Goal: Task Accomplishment & Management: Use online tool/utility

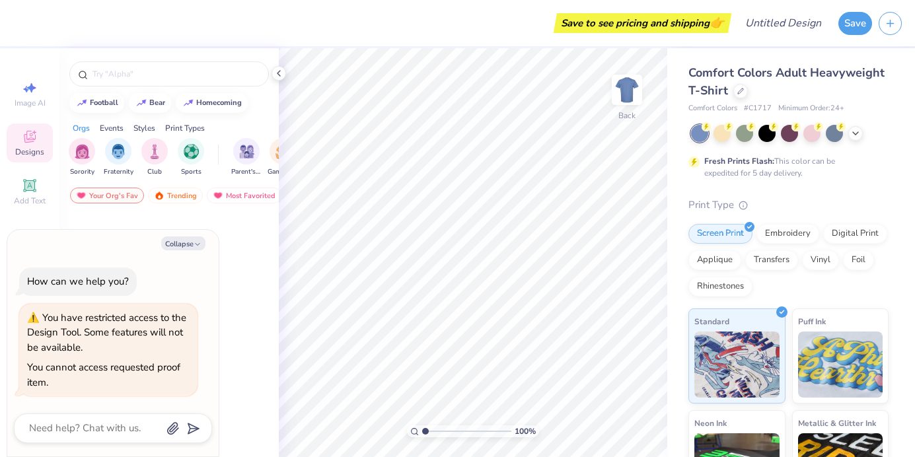
type textarea "x"
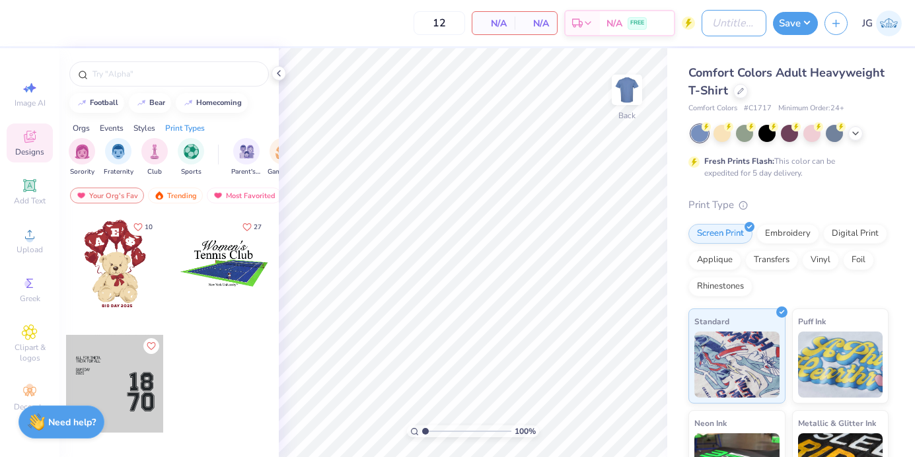
click at [692, 26] on div "12 N/A Per Item N/A Total Est. Delivery N/A FREE Design Title Save JG" at bounding box center [457, 23] width 915 height 46
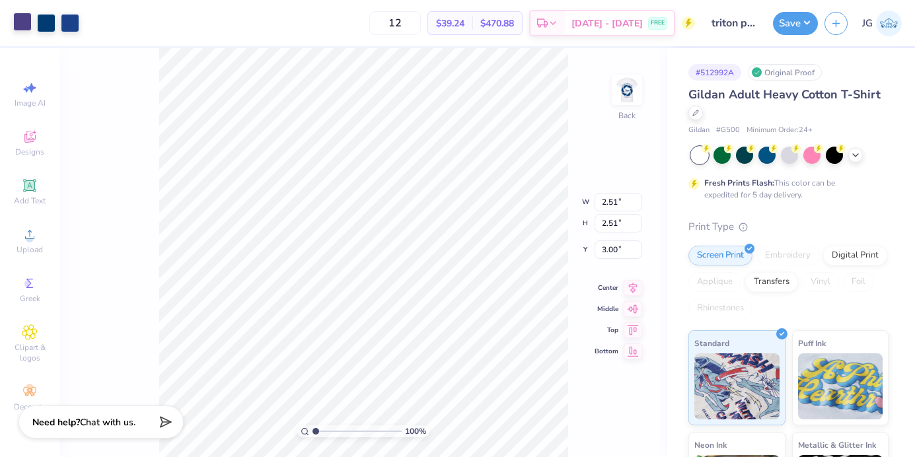
click at [32, 24] on div at bounding box center [22, 22] width 18 height 18
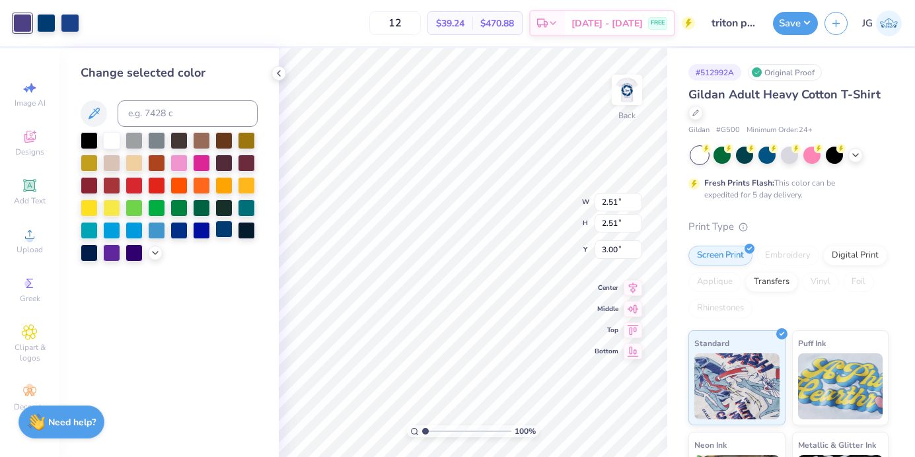
click at [221, 228] on div at bounding box center [223, 229] width 17 height 17
click at [184, 226] on div at bounding box center [178, 229] width 17 height 17
click at [17, 21] on div at bounding box center [22, 22] width 18 height 18
click at [110, 143] on div at bounding box center [111, 139] width 17 height 17
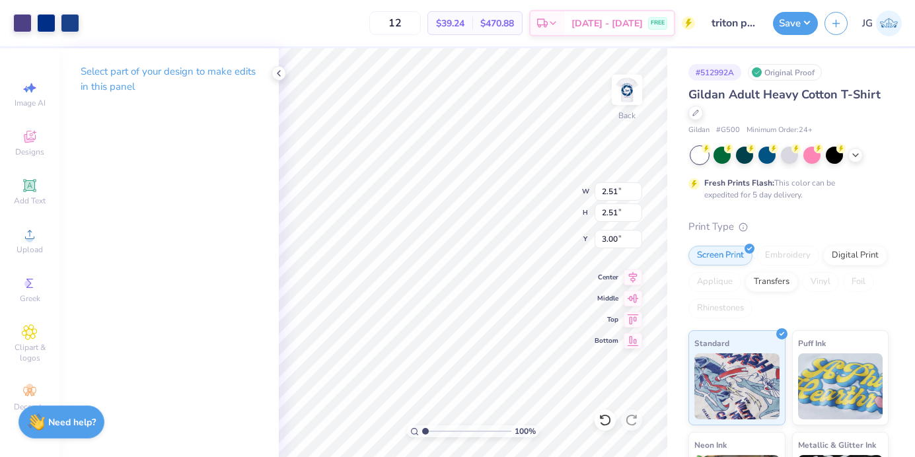
click at [158, 97] on div "Select part of your design to make edits in this panel" at bounding box center [168, 84] width 219 height 72
click at [277, 73] on polyline at bounding box center [278, 73] width 3 height 5
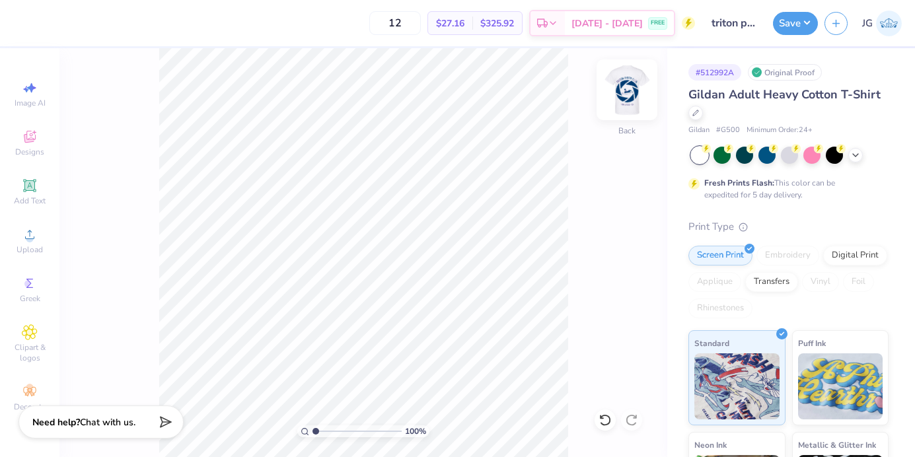
click at [628, 104] on img at bounding box center [626, 89] width 53 height 53
click at [691, 456] on html "Art colors 12 $27.16 Per Item $325.92 Total Est. Delivery Sep 8 - 11 FREE Desig…" at bounding box center [457, 228] width 915 height 457
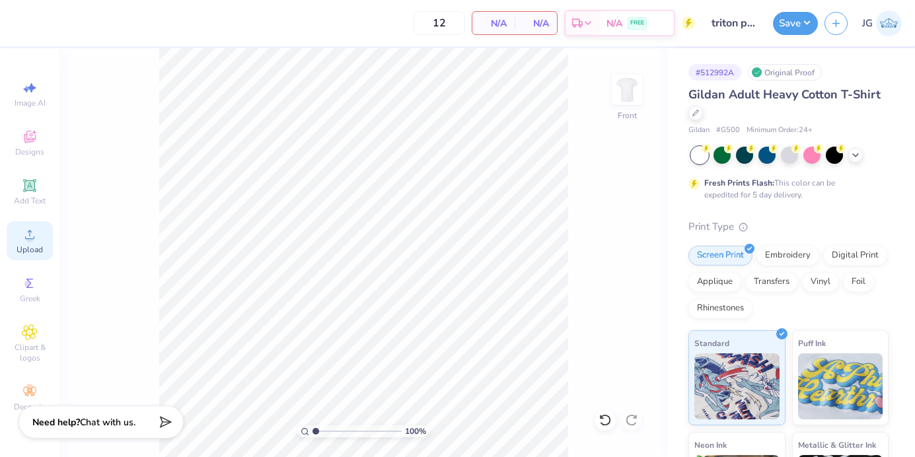
click at [22, 248] on span "Upload" at bounding box center [30, 249] width 26 height 11
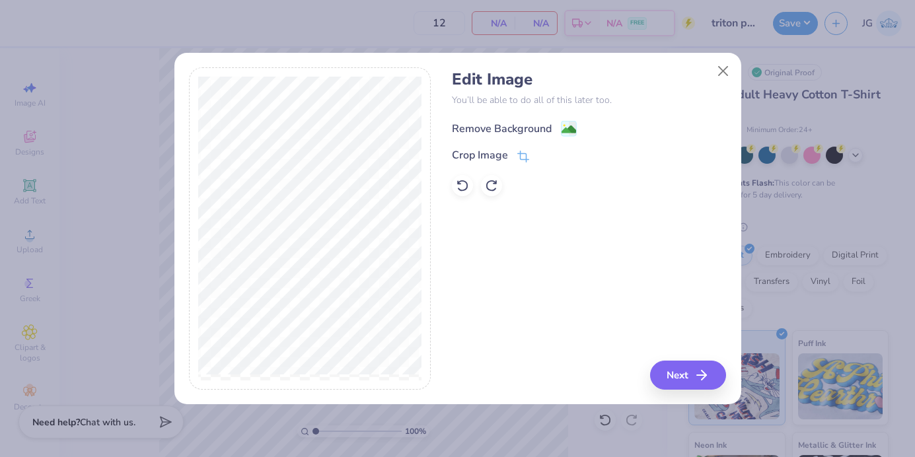
click at [574, 131] on image at bounding box center [568, 129] width 15 height 15
click at [685, 386] on button "Next" at bounding box center [690, 375] width 76 height 29
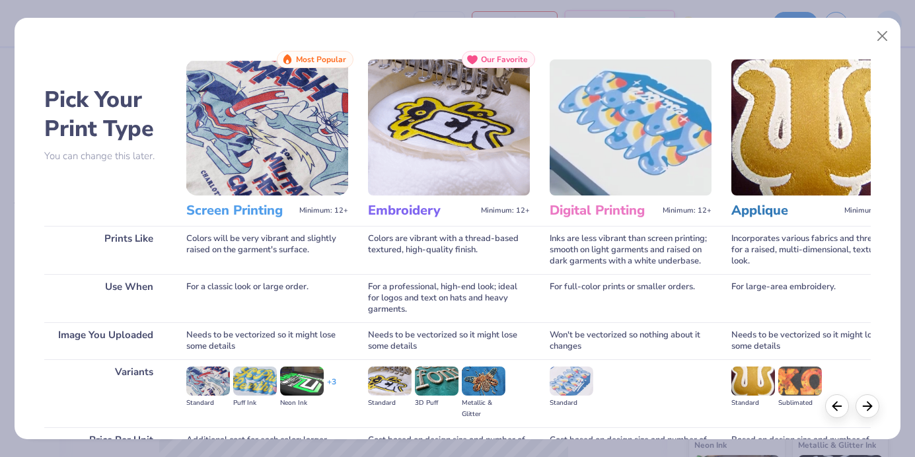
scroll to position [135, 0]
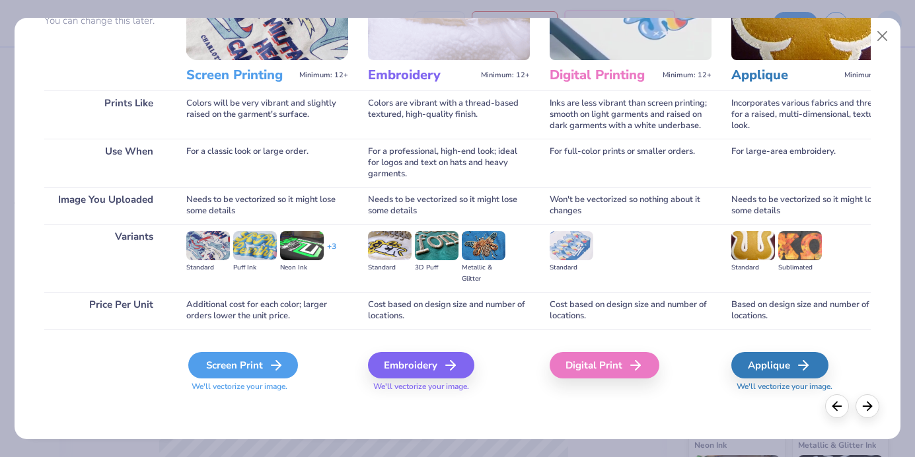
click at [254, 353] on div "Screen Print" at bounding box center [243, 365] width 110 height 26
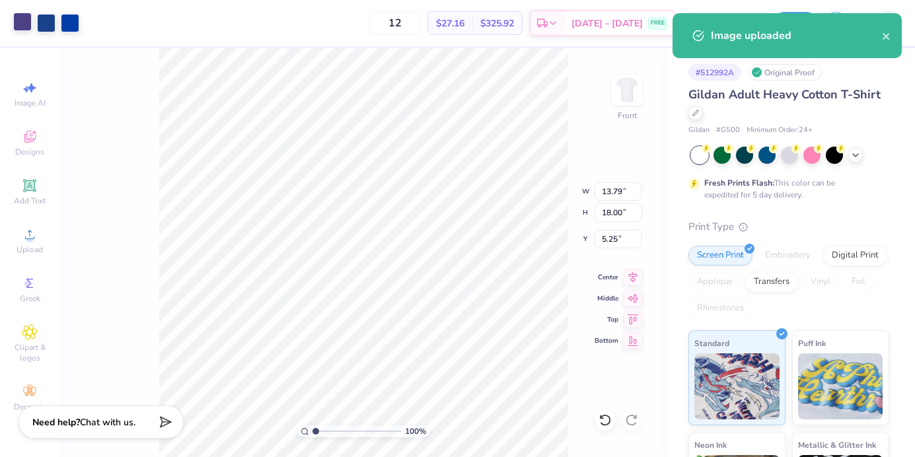
click at [24, 13] on div at bounding box center [22, 22] width 18 height 18
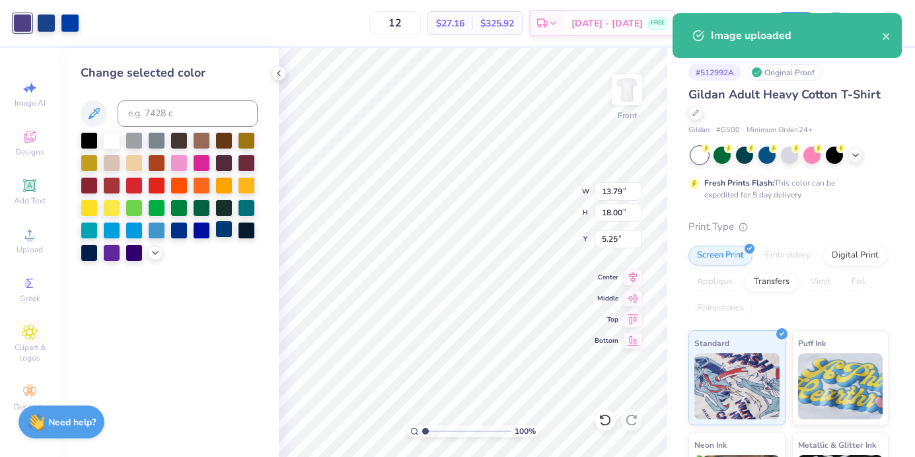
click at [223, 224] on div at bounding box center [223, 229] width 17 height 17
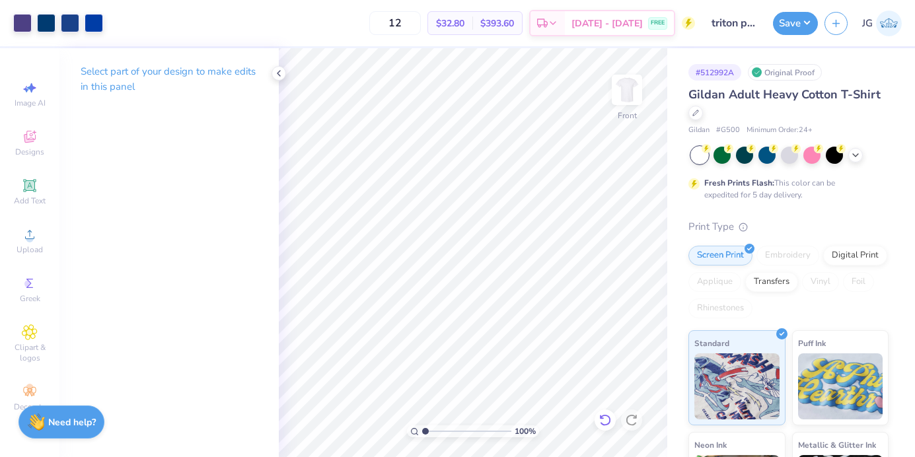
click at [601, 413] on icon at bounding box center [604, 419] width 13 height 13
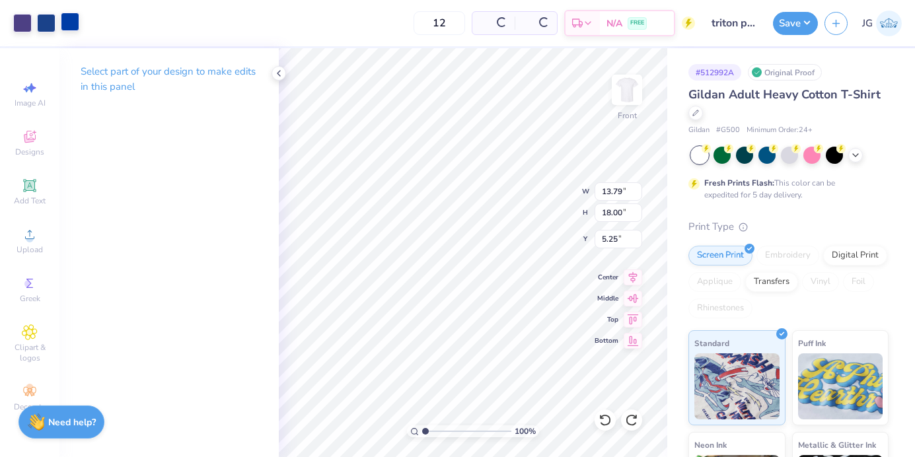
click at [70, 22] on div at bounding box center [70, 22] width 18 height 18
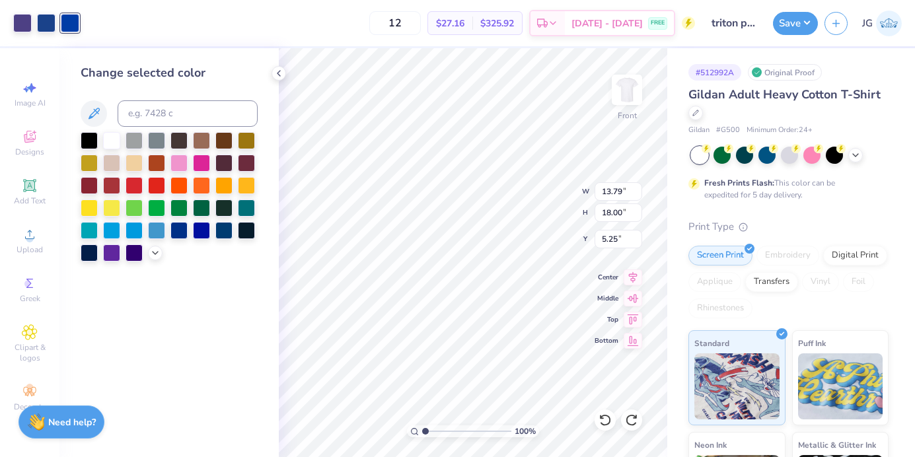
click at [228, 268] on div "Change selected color" at bounding box center [168, 252] width 219 height 409
click at [248, 269] on div "Change selected color" at bounding box center [168, 252] width 219 height 409
click at [275, 68] on icon at bounding box center [278, 73] width 11 height 11
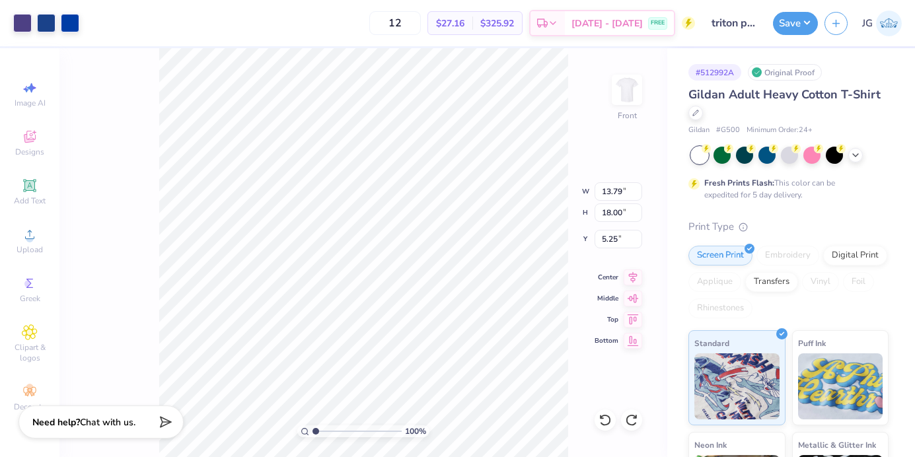
type input "9.25"
type input "12.07"
type input "5.52"
click at [22, 24] on div at bounding box center [22, 22] width 18 height 18
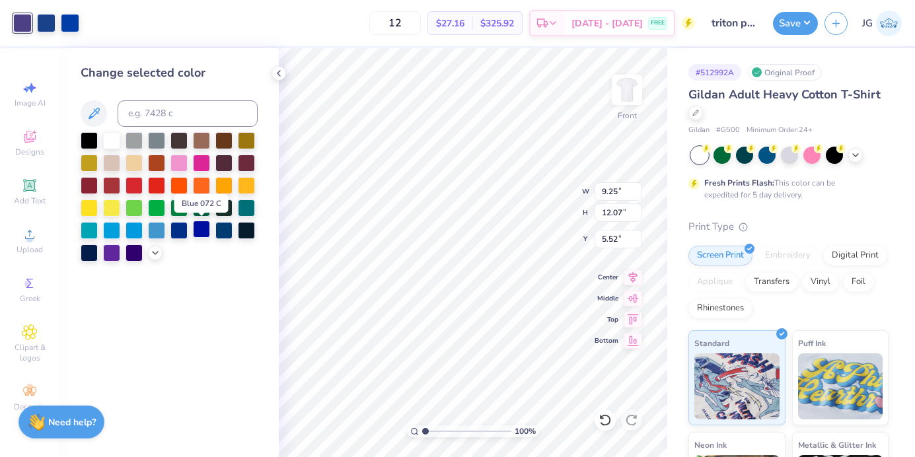
click at [202, 229] on div at bounding box center [201, 229] width 17 height 17
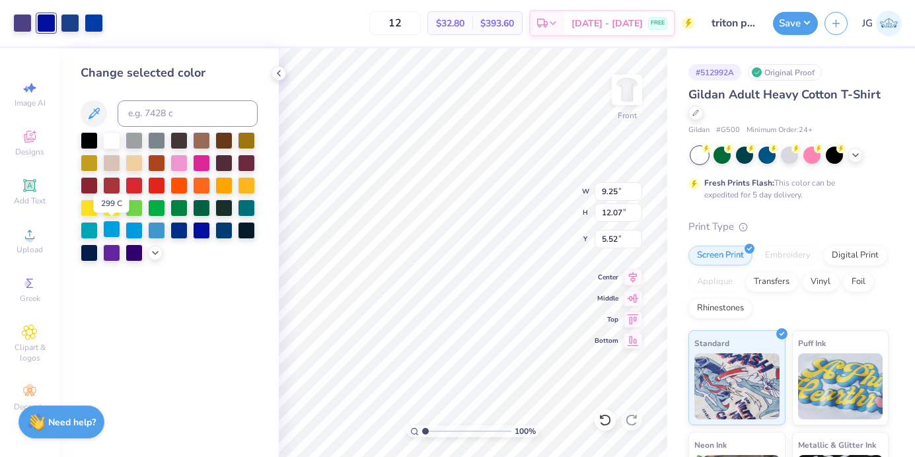
click at [119, 232] on div at bounding box center [111, 229] width 17 height 17
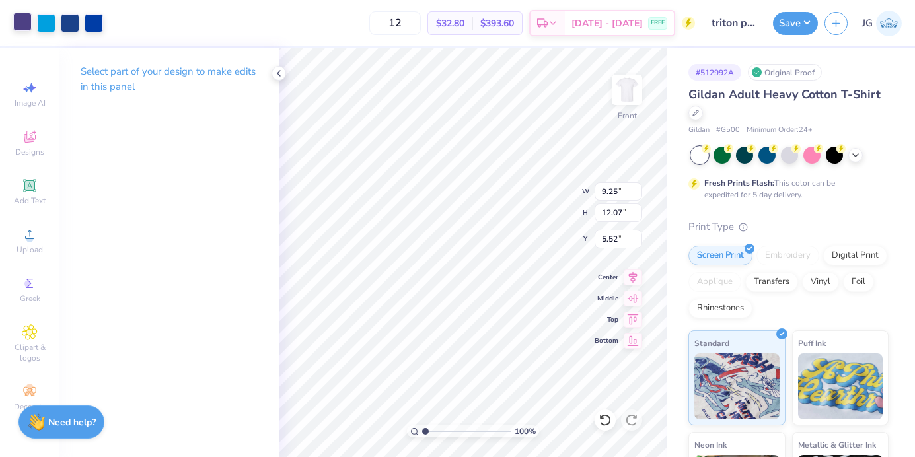
click at [17, 23] on div at bounding box center [22, 22] width 18 height 18
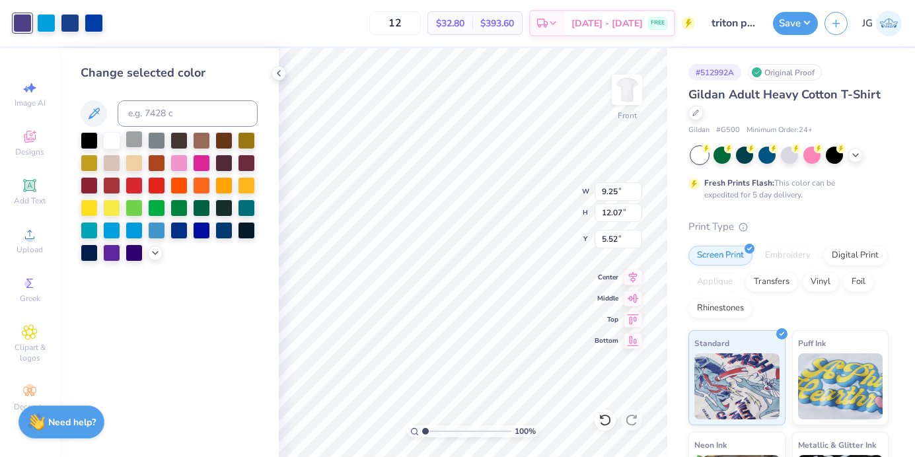
click at [129, 142] on div at bounding box center [133, 139] width 17 height 17
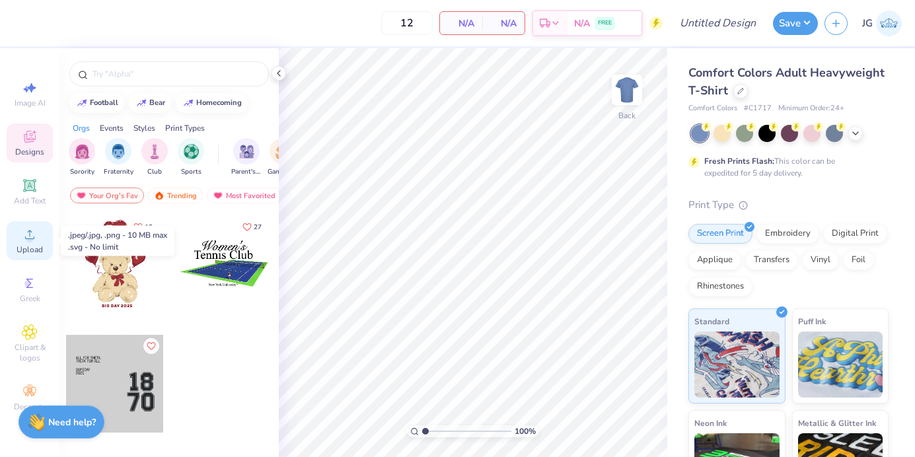
click at [26, 236] on icon at bounding box center [30, 234] width 16 height 16
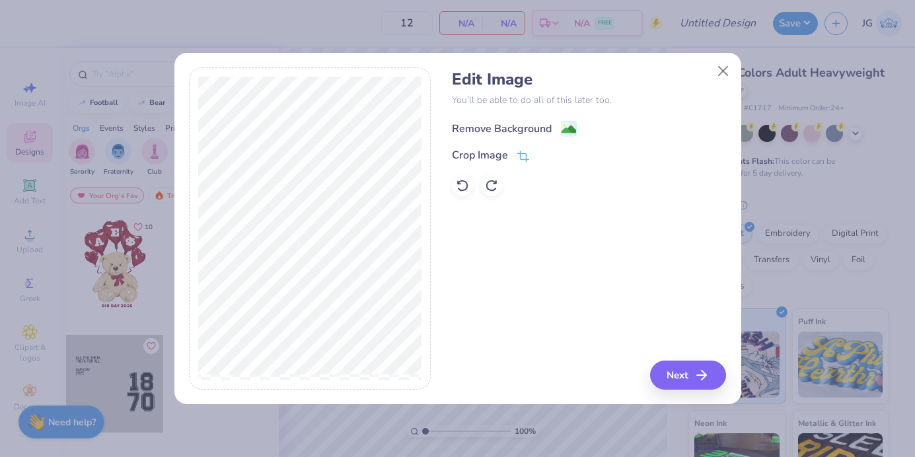
click at [558, 124] on div "Remove Background" at bounding box center [514, 128] width 125 height 17
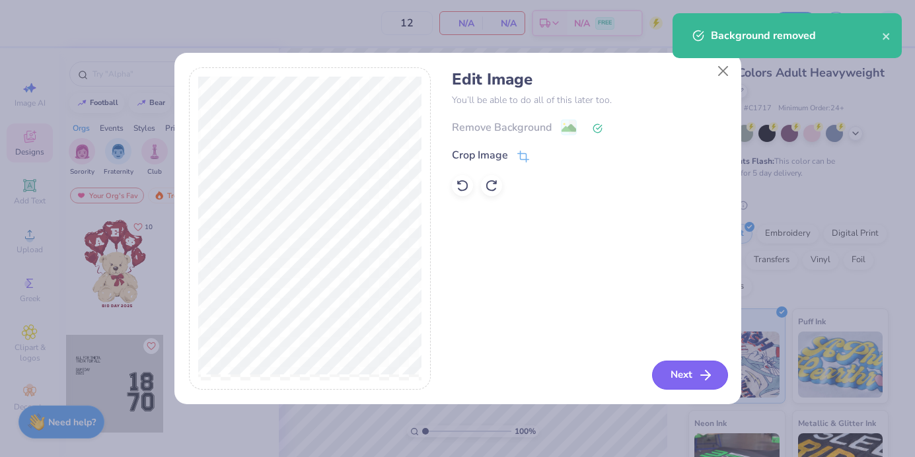
click at [669, 372] on button "Next" at bounding box center [690, 375] width 76 height 29
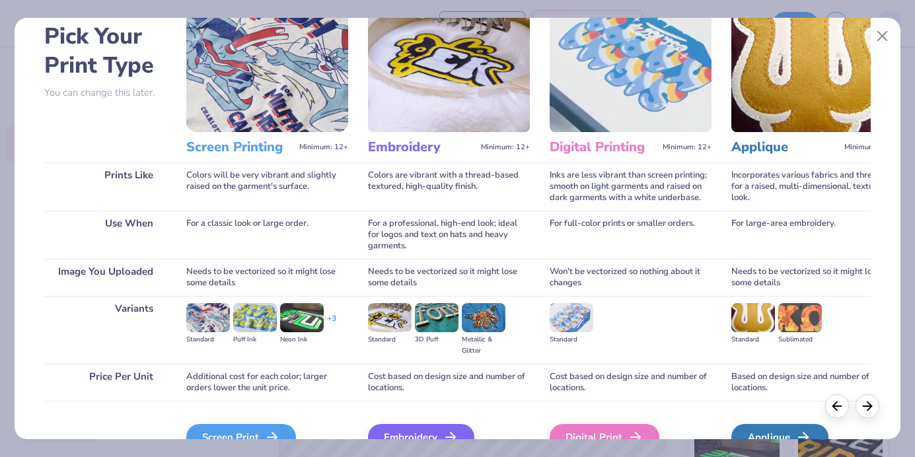
scroll to position [135, 0]
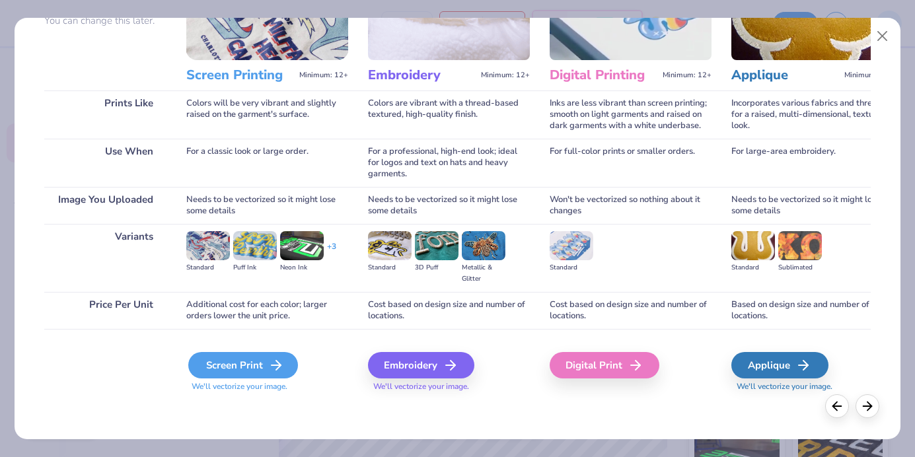
click at [218, 370] on div "Screen Print" at bounding box center [243, 365] width 110 height 26
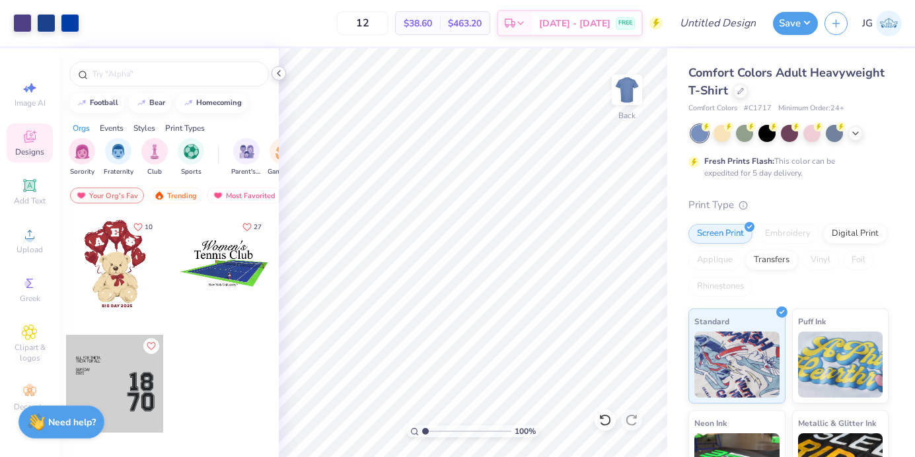
click at [281, 68] on icon at bounding box center [278, 73] width 11 height 11
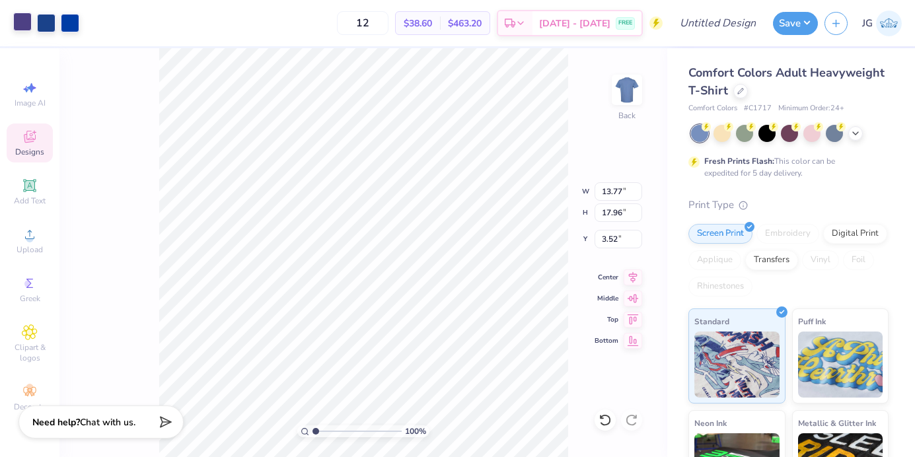
click at [24, 23] on div at bounding box center [22, 22] width 18 height 18
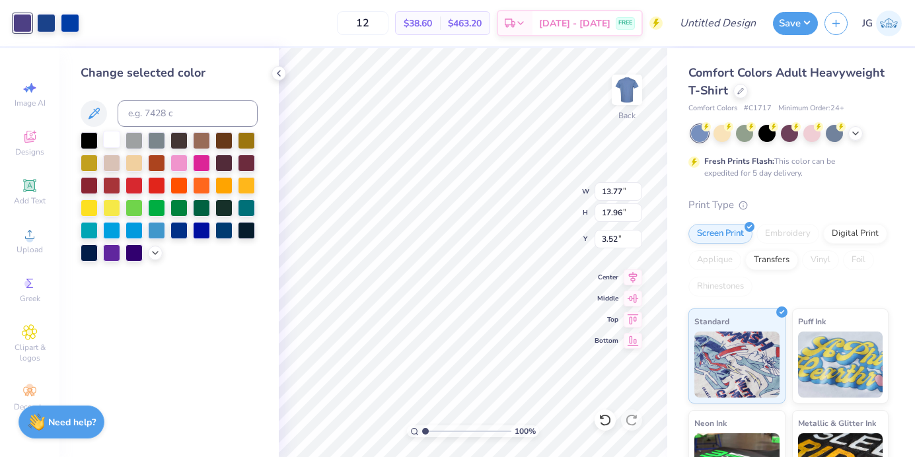
click at [114, 137] on div at bounding box center [111, 139] width 17 height 17
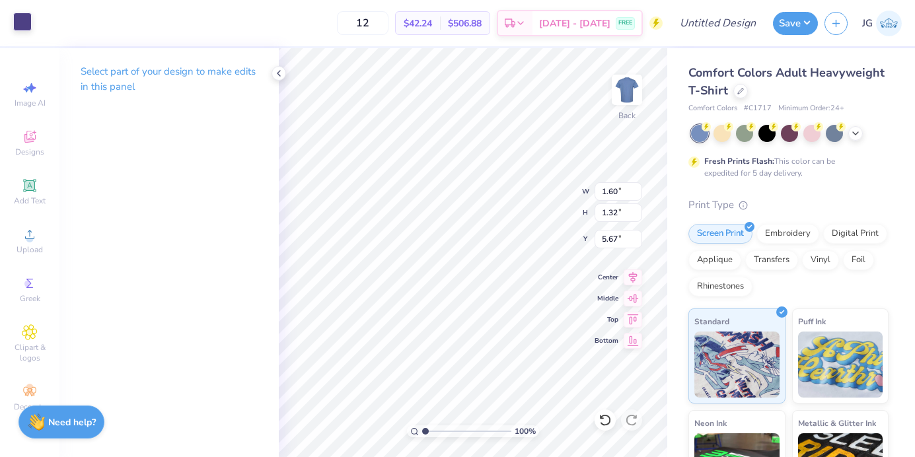
click at [30, 31] on div at bounding box center [22, 22] width 18 height 18
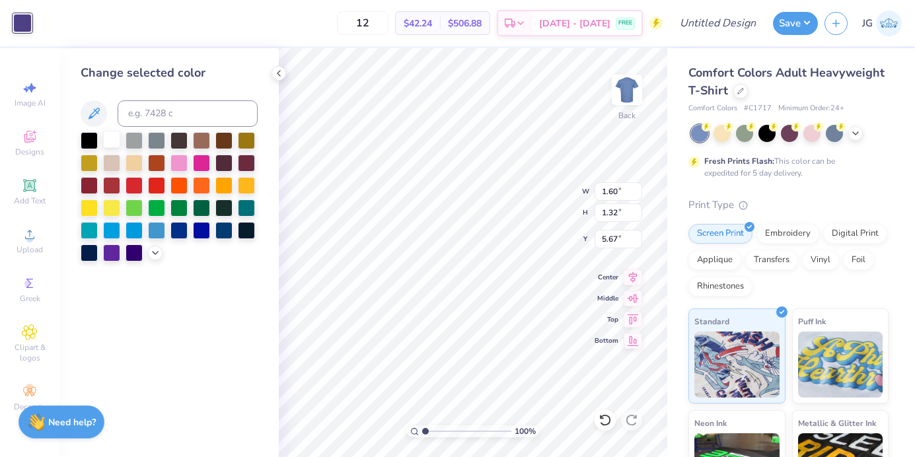
click at [112, 133] on div at bounding box center [111, 139] width 17 height 17
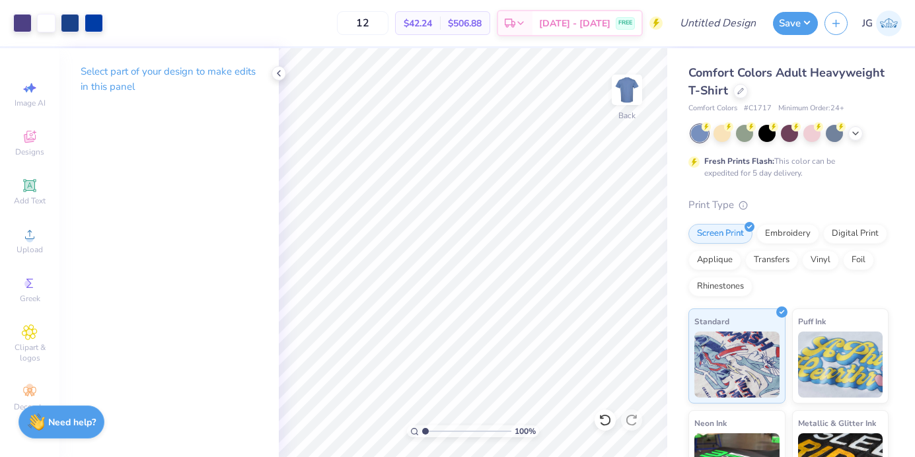
click at [592, 456] on html "Art colors 12 $42.24 Per Item $506.88 Total Est. Delivery Sep 8 - 11 FREE Desig…" at bounding box center [457, 228] width 915 height 457
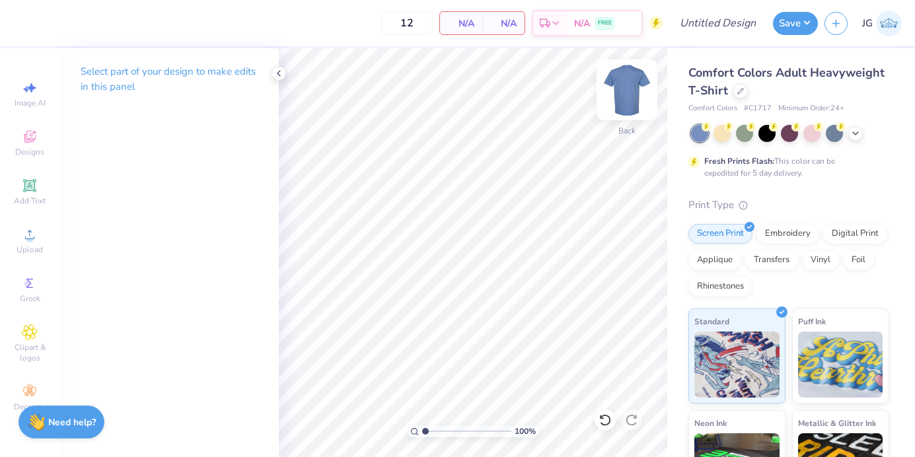
click at [629, 95] on img at bounding box center [626, 89] width 53 height 53
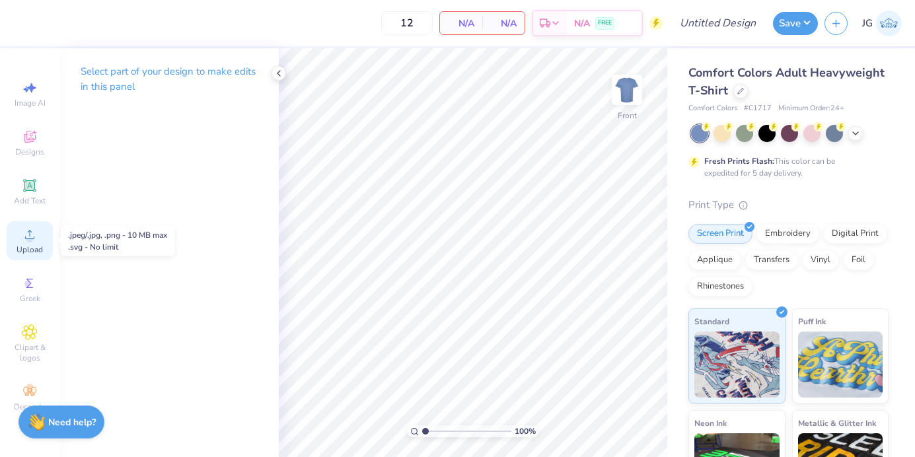
click at [24, 242] on icon at bounding box center [30, 234] width 16 height 16
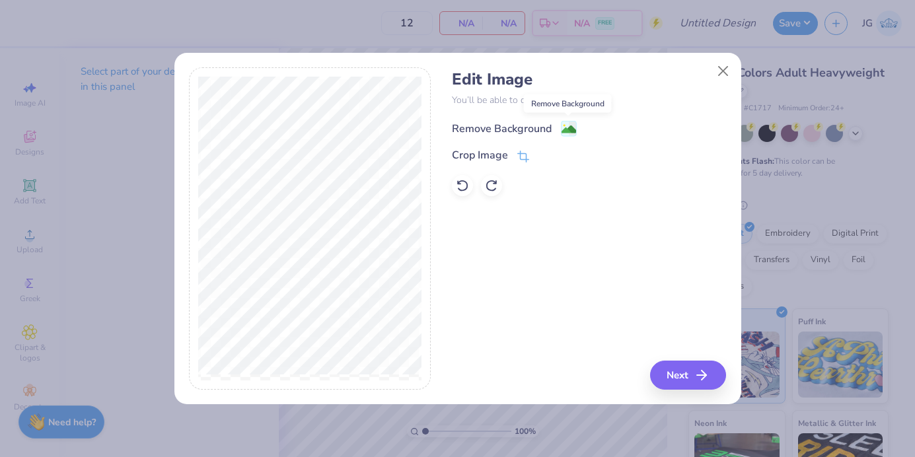
click at [569, 121] on g at bounding box center [569, 129] width 16 height 16
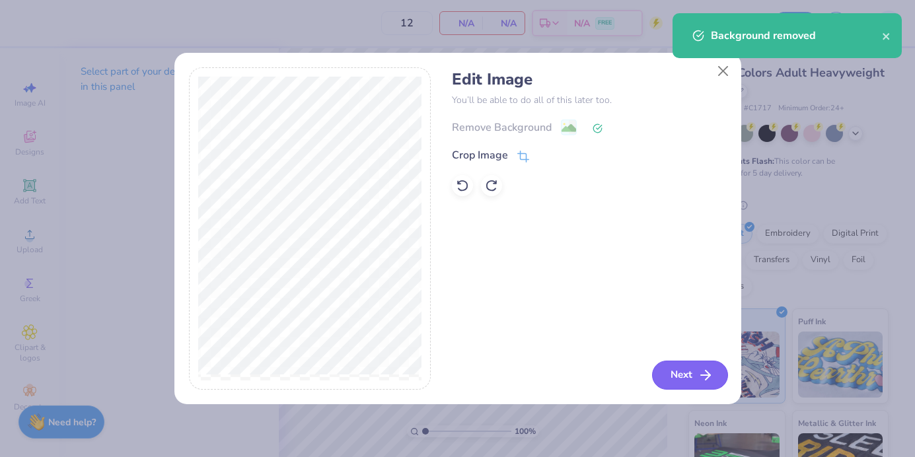
click at [714, 366] on button "Next" at bounding box center [690, 375] width 76 height 29
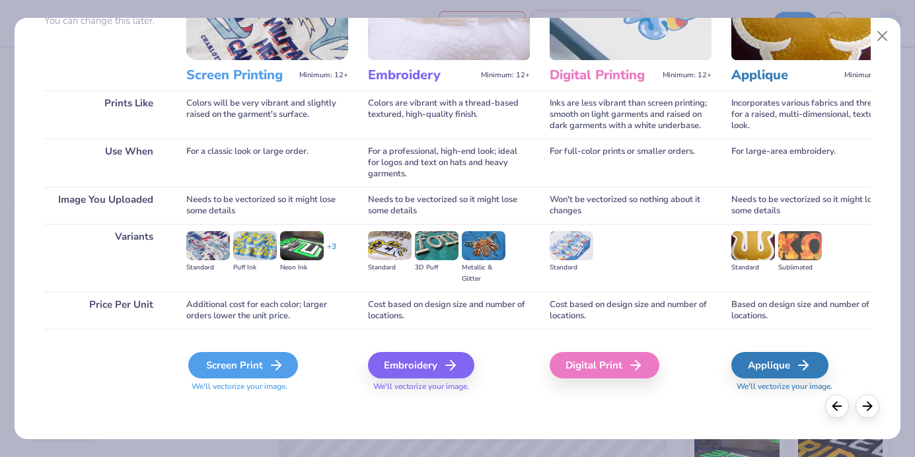
click at [246, 361] on div "Screen Print" at bounding box center [243, 365] width 110 height 26
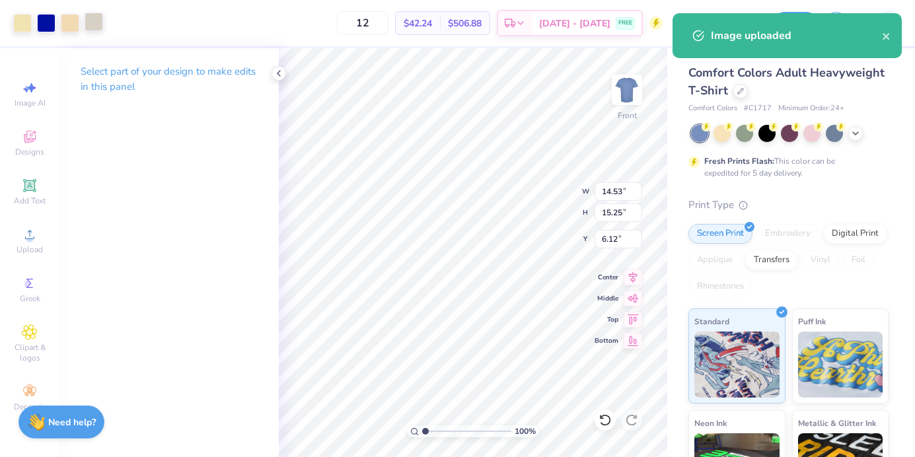
click at [91, 26] on div at bounding box center [94, 22] width 18 height 18
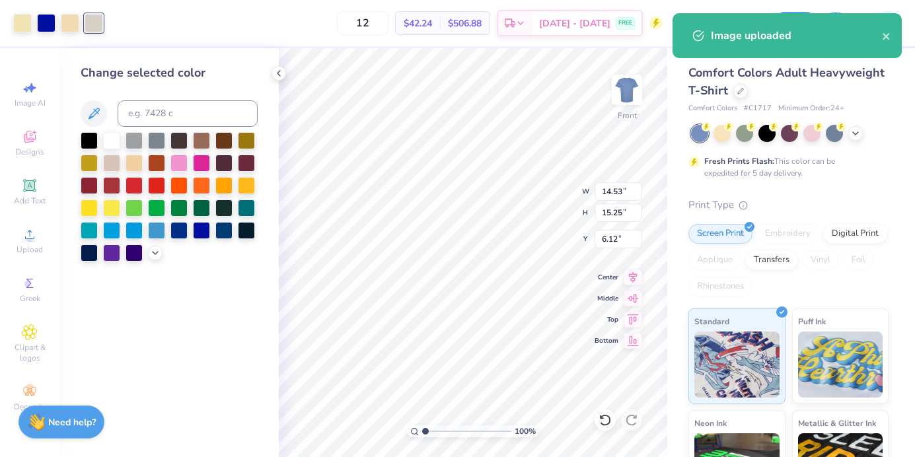
click at [152, 194] on div at bounding box center [169, 196] width 177 height 129
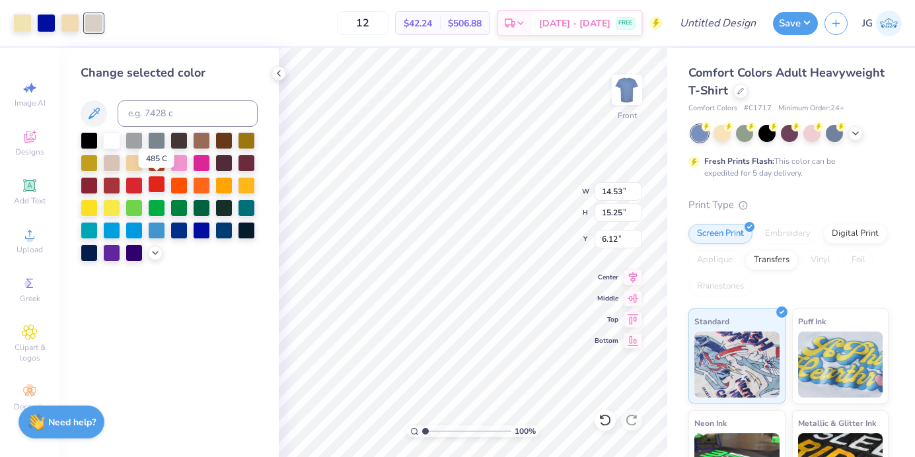
click at [153, 189] on div at bounding box center [156, 184] width 17 height 17
click at [65, 22] on div at bounding box center [70, 22] width 18 height 18
click at [156, 181] on div at bounding box center [156, 184] width 17 height 17
click at [13, 26] on div at bounding box center [22, 22] width 18 height 18
click at [156, 181] on div at bounding box center [156, 184] width 17 height 17
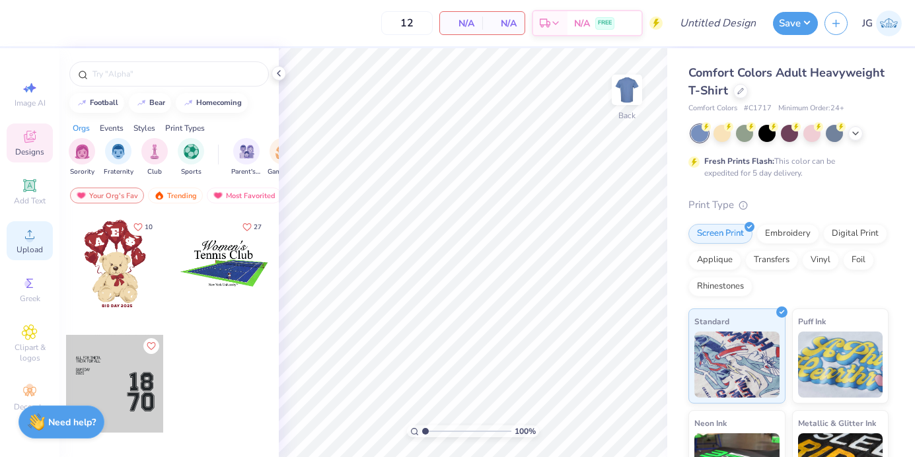
click at [27, 235] on icon at bounding box center [30, 234] width 16 height 16
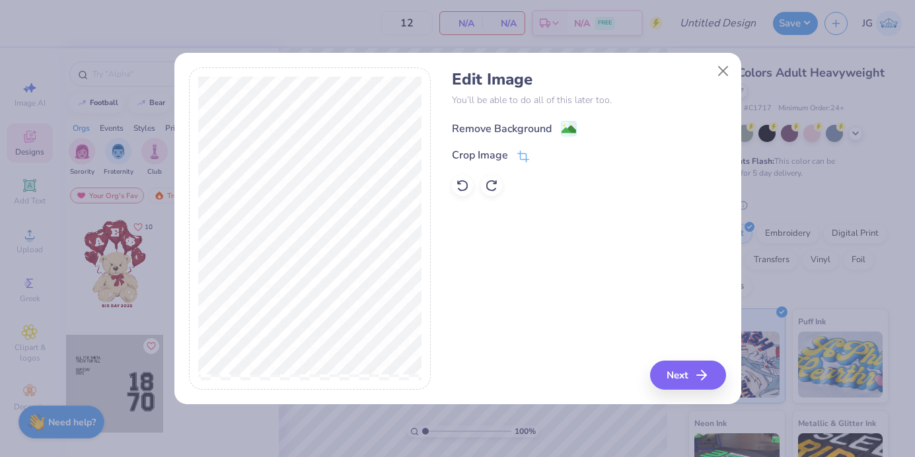
click at [569, 129] on image at bounding box center [568, 129] width 15 height 15
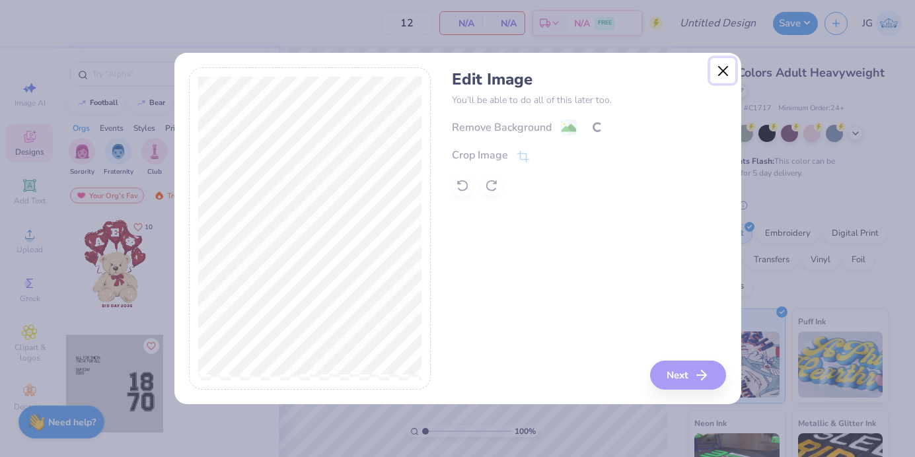
click at [720, 69] on button "Close" at bounding box center [722, 70] width 25 height 25
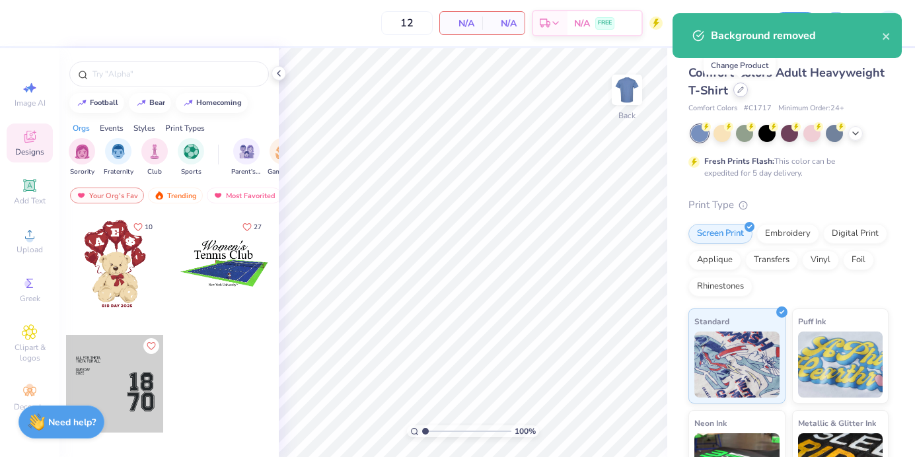
click at [742, 88] on icon at bounding box center [740, 89] width 5 height 5
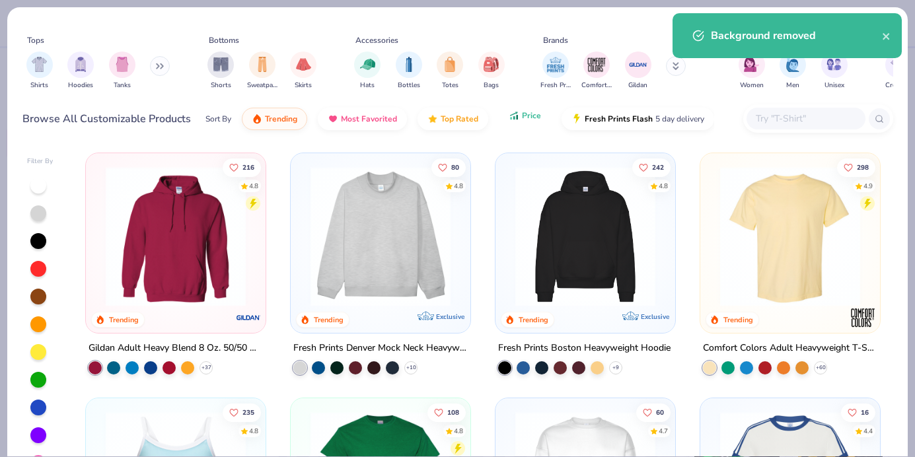
click at [532, 121] on button "Price" at bounding box center [525, 115] width 52 height 22
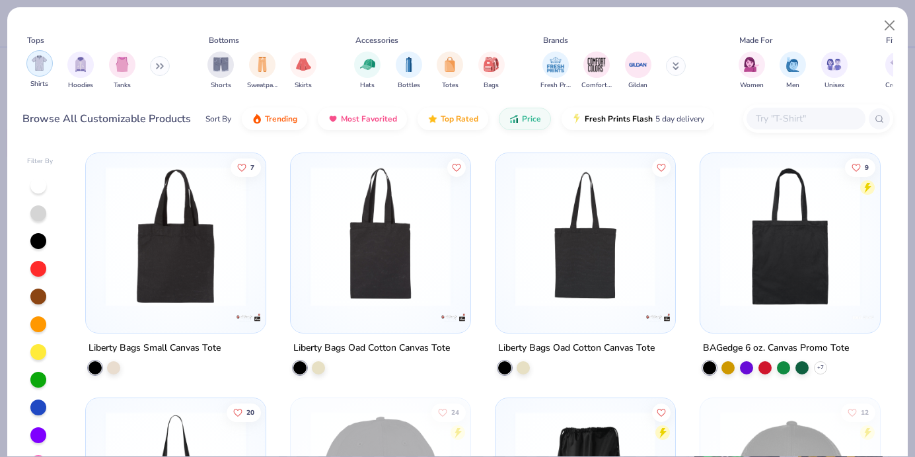
click at [43, 61] on img "filter for Shirts" at bounding box center [39, 62] width 15 height 15
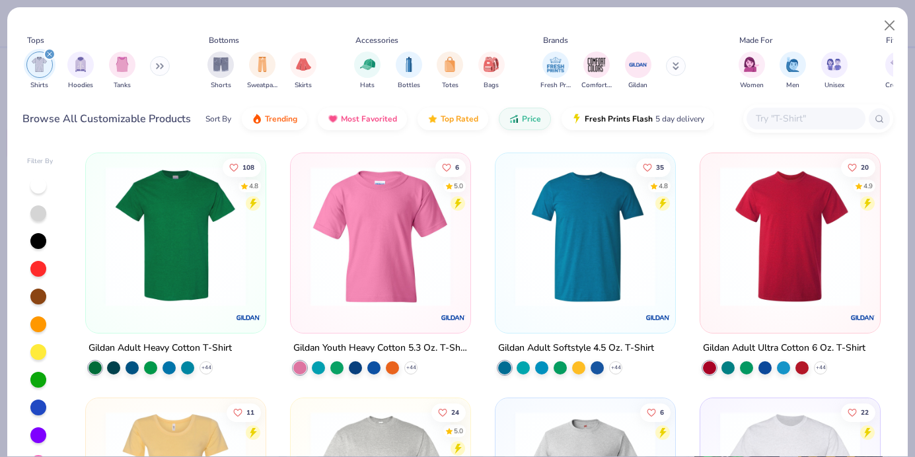
click at [191, 226] on img at bounding box center [175, 236] width 153 height 140
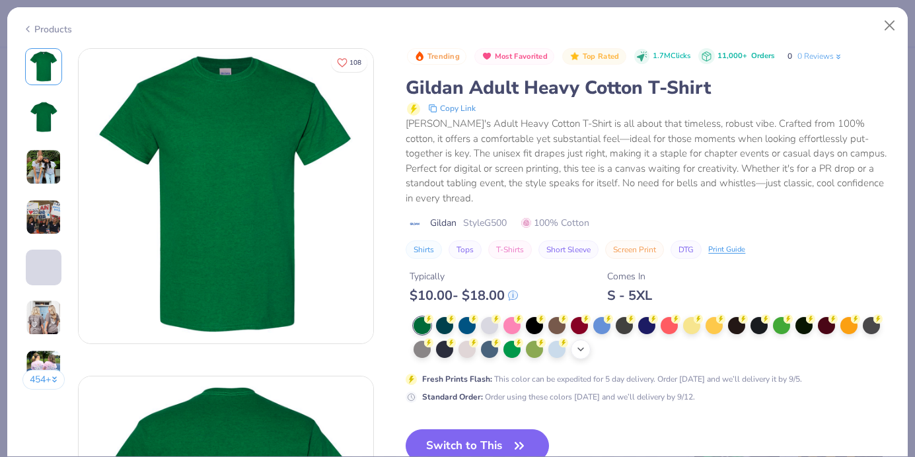
click at [582, 344] on icon at bounding box center [580, 349] width 11 height 11
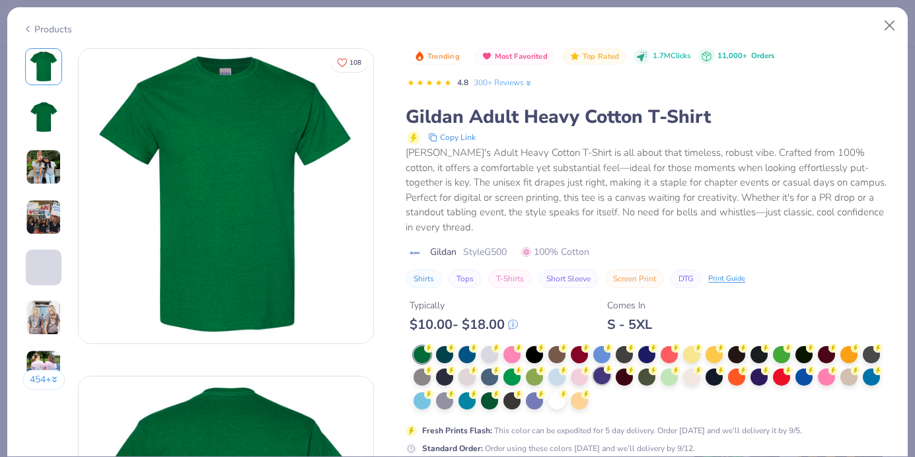
click at [582, 343] on icon at bounding box center [585, 347] width 9 height 9
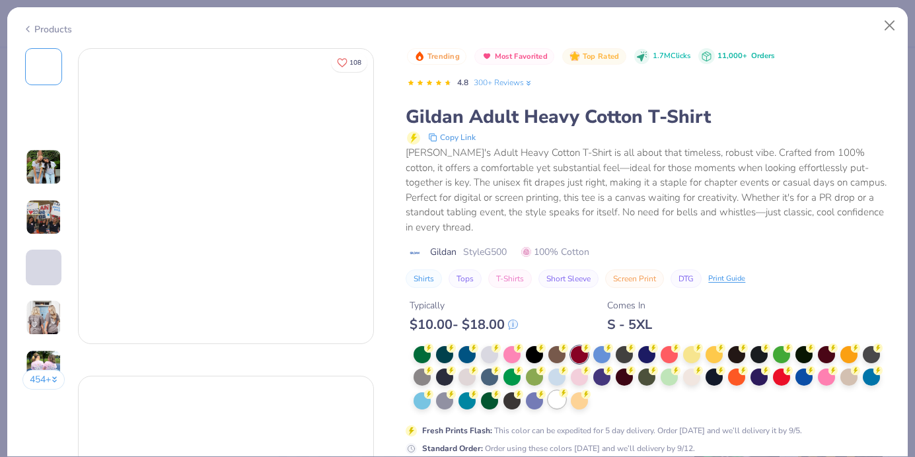
click at [563, 391] on div at bounding box center [556, 399] width 17 height 17
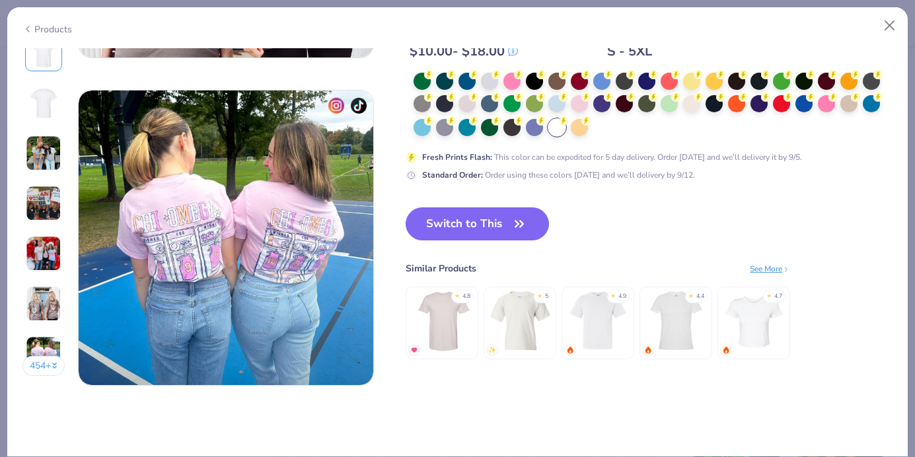
scroll to position [1913, 0]
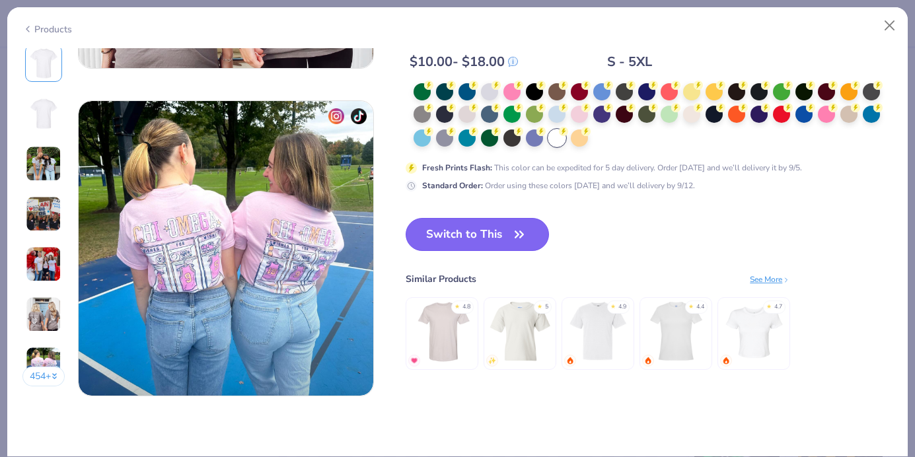
click at [503, 231] on button "Switch to This" at bounding box center [476, 234] width 143 height 33
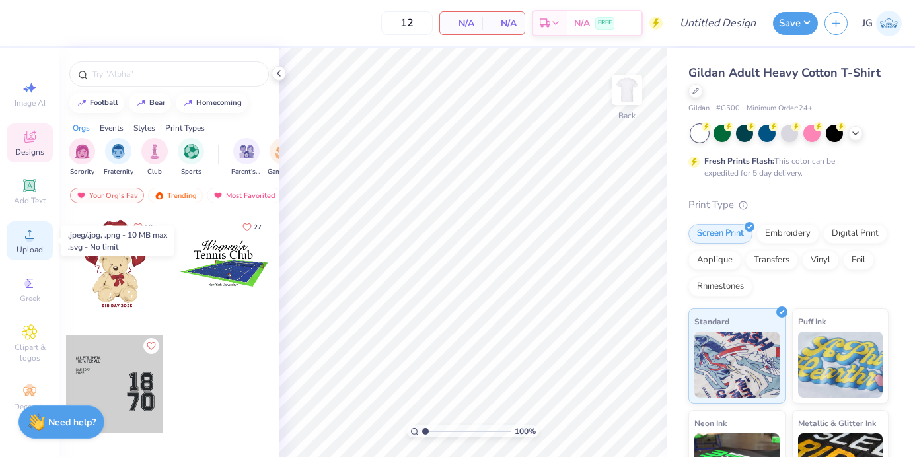
click at [36, 242] on div "Upload" at bounding box center [30, 240] width 46 height 39
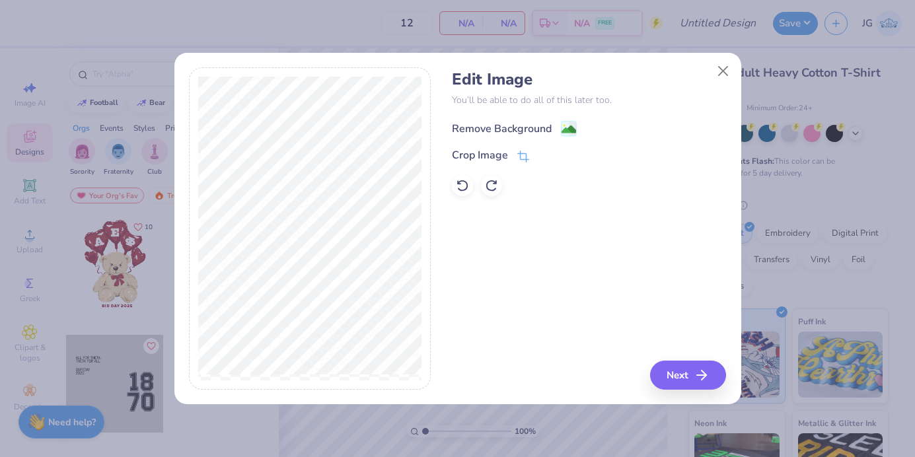
click at [569, 119] on div "Remove Background" at bounding box center [589, 127] width 274 height 17
click at [570, 127] on image at bounding box center [568, 129] width 15 height 15
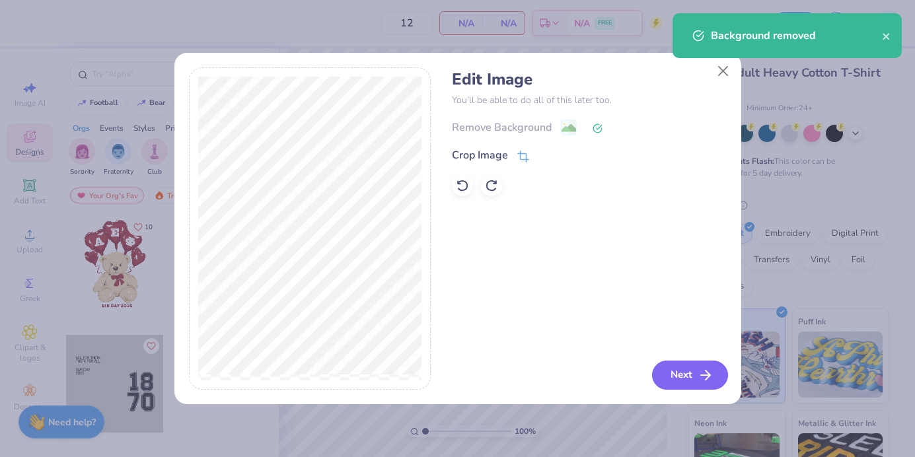
click at [687, 378] on button "Next" at bounding box center [690, 375] width 76 height 29
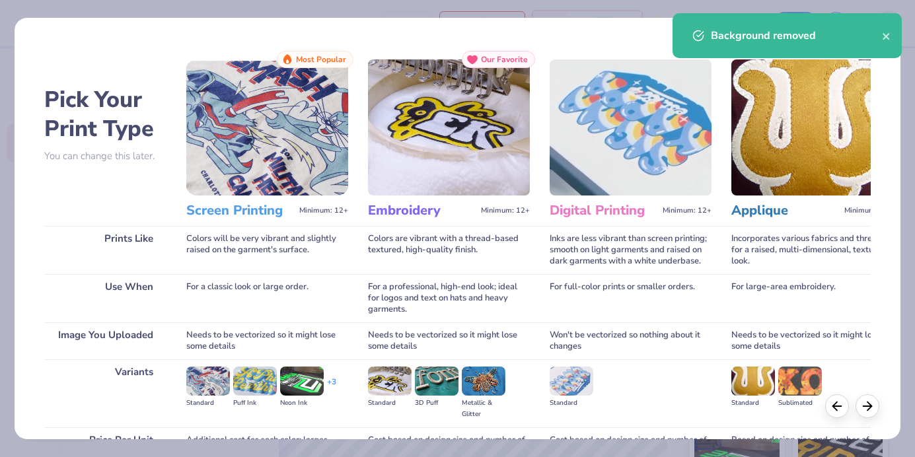
scroll to position [135, 0]
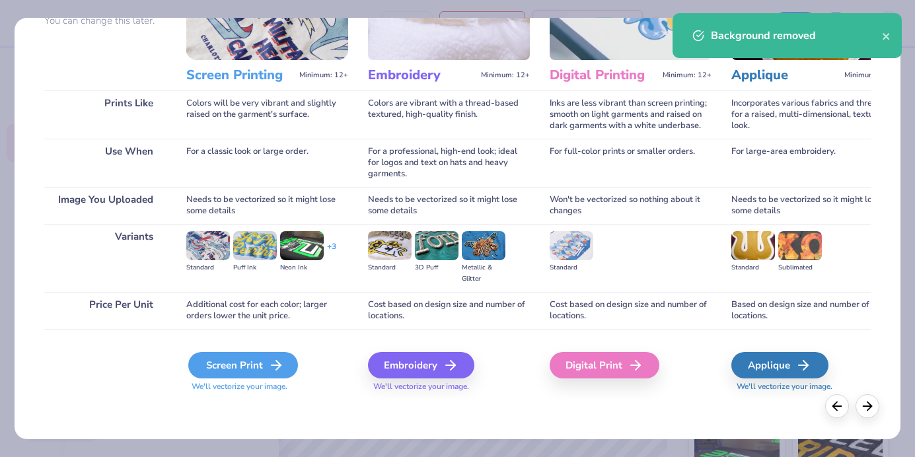
click at [246, 356] on div "Screen Print" at bounding box center [243, 365] width 110 height 26
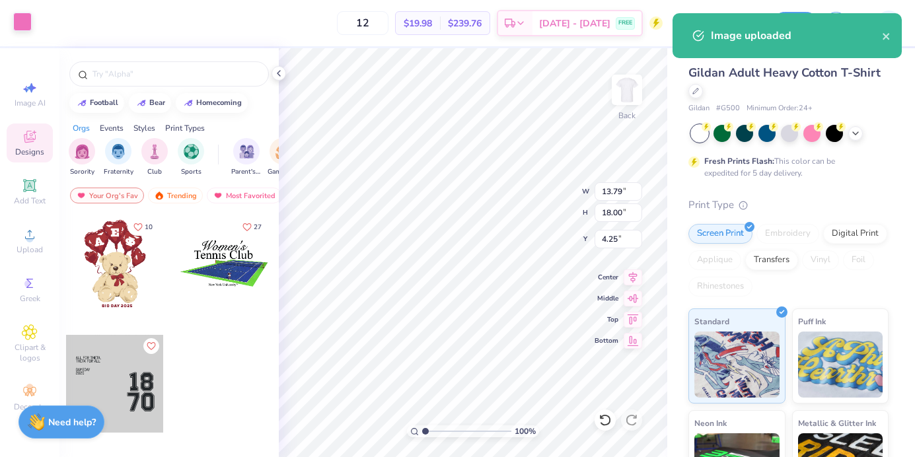
click at [22, 22] on div at bounding box center [22, 22] width 18 height 18
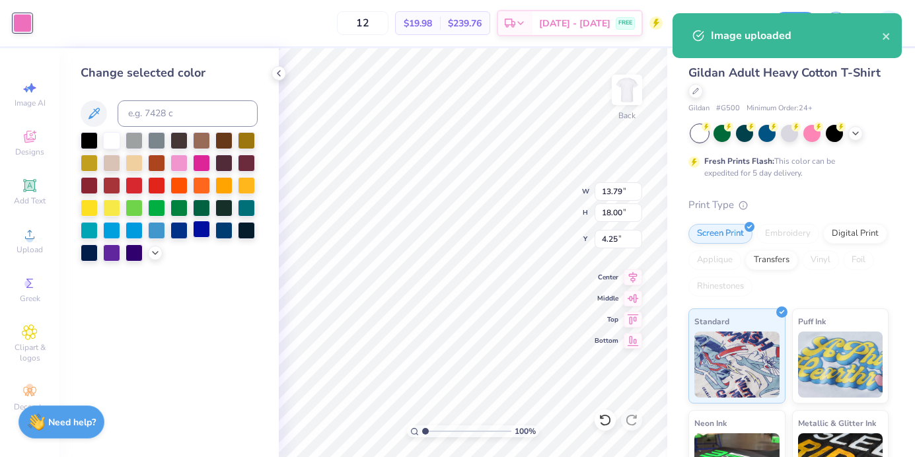
click at [201, 230] on div at bounding box center [201, 229] width 17 height 17
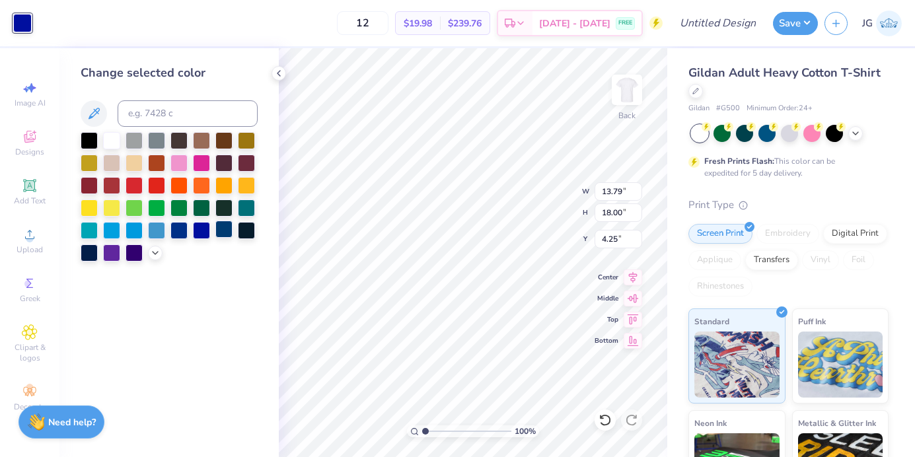
click at [230, 233] on div at bounding box center [223, 229] width 17 height 17
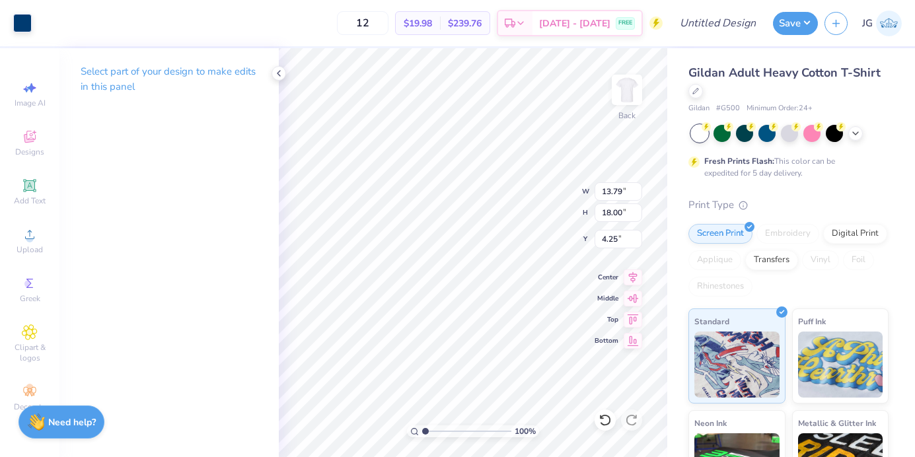
type input "3.38"
type input "4.42"
type input "3.00"
type input "2.83"
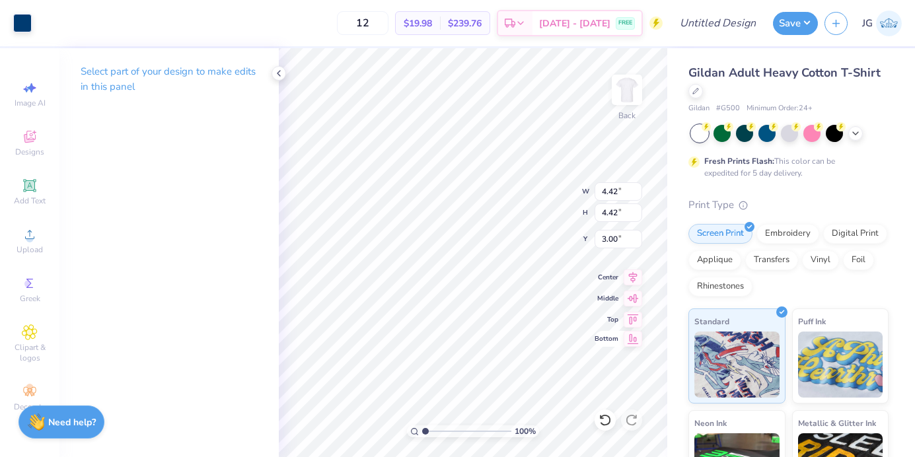
type input "2.83"
click at [623, 103] on img at bounding box center [626, 89] width 53 height 53
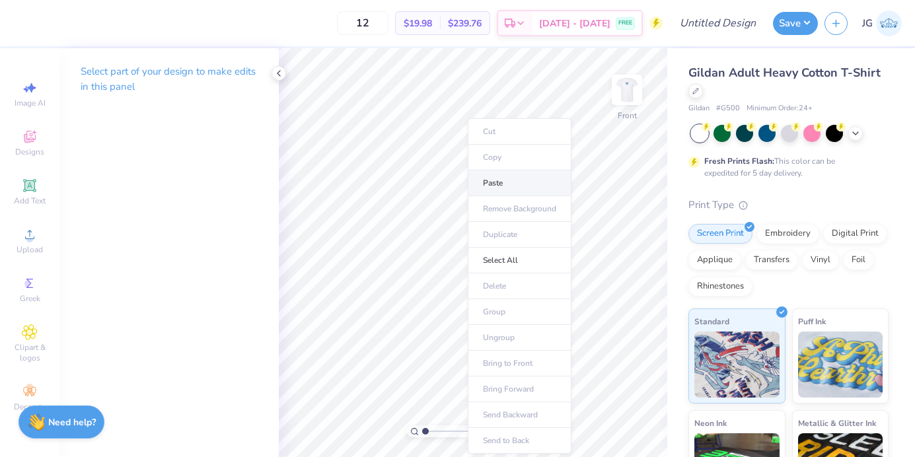
click at [503, 178] on li "Paste" at bounding box center [519, 183] width 104 height 26
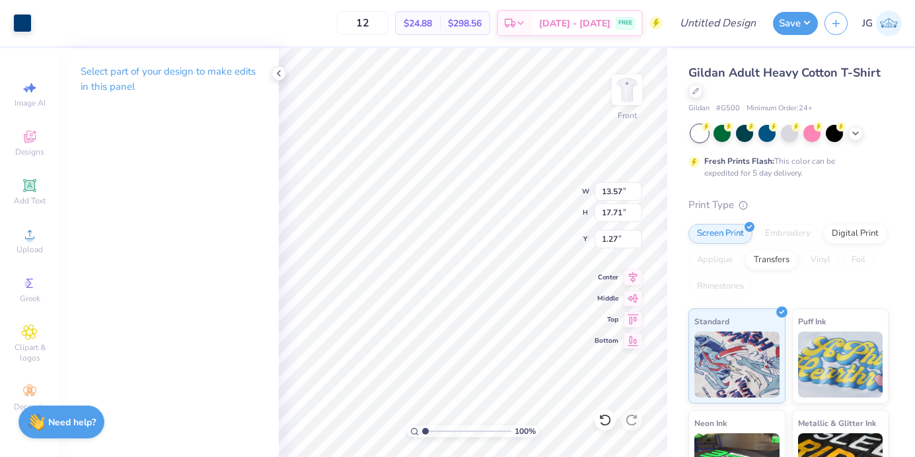
type input "4.34"
type input "12.54"
type input "16.37"
type input "5.04"
click at [621, 93] on img at bounding box center [626, 89] width 53 height 53
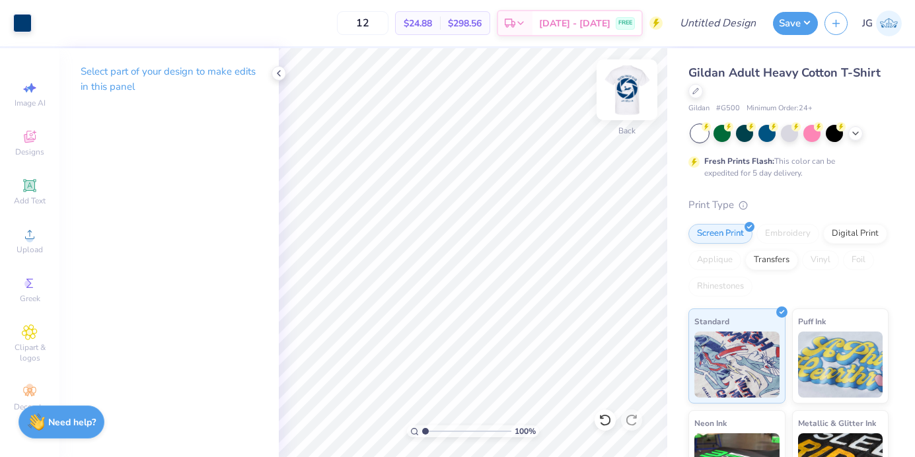
click at [631, 105] on img at bounding box center [626, 89] width 53 height 53
click at [630, 103] on img at bounding box center [626, 90] width 26 height 26
click at [755, 36] on input "Design Title" at bounding box center [733, 23] width 65 height 26
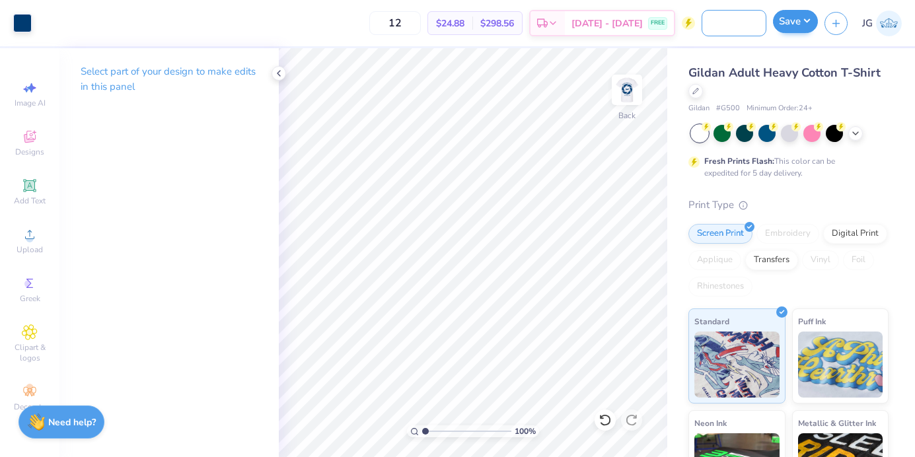
type input "triton photo club shirt"
click at [800, 26] on button "Save" at bounding box center [795, 21] width 45 height 23
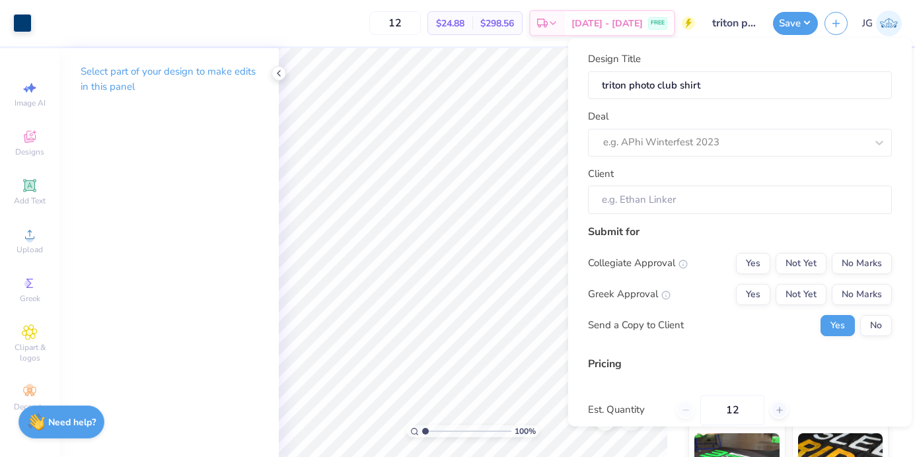
click at [726, 162] on div "Design Title triton photo club shirt Deal e.g. APhi Winterfest 2023 Client" at bounding box center [740, 133] width 304 height 162
click at [719, 143] on div at bounding box center [734, 142] width 263 height 18
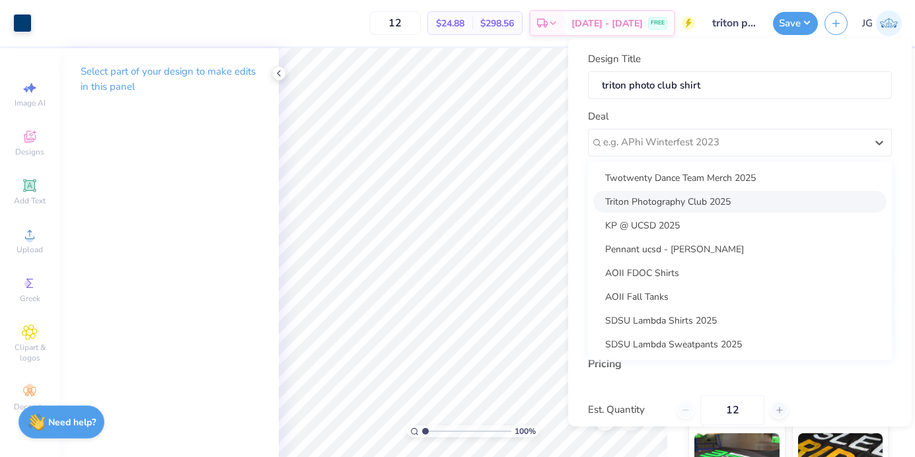
click at [717, 199] on div "Triton Photography Club 2025" at bounding box center [739, 201] width 293 height 22
type input "Dima Last Name"
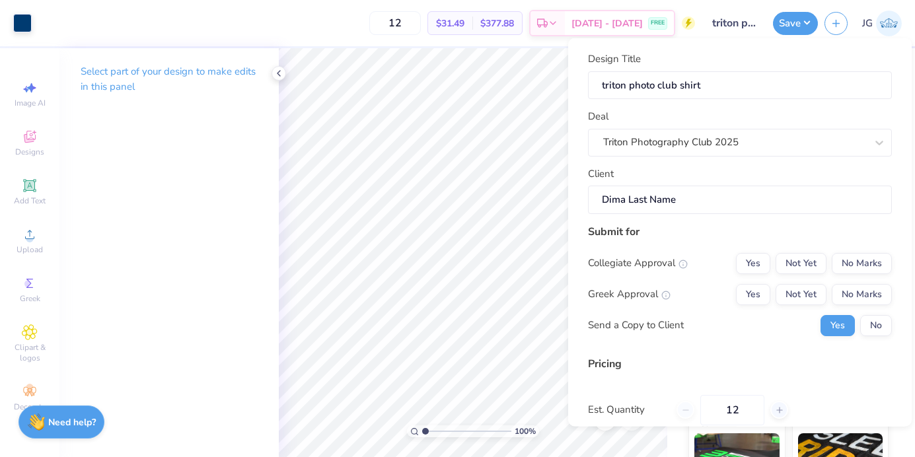
click at [858, 305] on div "Collegiate Approval Yes Not Yet No Marks Greek Approval Yes Not Yet No Marks Se…" at bounding box center [740, 293] width 304 height 83
click at [858, 297] on button "No Marks" at bounding box center [861, 293] width 60 height 21
click at [858, 262] on button "No Marks" at bounding box center [861, 262] width 60 height 21
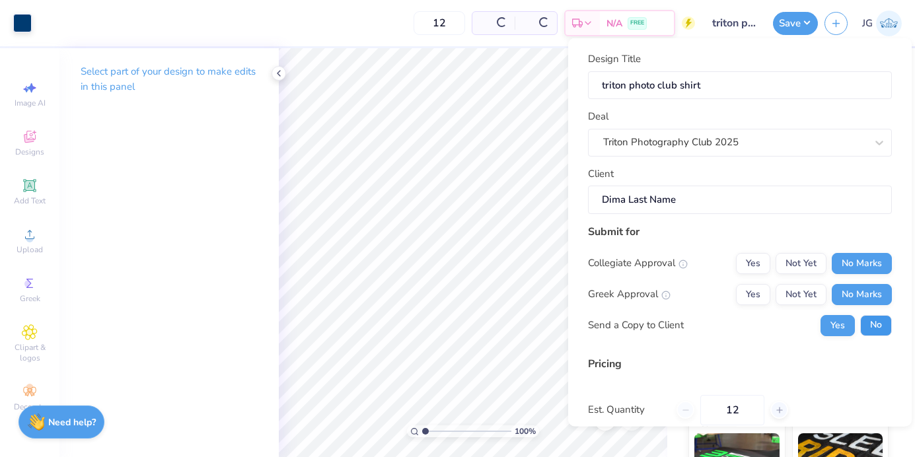
click at [867, 328] on button "No" at bounding box center [876, 324] width 32 height 21
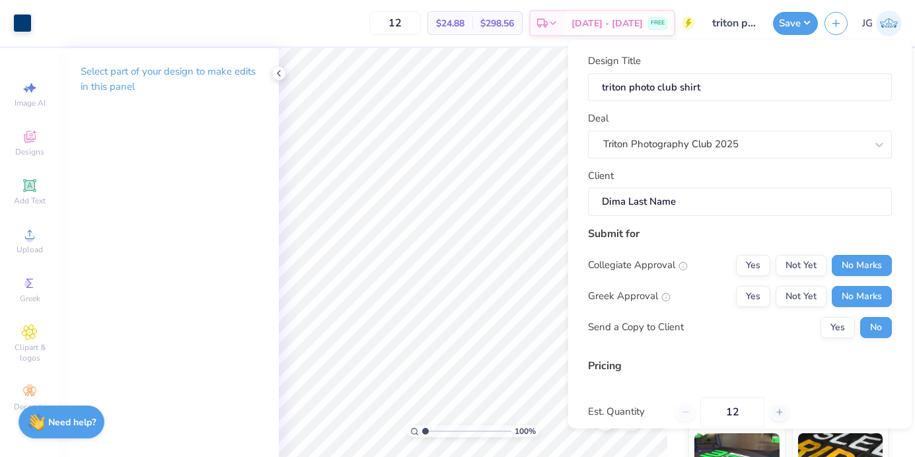
scroll to position [115, 0]
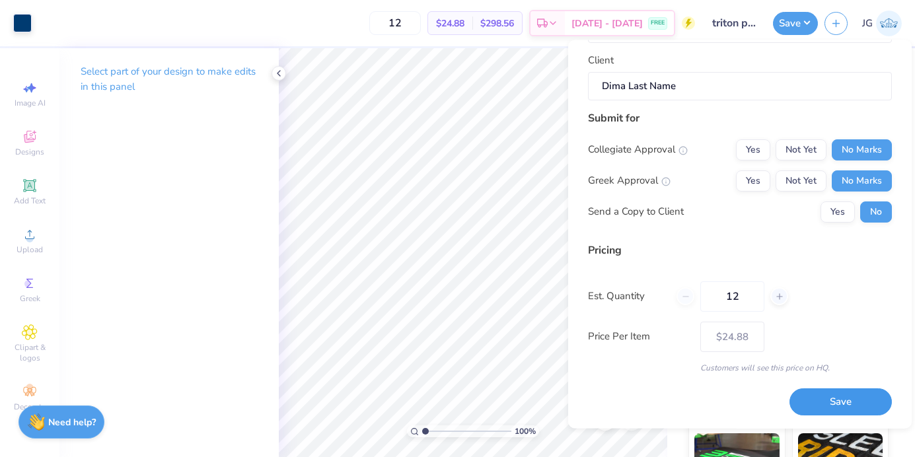
click at [830, 401] on button "Save" at bounding box center [840, 402] width 102 height 27
type input "– –"
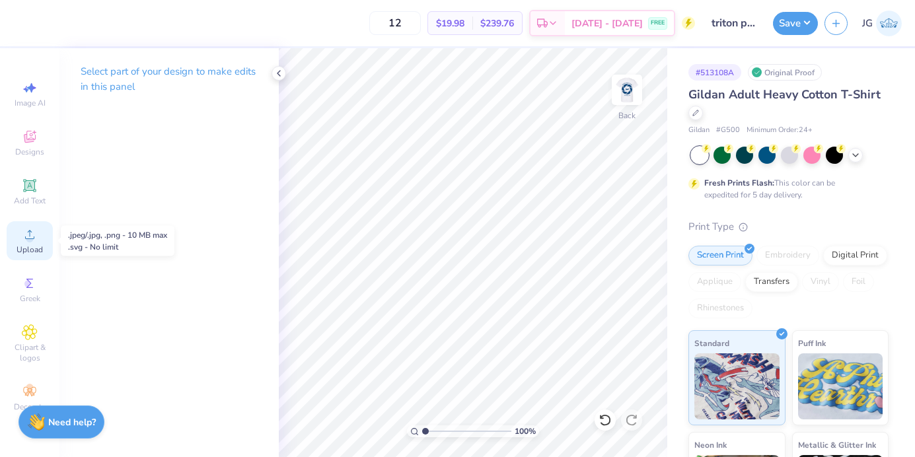
click at [24, 236] on icon at bounding box center [30, 234] width 16 height 16
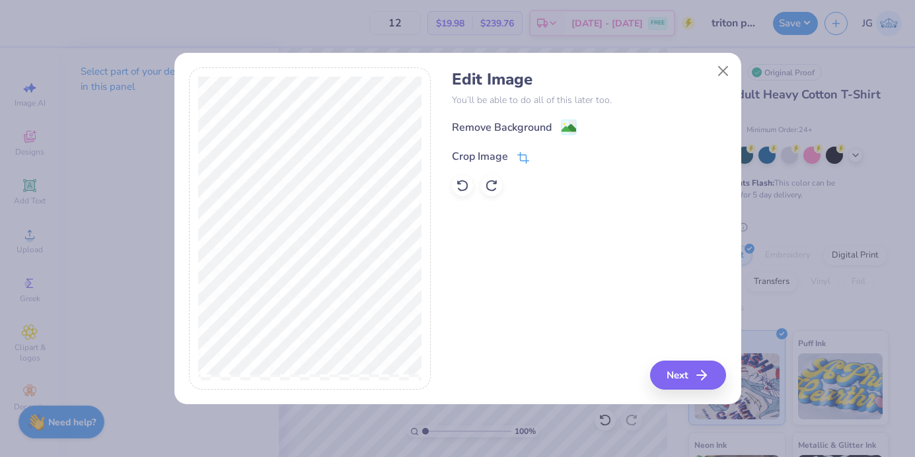
click at [520, 153] on icon at bounding box center [524, 156] width 9 height 9
click at [543, 157] on icon at bounding box center [545, 155] width 8 height 8
click at [686, 369] on button "Next" at bounding box center [690, 375] width 76 height 29
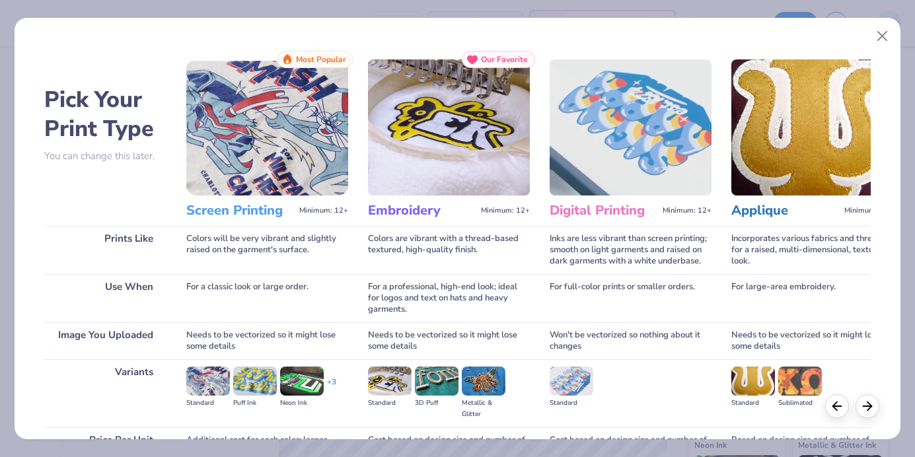
scroll to position [135, 0]
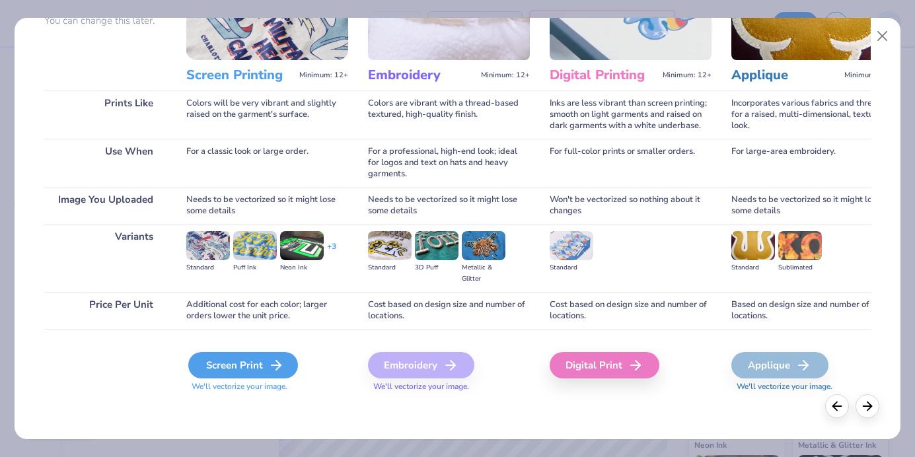
click at [251, 370] on div "Screen Print" at bounding box center [243, 365] width 110 height 26
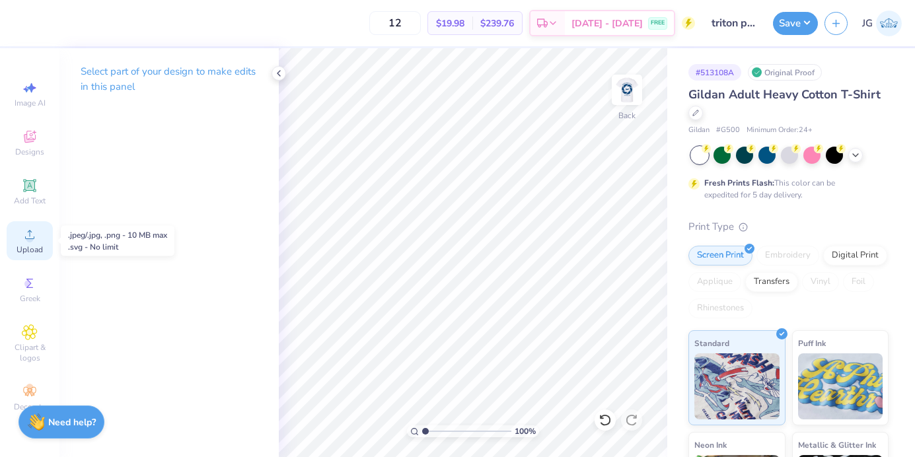
click at [38, 248] on span "Upload" at bounding box center [30, 249] width 26 height 11
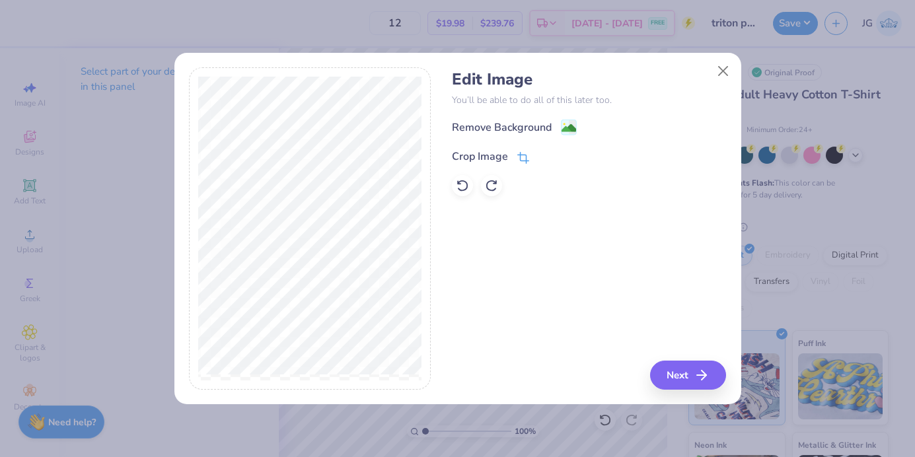
click at [522, 154] on icon at bounding box center [523, 158] width 12 height 12
click at [541, 148] on div at bounding box center [554, 155] width 33 height 16
click at [541, 153] on icon at bounding box center [545, 155] width 8 height 8
click at [566, 129] on image at bounding box center [568, 129] width 15 height 15
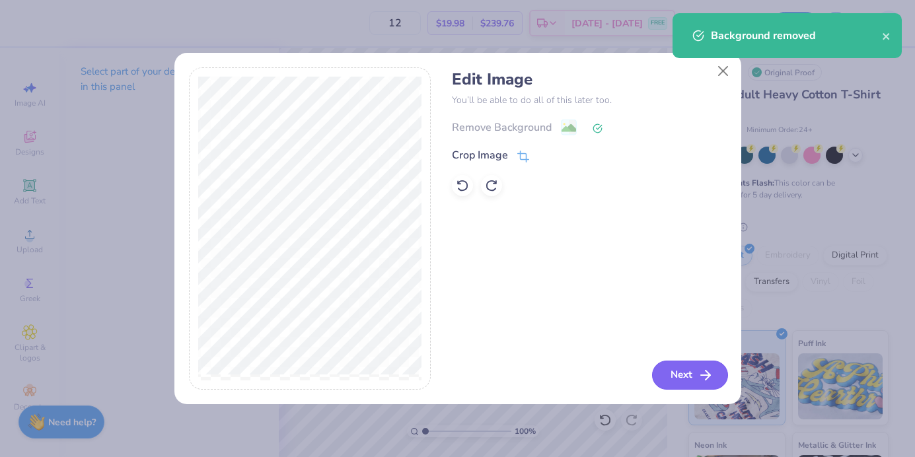
click at [676, 371] on button "Next" at bounding box center [690, 375] width 76 height 29
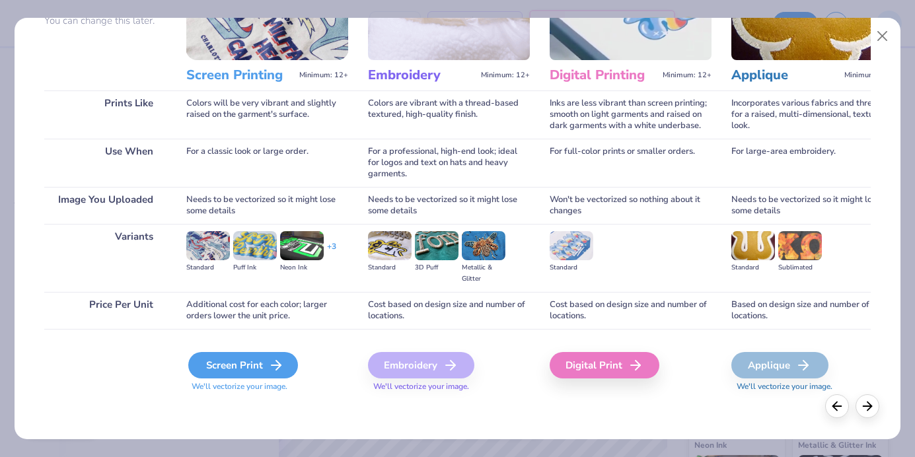
click at [236, 363] on div "Screen Print" at bounding box center [243, 365] width 110 height 26
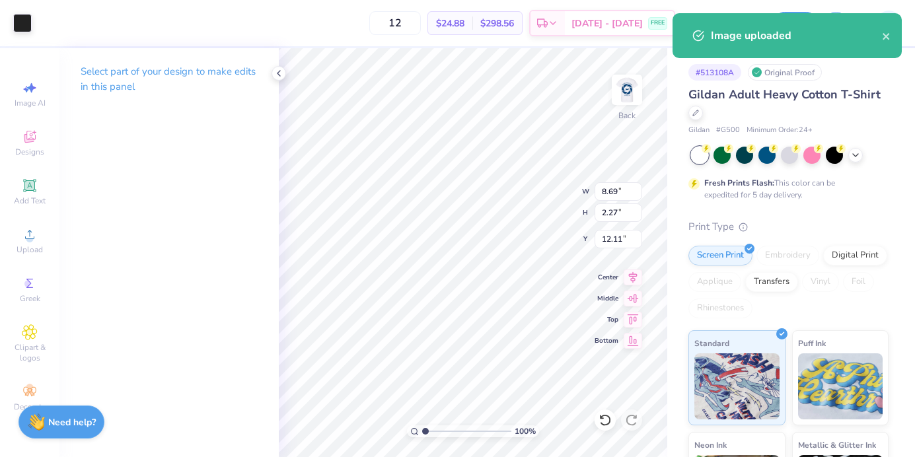
type input "5.24"
type input "1.37"
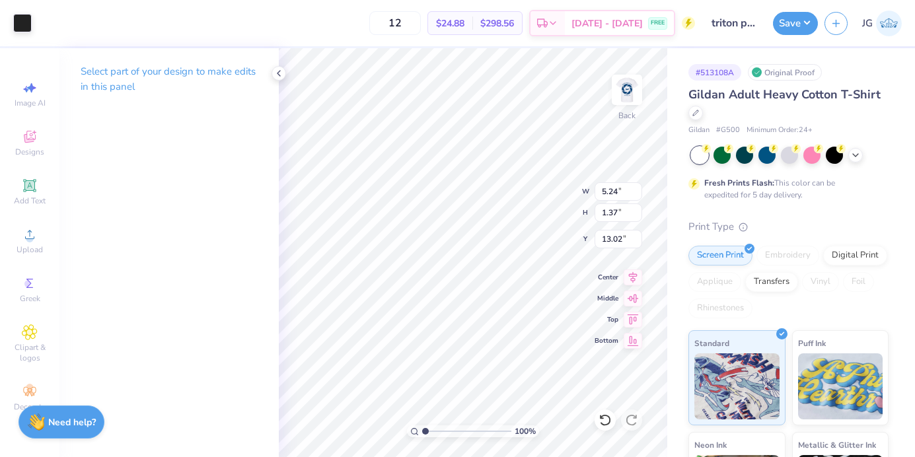
type input "3.00"
click at [625, 93] on img at bounding box center [626, 89] width 53 height 53
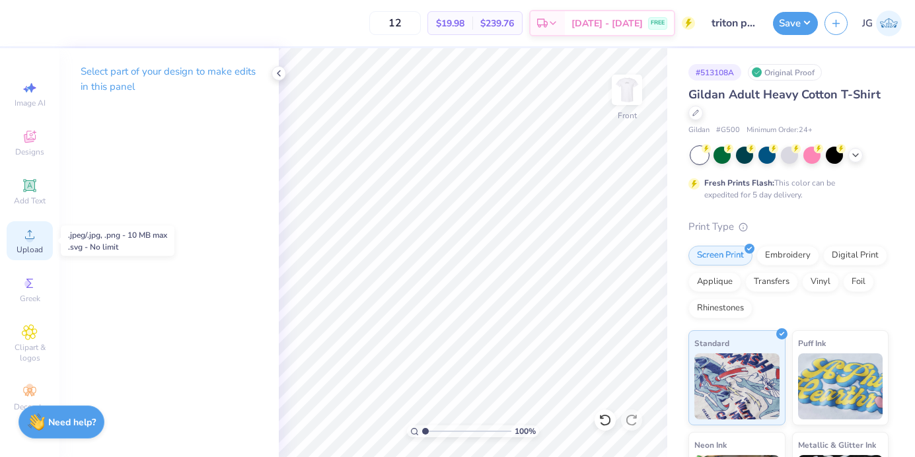
click at [26, 256] on div "Upload" at bounding box center [30, 240] width 46 height 39
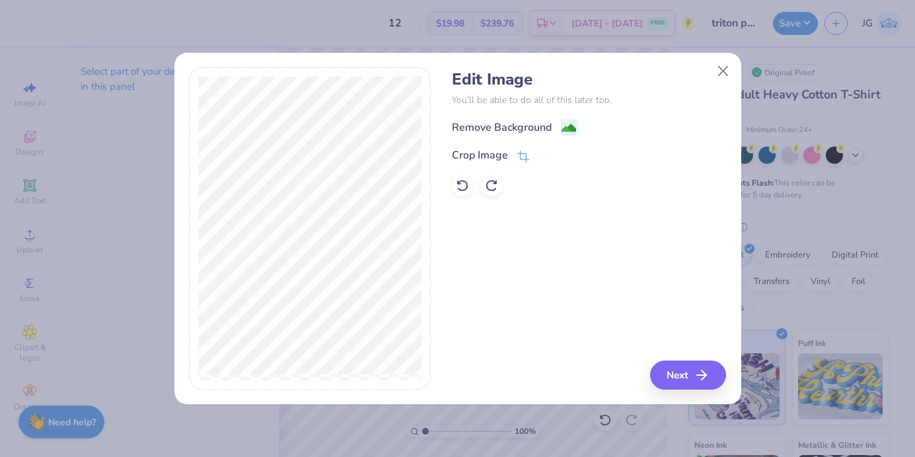
click at [567, 122] on image at bounding box center [568, 128] width 15 height 15
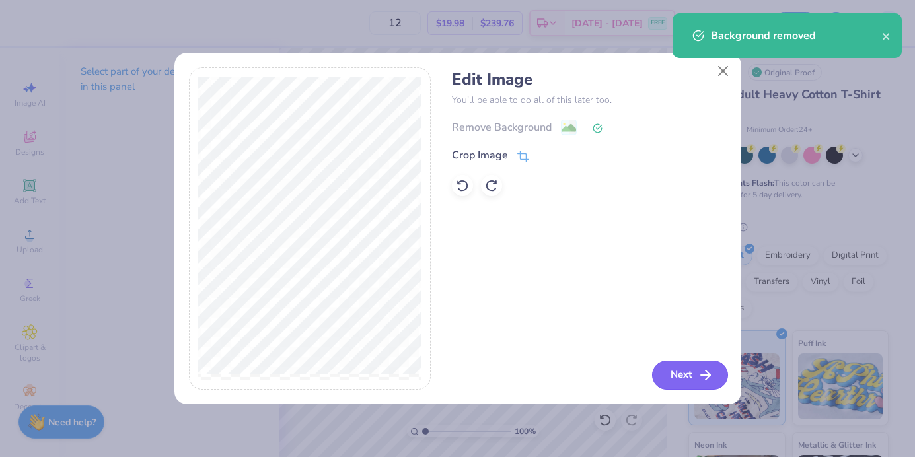
click at [687, 381] on button "Next" at bounding box center [690, 375] width 76 height 29
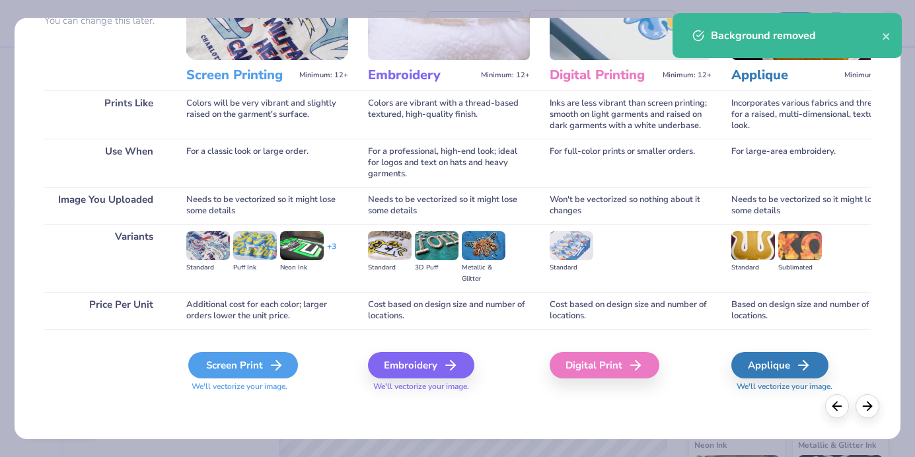
click at [256, 376] on div "Screen Print" at bounding box center [243, 365] width 110 height 26
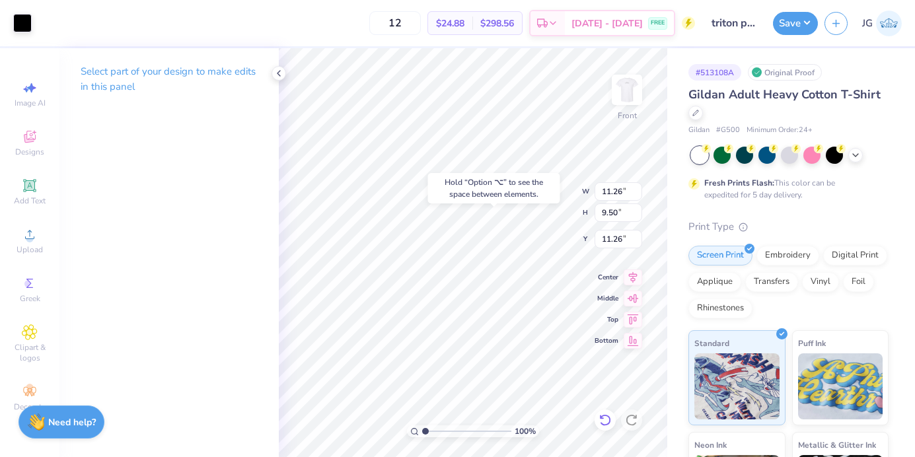
click at [607, 423] on icon at bounding box center [604, 419] width 13 height 13
type input "11.57"
type input "5.97"
click at [614, 104] on img at bounding box center [626, 89] width 53 height 53
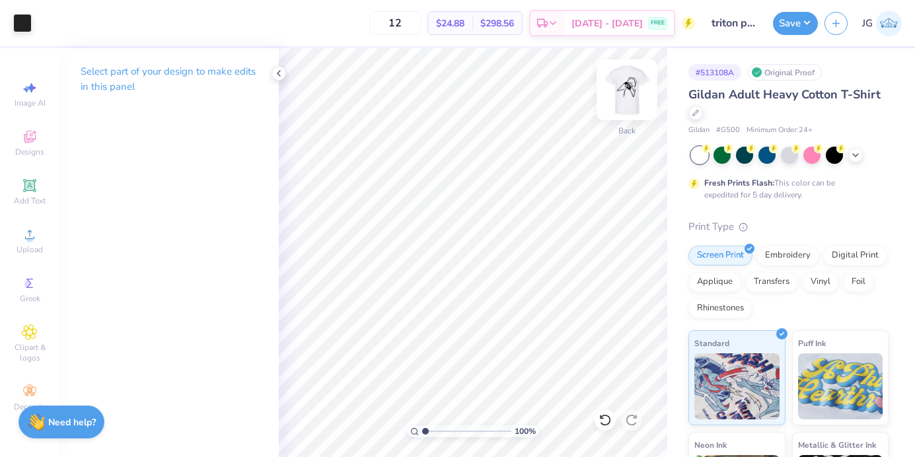
click at [620, 98] on img at bounding box center [626, 89] width 53 height 53
click at [27, 26] on div at bounding box center [22, 22] width 18 height 18
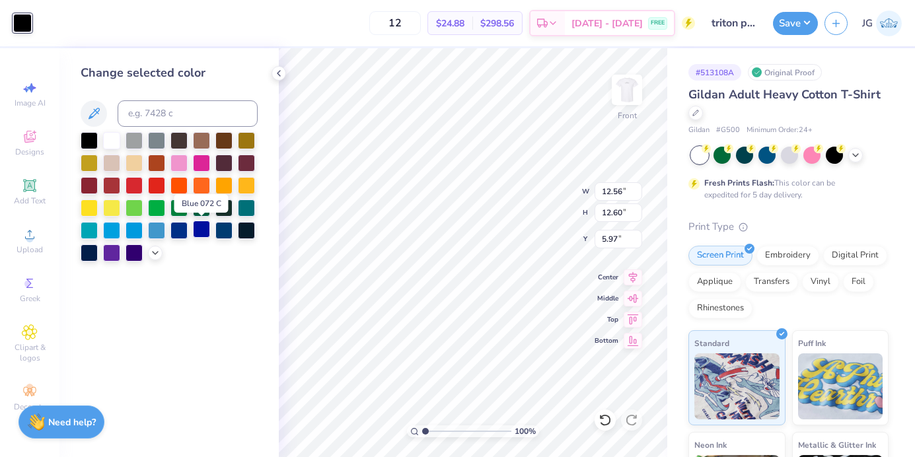
click at [203, 232] on div at bounding box center [201, 229] width 17 height 17
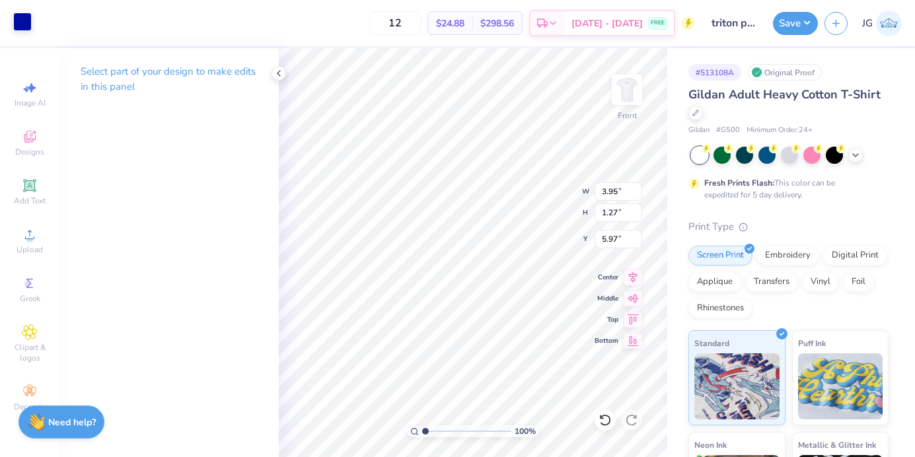
click at [26, 15] on div at bounding box center [22, 22] width 18 height 18
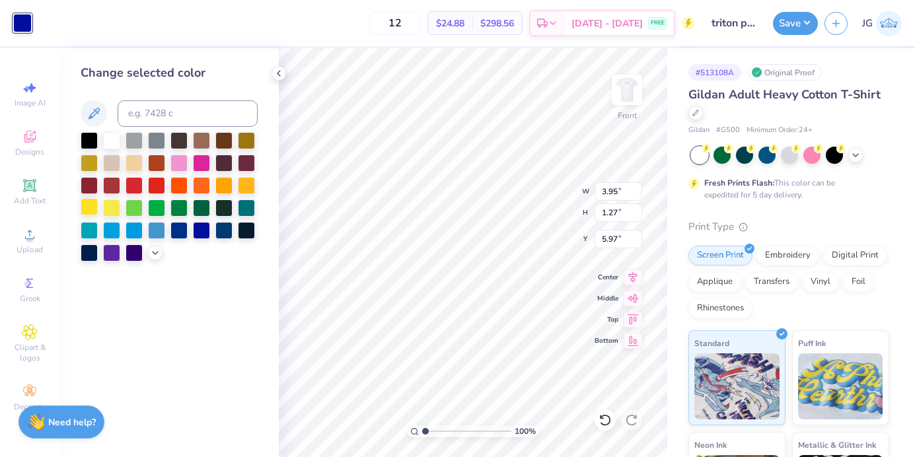
click at [90, 207] on div at bounding box center [89, 206] width 17 height 17
click at [244, 187] on div at bounding box center [246, 184] width 17 height 17
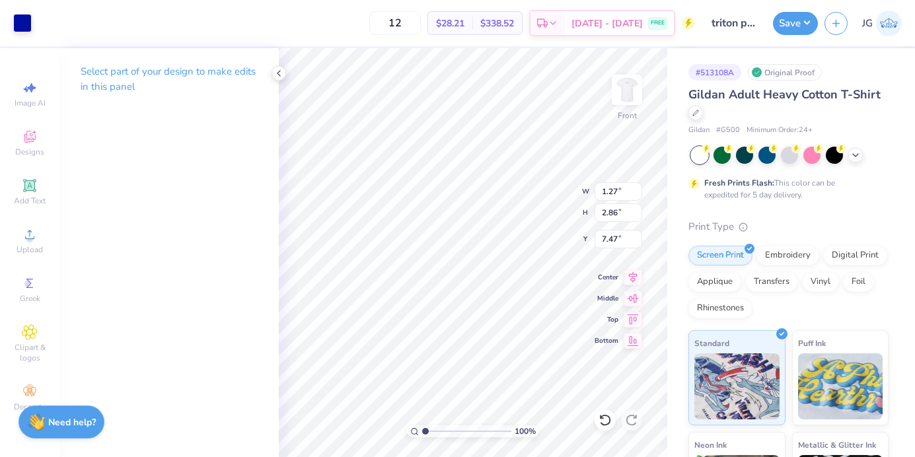
click at [34, 20] on div "Art colors 12 $28.21 Per Item $338.52 Total Est. Delivery Sep 8 - 11 FREE Desig…" at bounding box center [457, 23] width 915 height 46
click at [24, 20] on div at bounding box center [22, 22] width 18 height 18
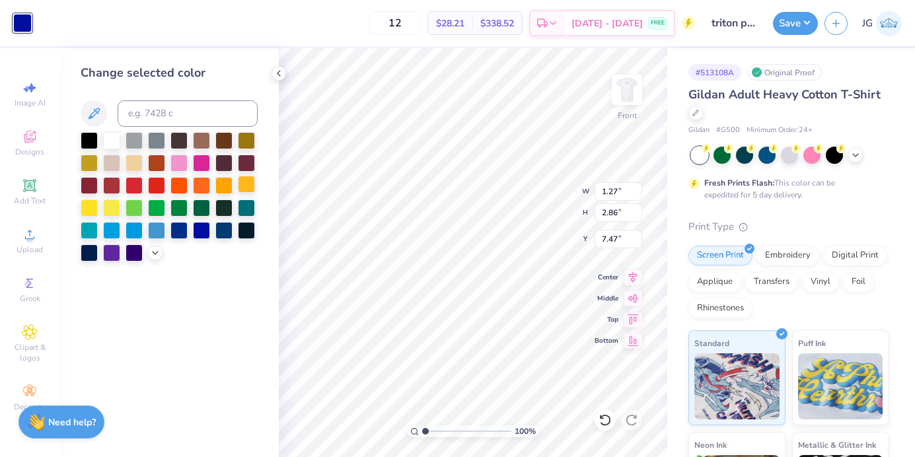
click at [248, 188] on div at bounding box center [246, 184] width 17 height 17
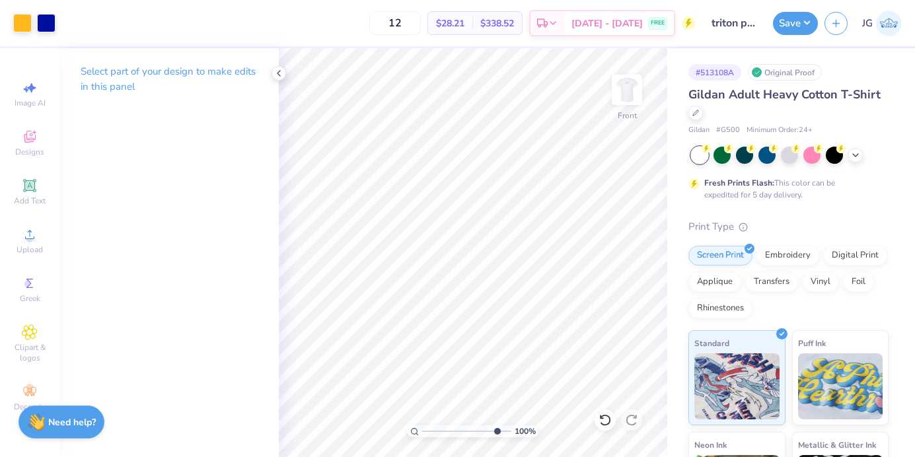
type input "8.87"
click at [495, 431] on input "range" at bounding box center [466, 431] width 89 height 12
click at [21, 22] on div at bounding box center [22, 22] width 18 height 18
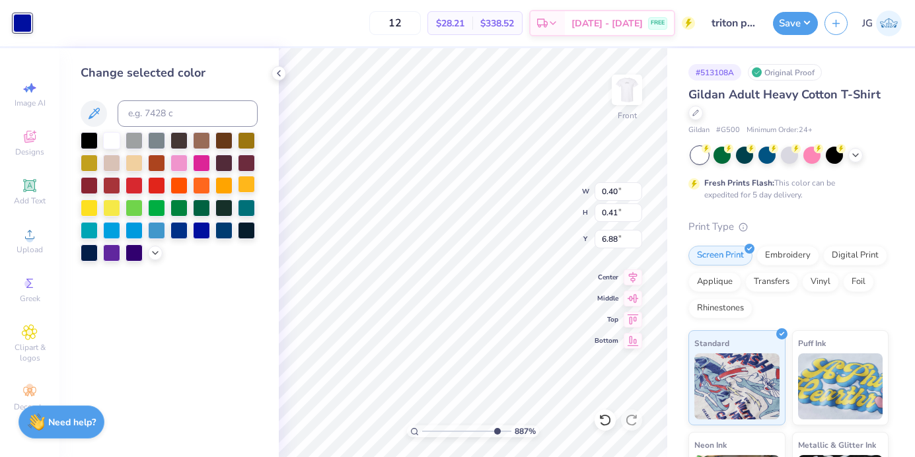
click at [250, 186] on div at bounding box center [246, 184] width 17 height 17
type input "0.41"
type input "0.48"
type input "7.09"
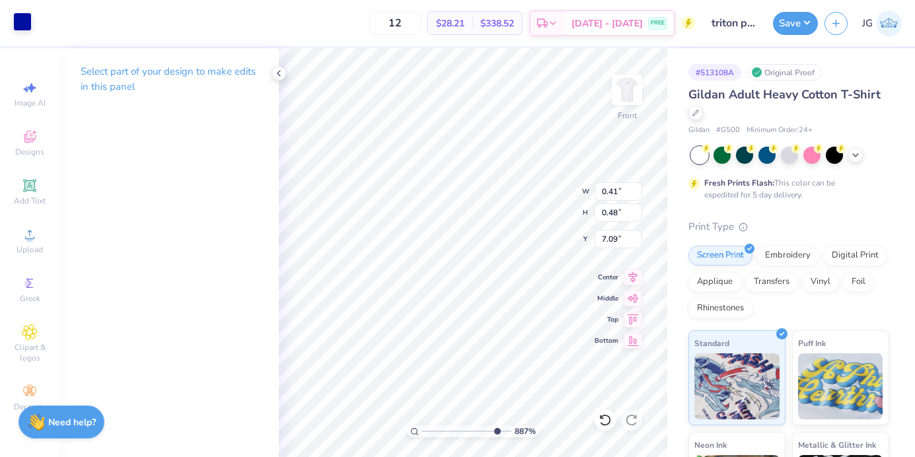
click at [26, 14] on div at bounding box center [22, 22] width 18 height 18
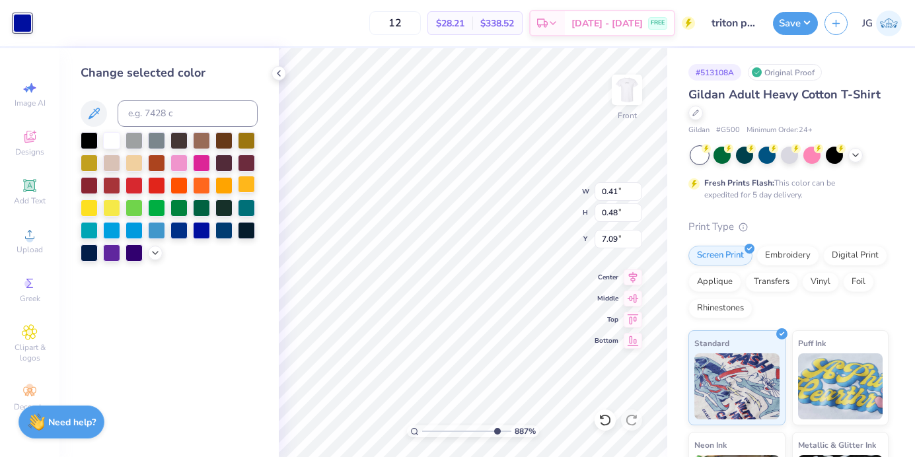
click at [244, 188] on div at bounding box center [246, 184] width 17 height 17
click at [272, 70] on div at bounding box center [278, 73] width 15 height 15
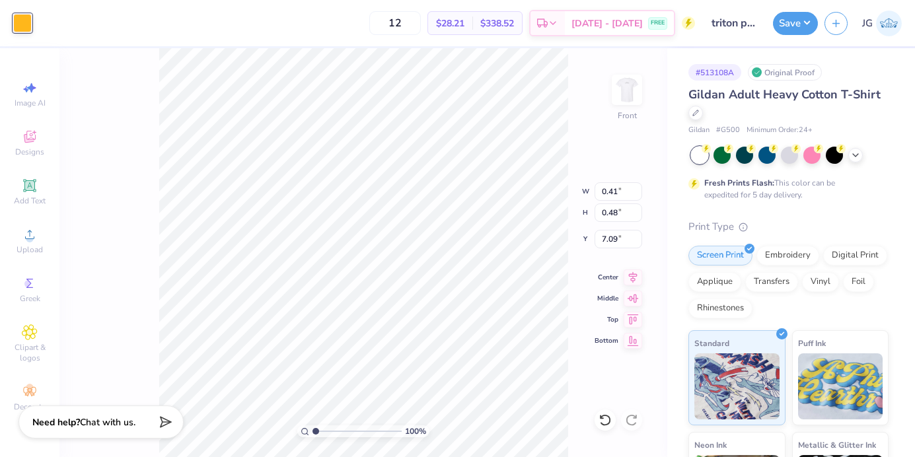
drag, startPoint x: 351, startPoint y: 431, endPoint x: 266, endPoint y: 431, distance: 84.5
type input "1"
click at [312, 431] on input "range" at bounding box center [356, 431] width 89 height 12
click at [639, 96] on img at bounding box center [626, 89] width 53 height 53
click at [22, 30] on div at bounding box center [22, 22] width 18 height 18
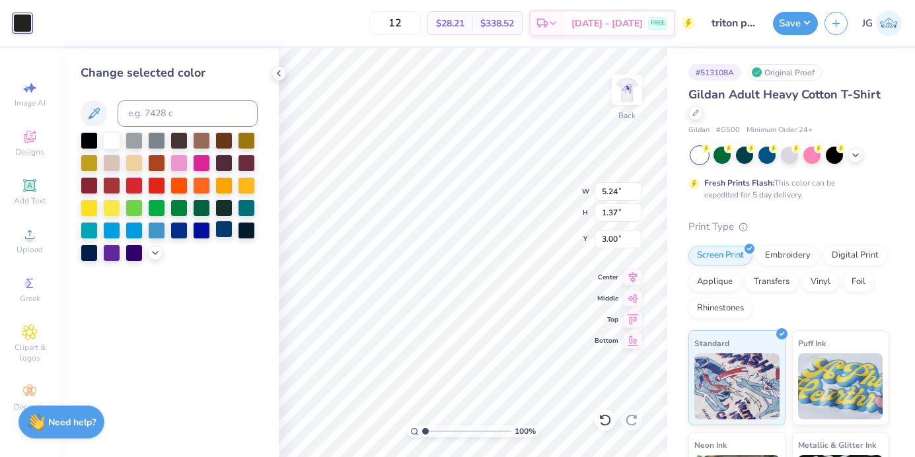
click at [221, 228] on div at bounding box center [223, 229] width 17 height 17
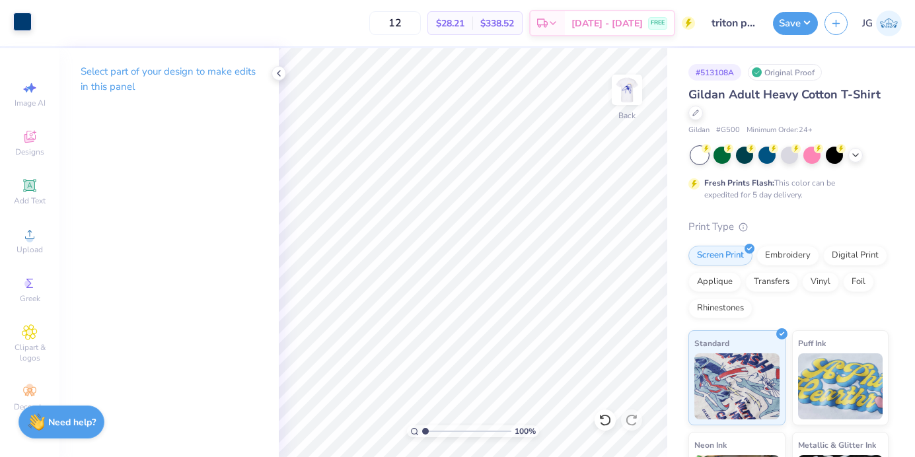
click at [30, 20] on div at bounding box center [22, 22] width 18 height 18
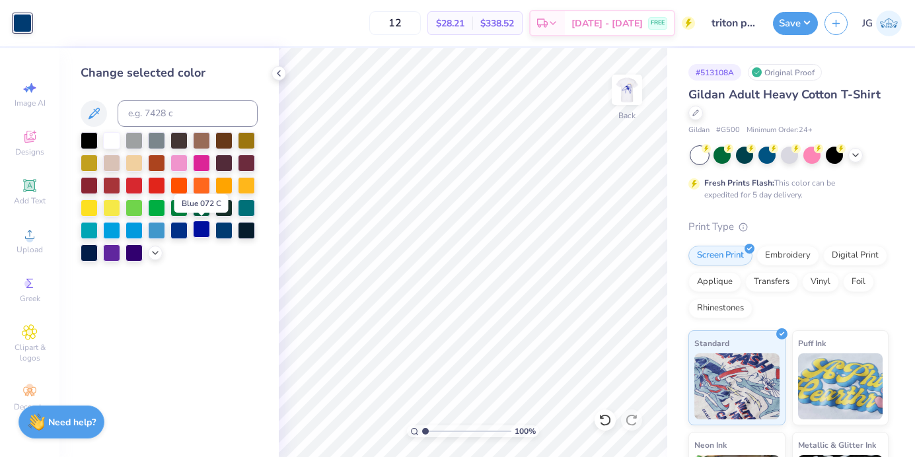
click at [205, 230] on div at bounding box center [201, 229] width 17 height 17
click at [621, 102] on img at bounding box center [626, 89] width 53 height 53
click at [613, 90] on img at bounding box center [626, 89] width 53 height 53
click at [781, 20] on button "Save" at bounding box center [795, 21] width 45 height 23
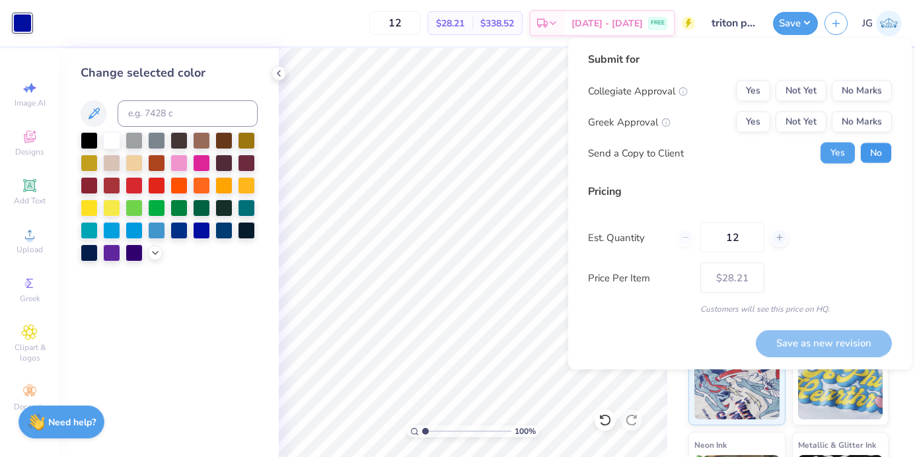
click at [869, 153] on button "No" at bounding box center [876, 153] width 32 height 21
click at [861, 116] on button "No Marks" at bounding box center [861, 122] width 60 height 21
click at [860, 92] on button "No Marks" at bounding box center [861, 91] width 60 height 21
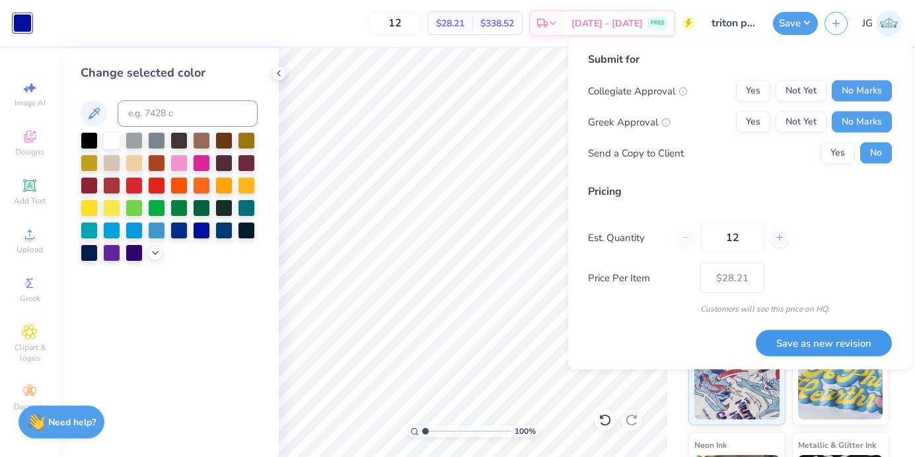
click at [776, 339] on button "Save as new revision" at bounding box center [823, 342] width 136 height 27
type input "$28.21"
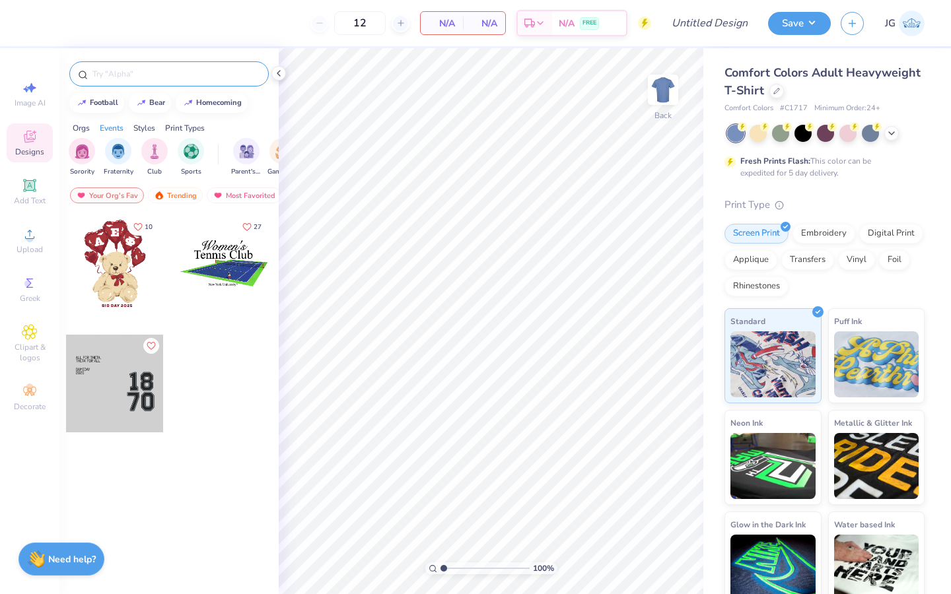
click at [151, 83] on div at bounding box center [168, 73] width 199 height 25
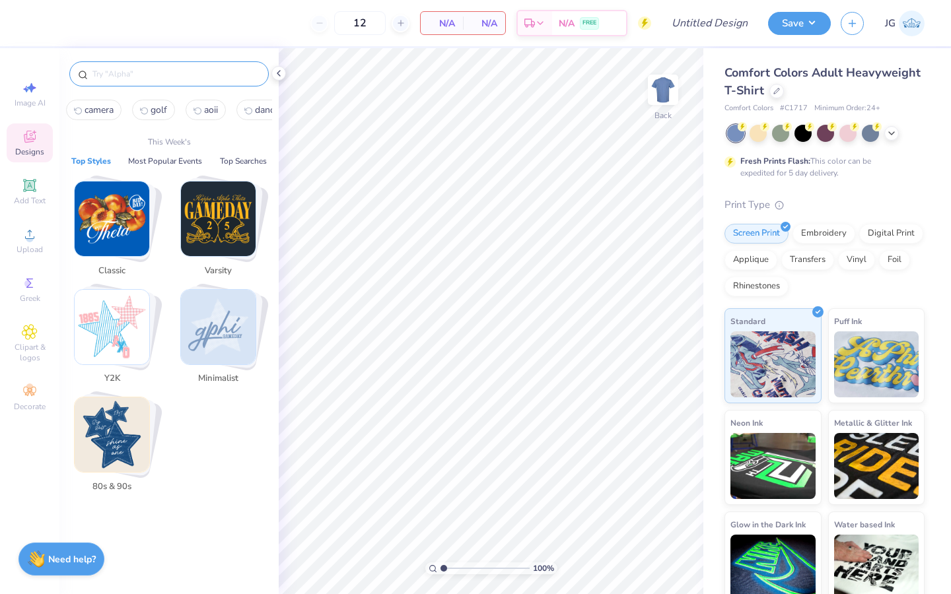
click at [132, 69] on input "text" at bounding box center [175, 73] width 169 height 13
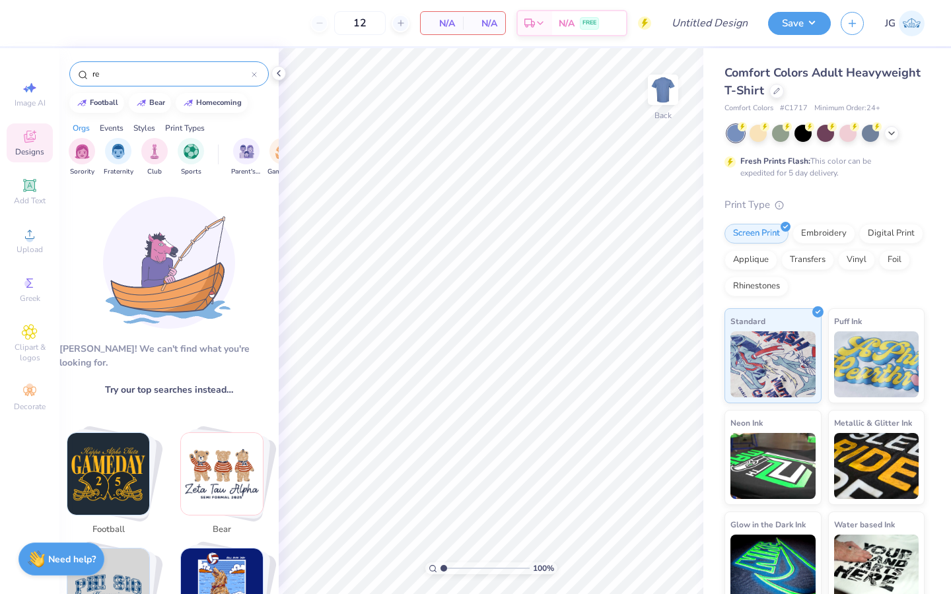
type input "r"
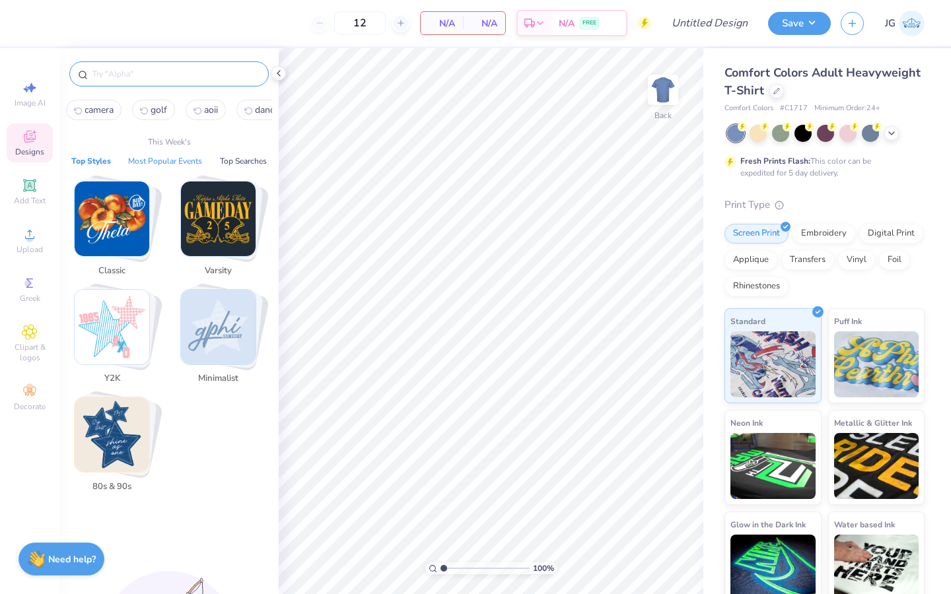
click at [168, 162] on button "Most Popular Events" at bounding box center [165, 161] width 82 height 13
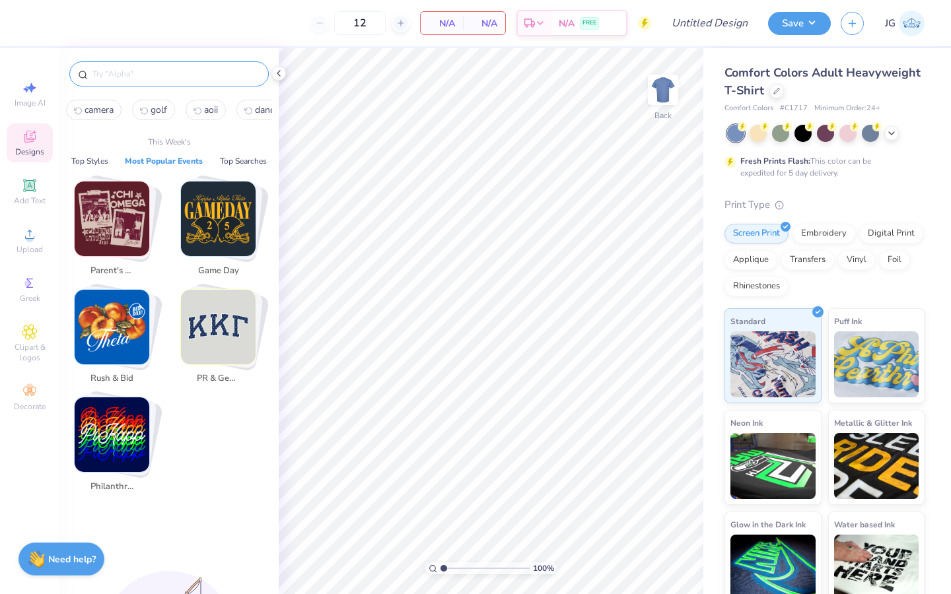
click at [171, 76] on input "text" at bounding box center [175, 73] width 169 height 13
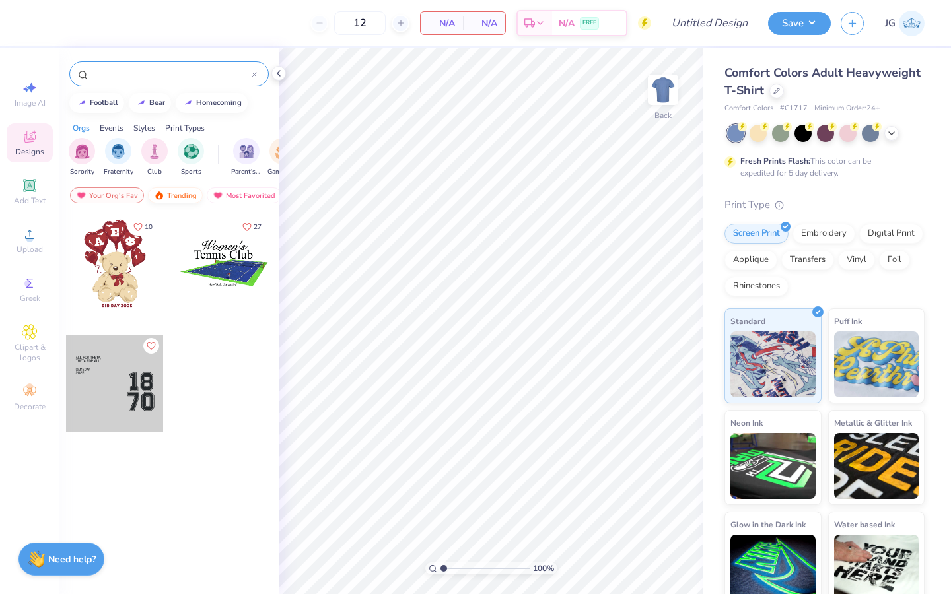
click at [187, 199] on div "Trending" at bounding box center [175, 196] width 55 height 16
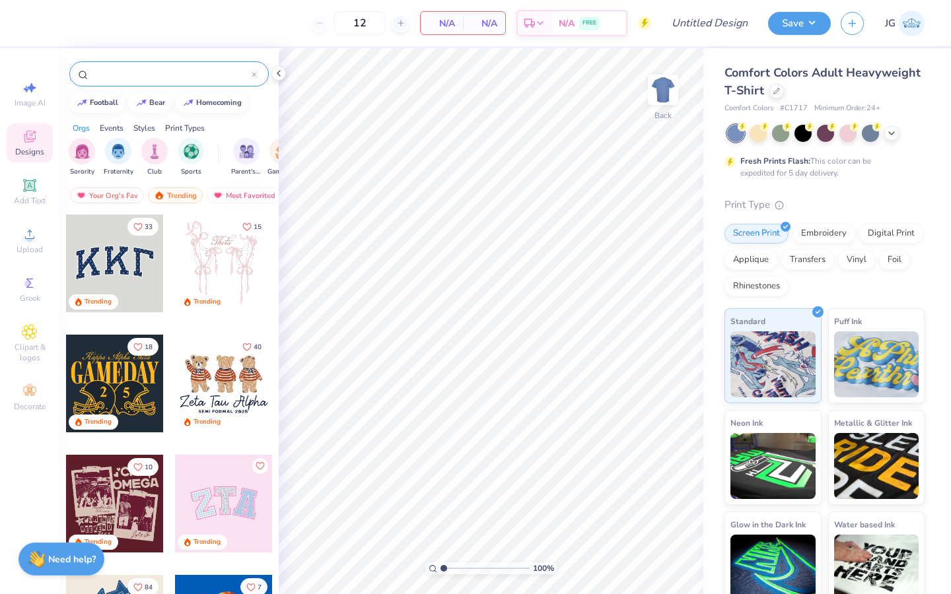
click at [131, 84] on div at bounding box center [168, 73] width 199 height 25
click at [129, 81] on div at bounding box center [168, 73] width 199 height 25
click at [128, 80] on input "text" at bounding box center [171, 73] width 160 height 13
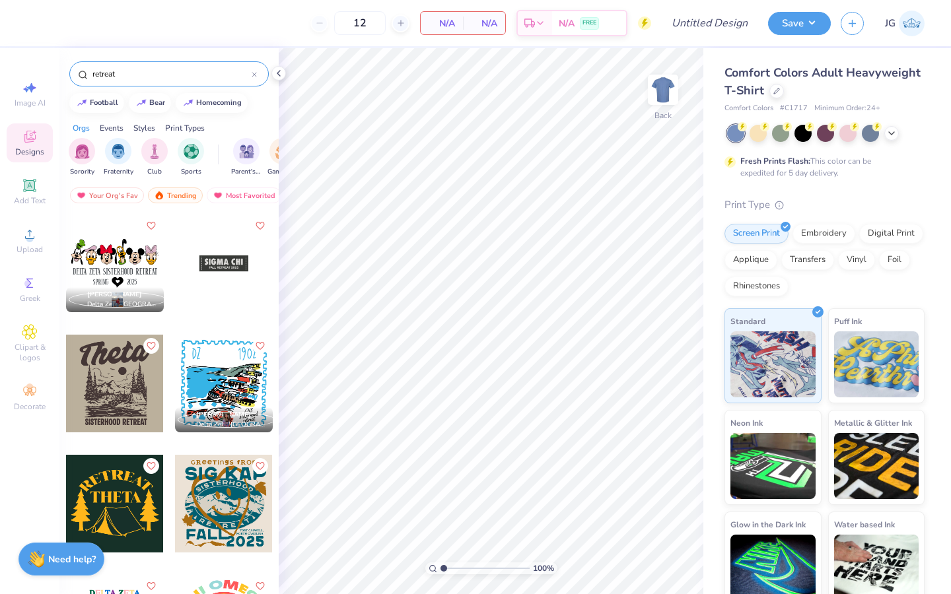
type input "retreat"
click at [123, 359] on div at bounding box center [115, 384] width 98 height 98
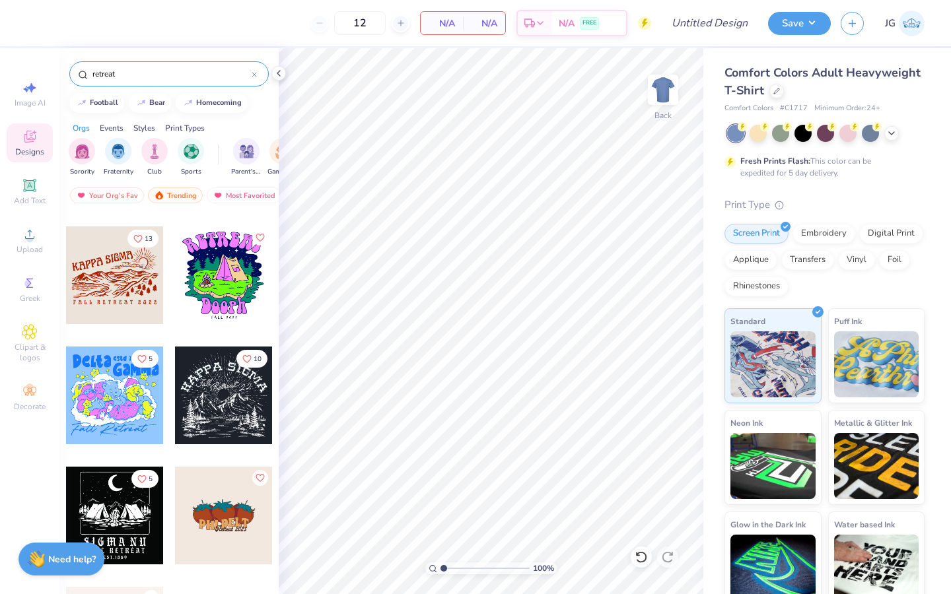
scroll to position [823, 0]
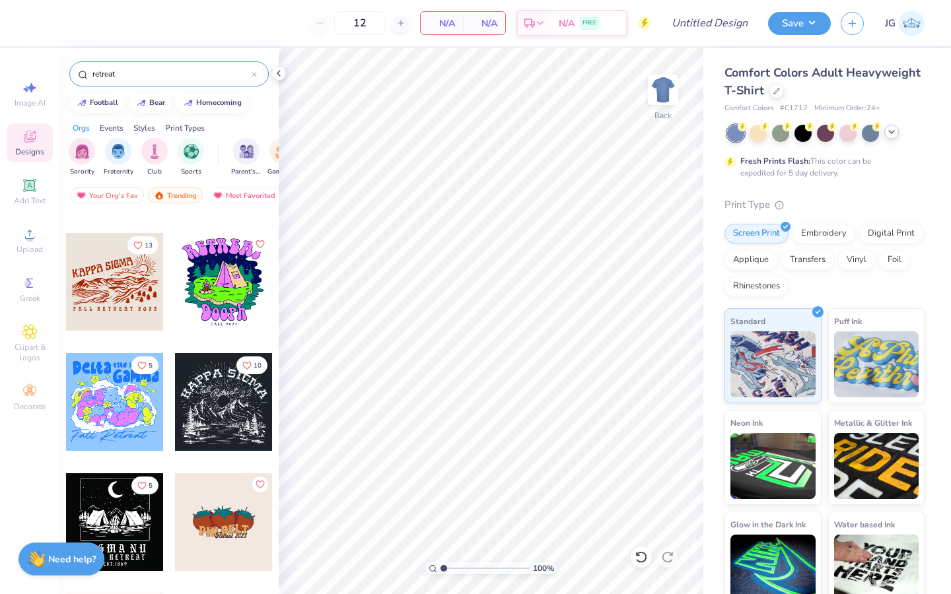
click at [889, 133] on icon at bounding box center [891, 132] width 11 height 11
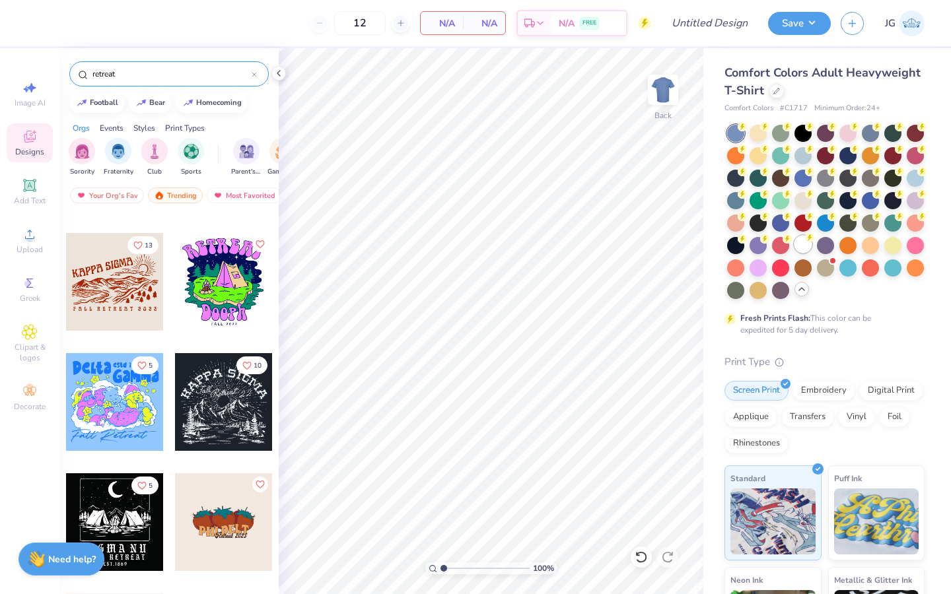
click at [804, 239] on div at bounding box center [802, 244] width 17 height 17
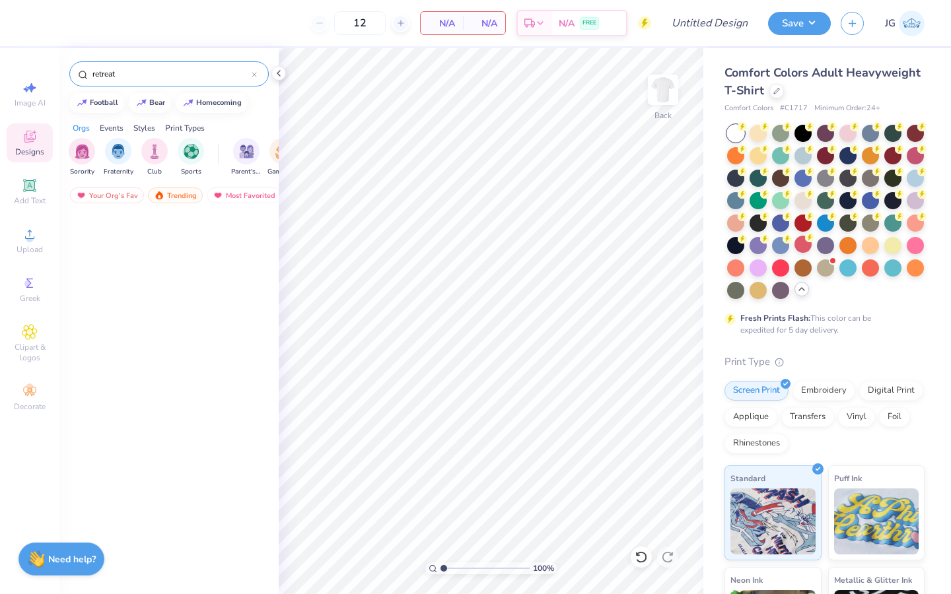
scroll to position [0, 0]
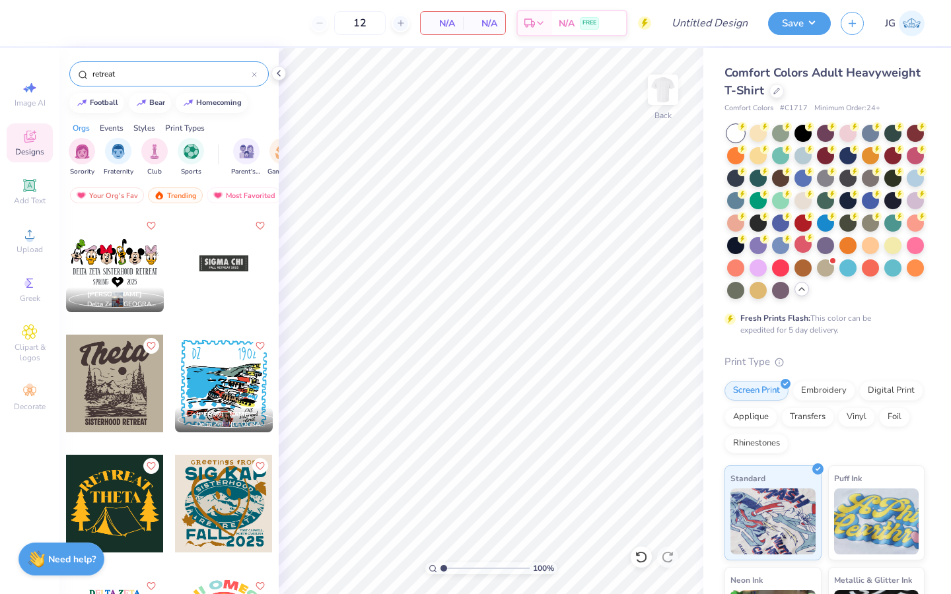
click at [116, 394] on div at bounding box center [115, 384] width 98 height 98
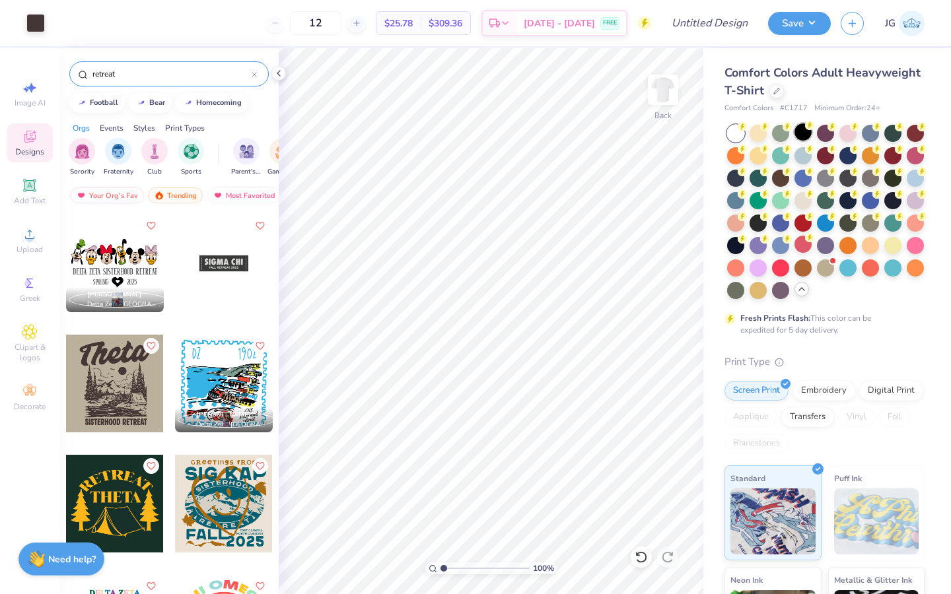
click at [802, 129] on div at bounding box center [802, 131] width 17 height 17
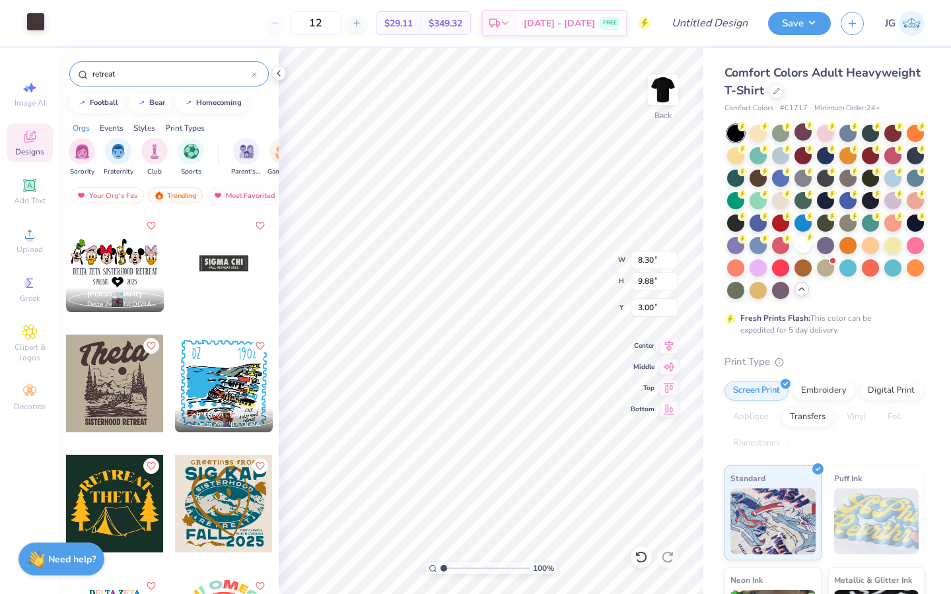
click at [33, 25] on div at bounding box center [35, 22] width 18 height 18
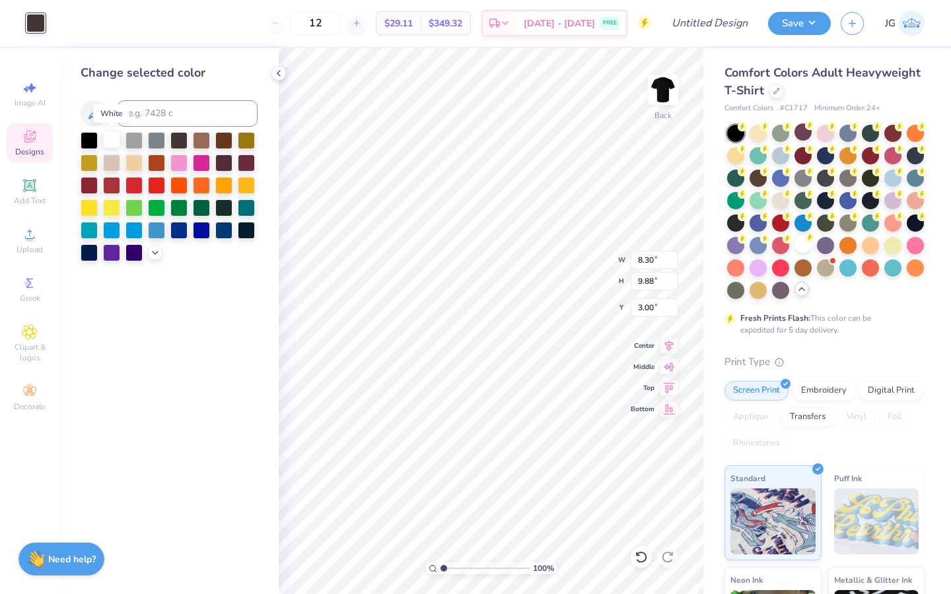
click at [111, 140] on div at bounding box center [111, 139] width 17 height 17
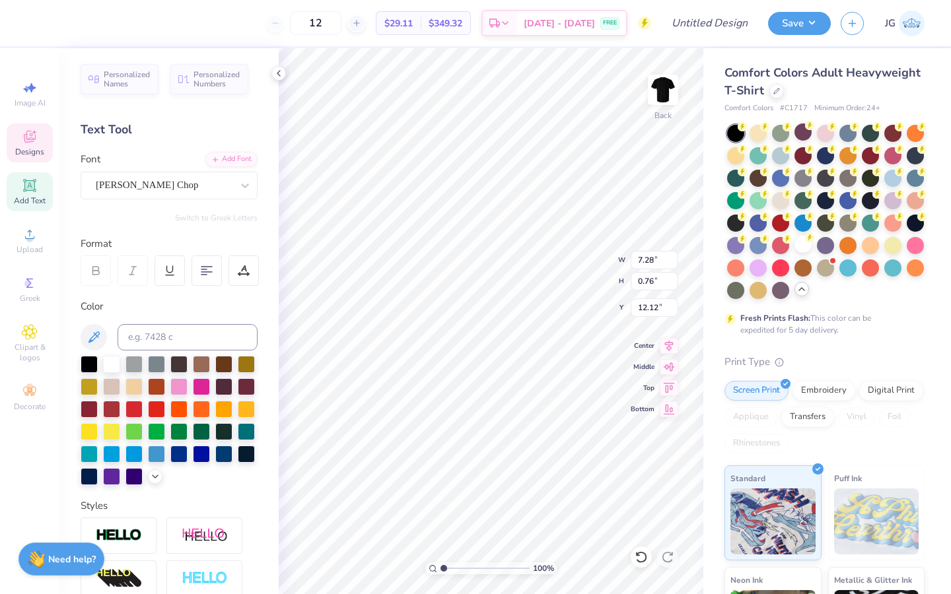
type textarea "sony X Triton Photo Club"
type input "6.50"
type input "0.52"
type input "12.36"
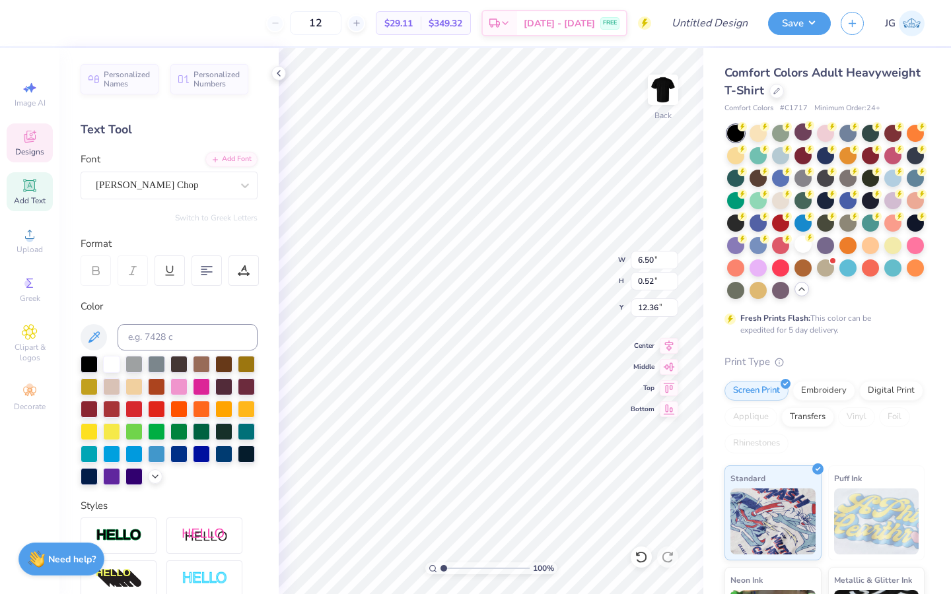
type input "4.94"
click at [40, 202] on span "Add Text" at bounding box center [30, 200] width 32 height 11
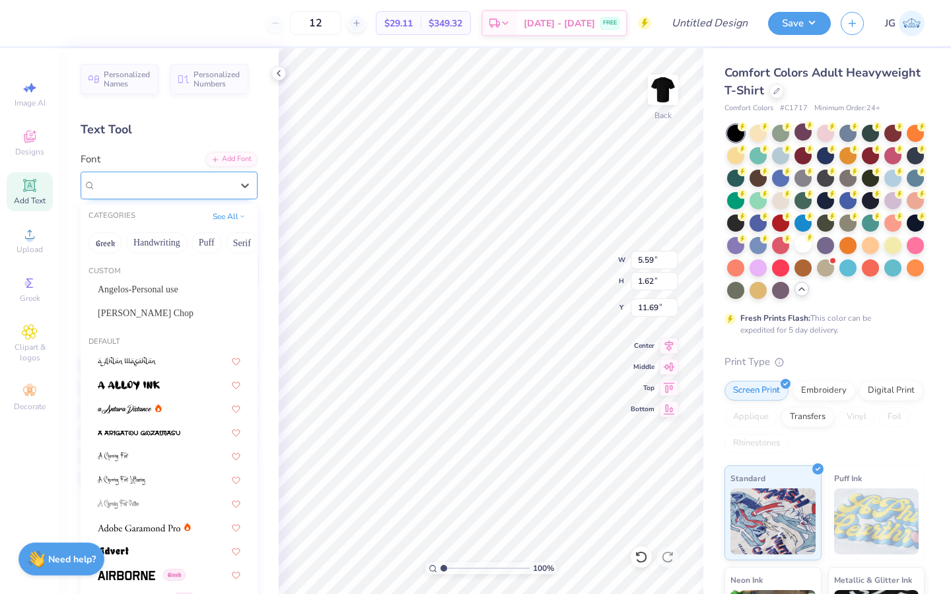
click at [141, 190] on div "Super Dream" at bounding box center [163, 185] width 139 height 20
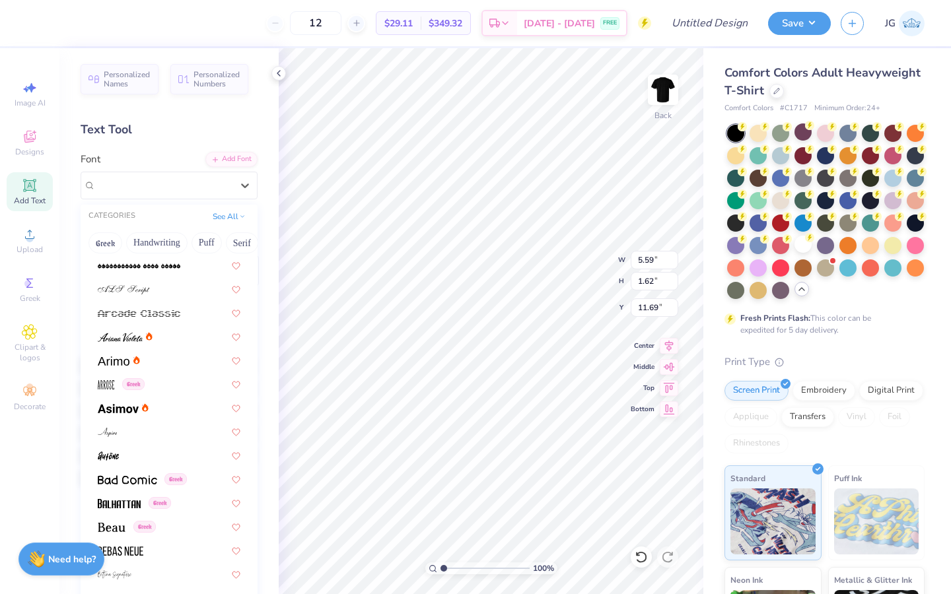
scroll to position [617, 0]
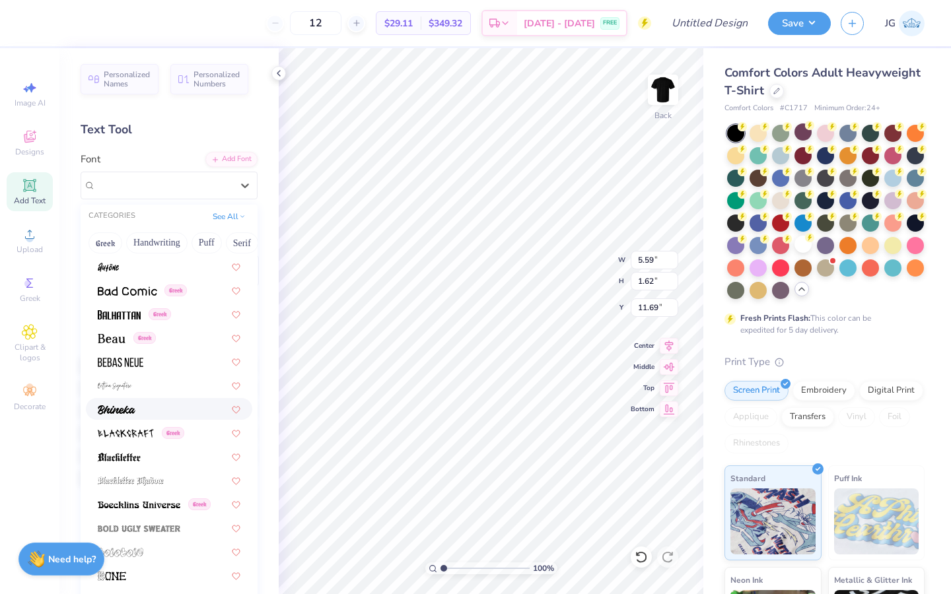
click at [145, 419] on div at bounding box center [169, 409] width 166 height 22
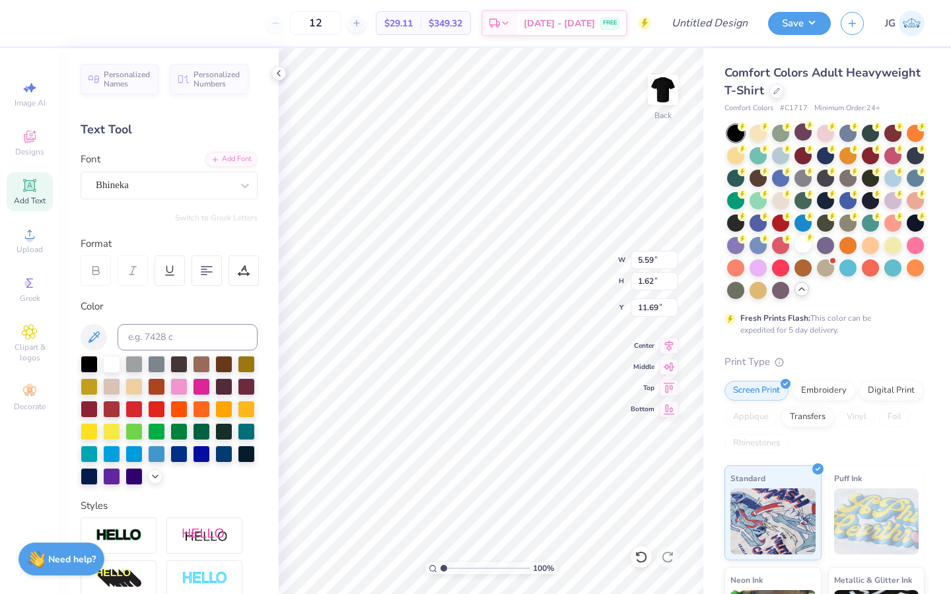
type input "3.87"
type input "1.77"
type input "11.61"
type textarea "Yosemite"
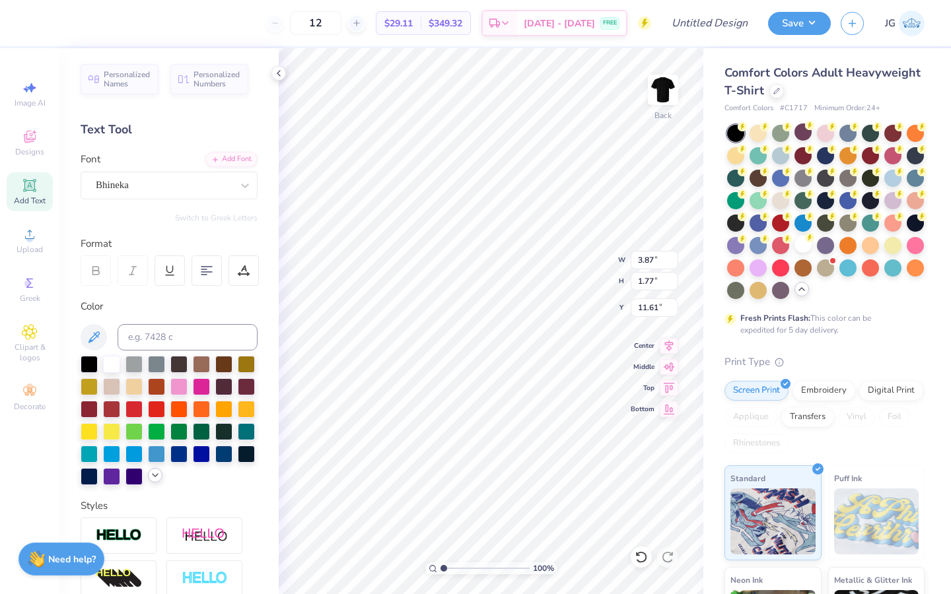
click at [153, 475] on polyline at bounding box center [155, 475] width 5 height 3
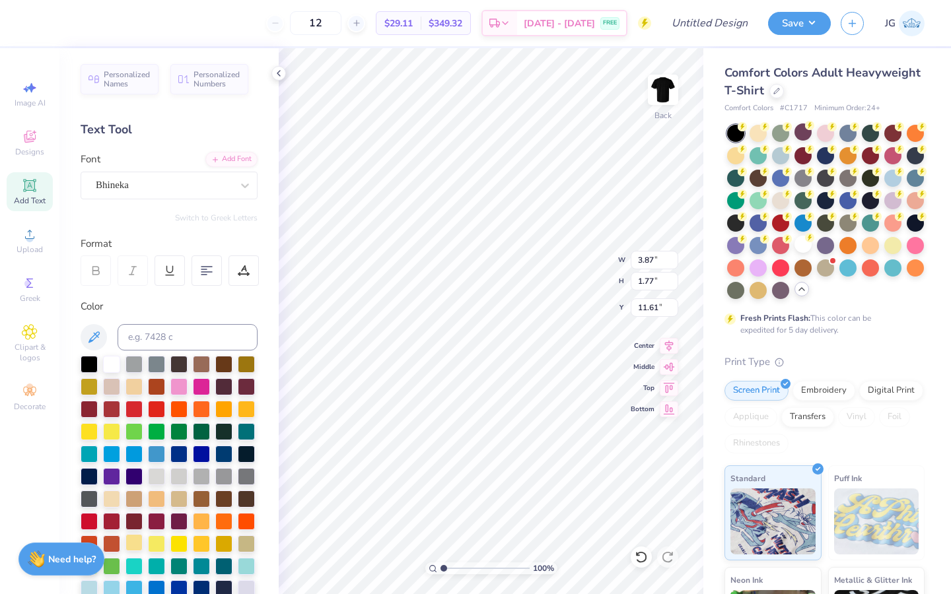
click at [138, 543] on div at bounding box center [133, 542] width 17 height 17
type input "6.29"
type input "1.54"
type input "11.97"
type input "2.80"
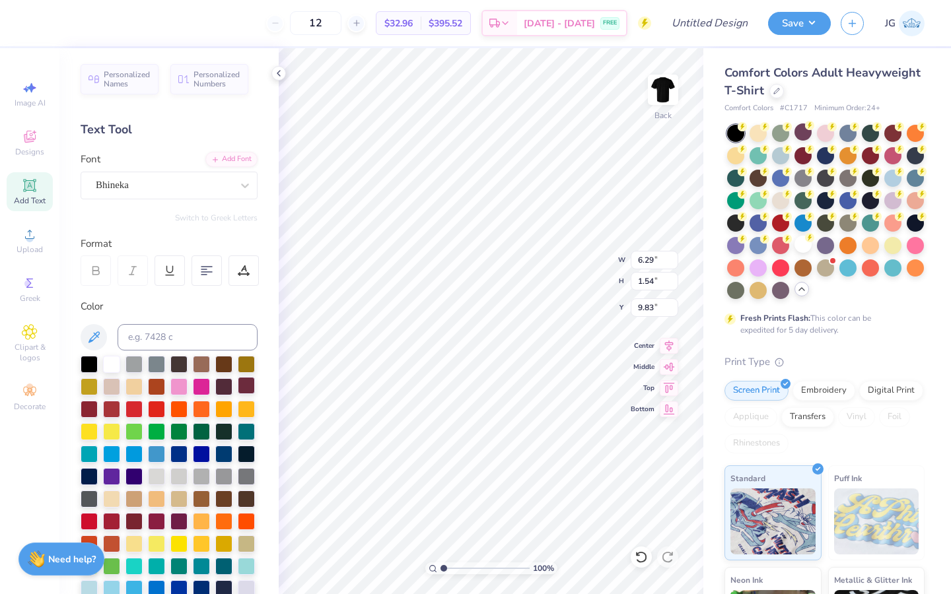
type input "9.26"
click at [247, 411] on div at bounding box center [246, 407] width 17 height 17
type input "7.40"
type input "6.51"
type input "3.32"
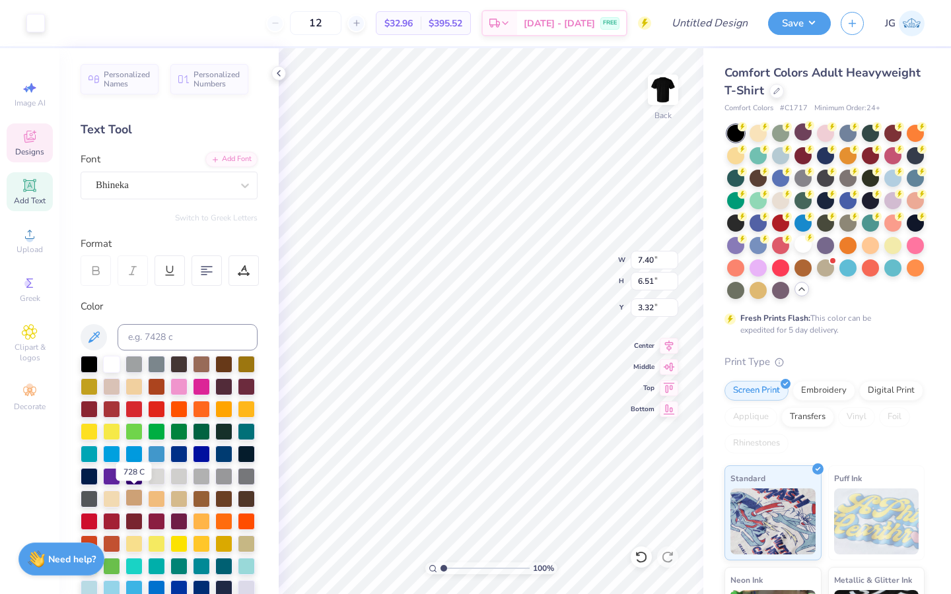
click at [135, 499] on div at bounding box center [133, 497] width 17 height 17
click at [177, 521] on div at bounding box center [178, 520] width 17 height 17
click at [38, 22] on div at bounding box center [35, 22] width 18 height 18
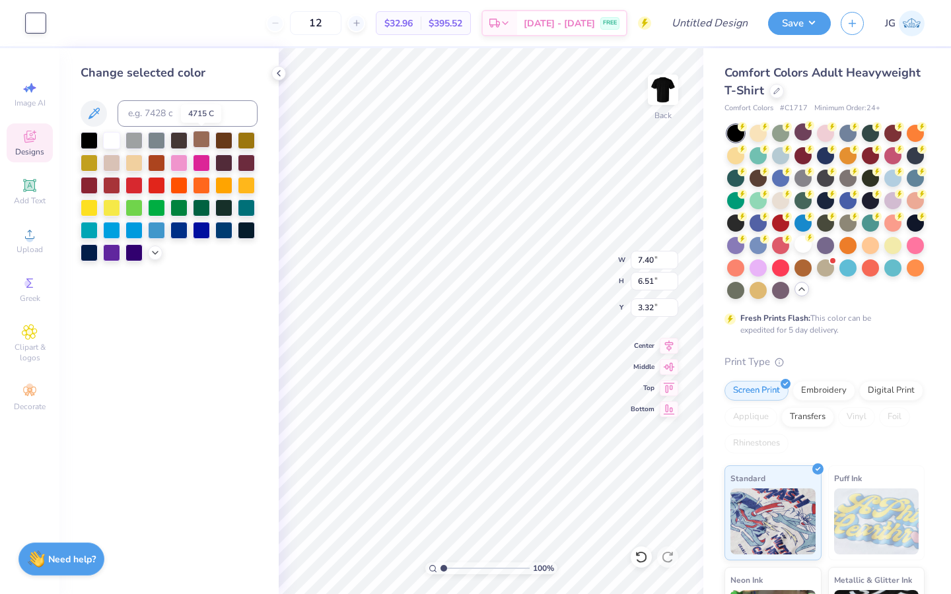
click at [205, 138] on div at bounding box center [201, 139] width 17 height 17
click at [104, 161] on div at bounding box center [111, 161] width 17 height 17
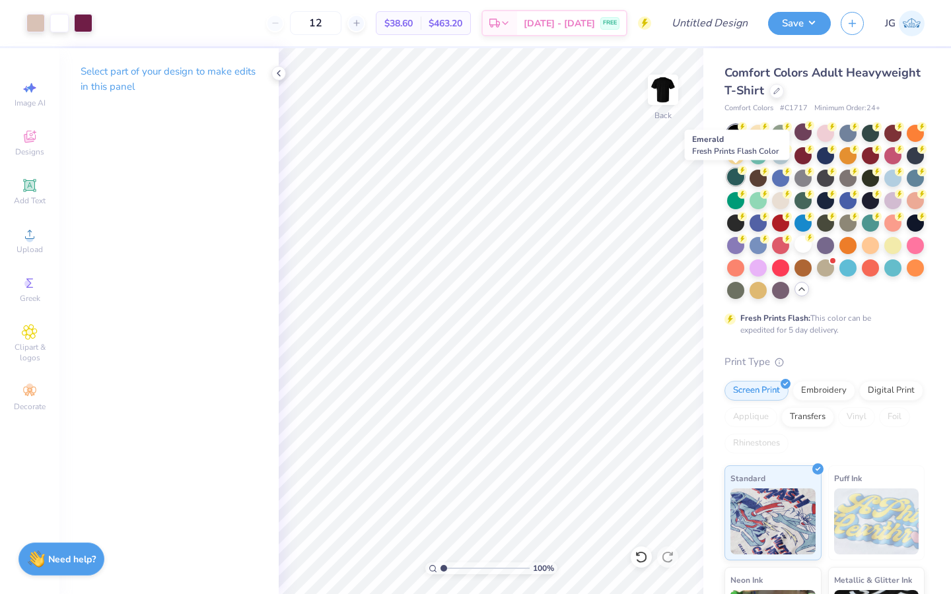
click at [736, 177] on div at bounding box center [735, 176] width 17 height 17
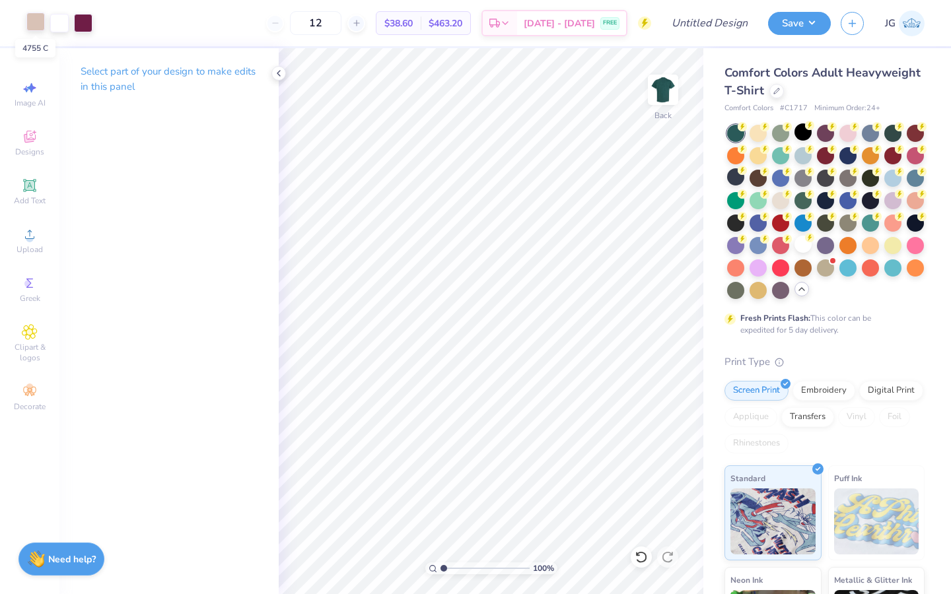
click at [34, 28] on div at bounding box center [35, 22] width 18 height 18
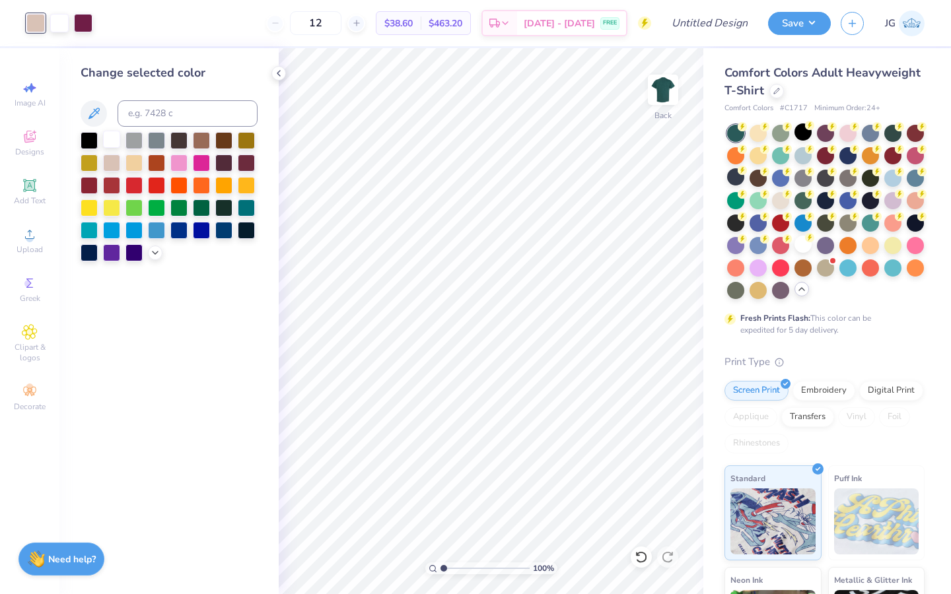
click at [108, 136] on div at bounding box center [111, 139] width 17 height 17
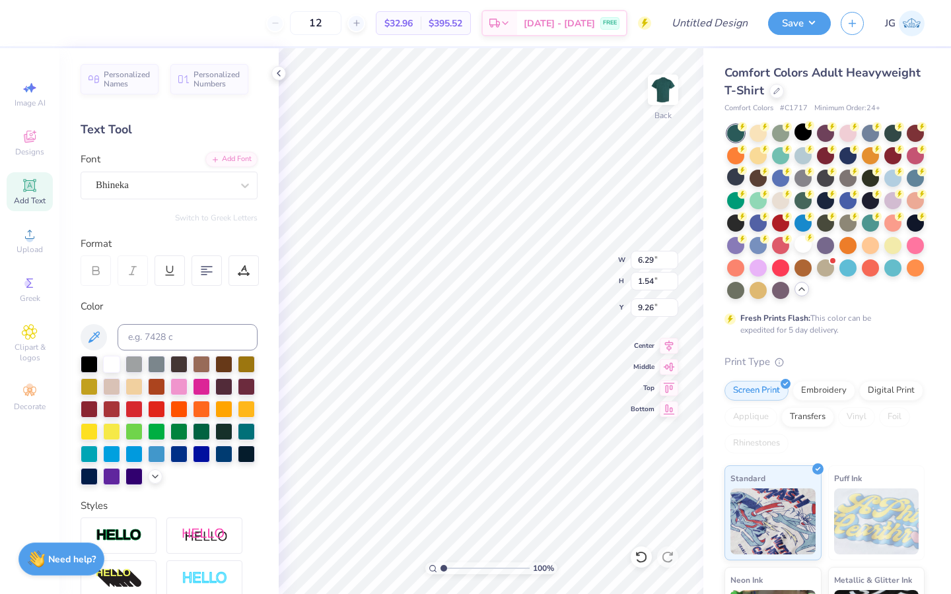
type input "10.96"
type input "6.50"
type input "0.52"
type input "10.08"
type input "6.29"
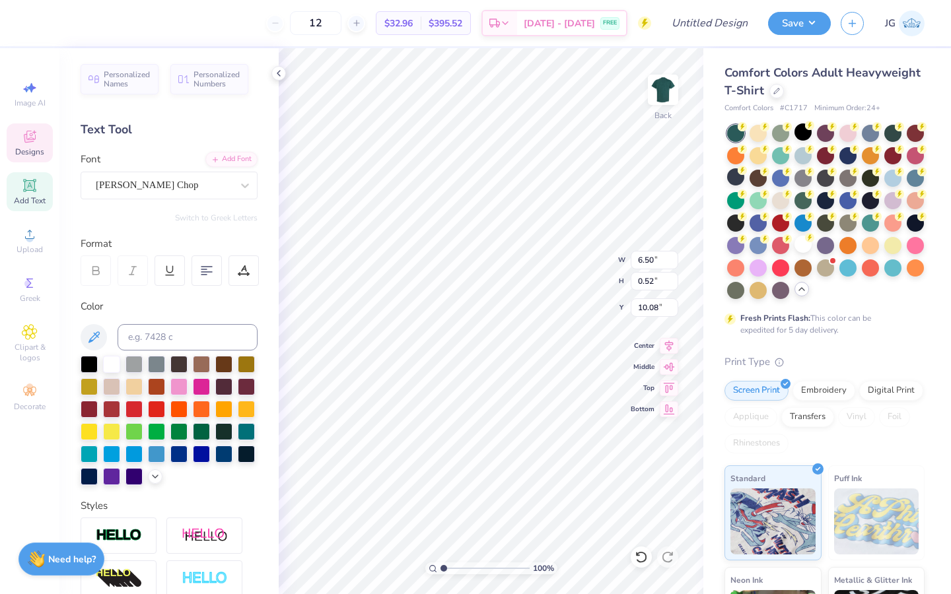
type input "1.54"
type input "10.34"
type input "4.78"
type input "1.17"
type input "10.60"
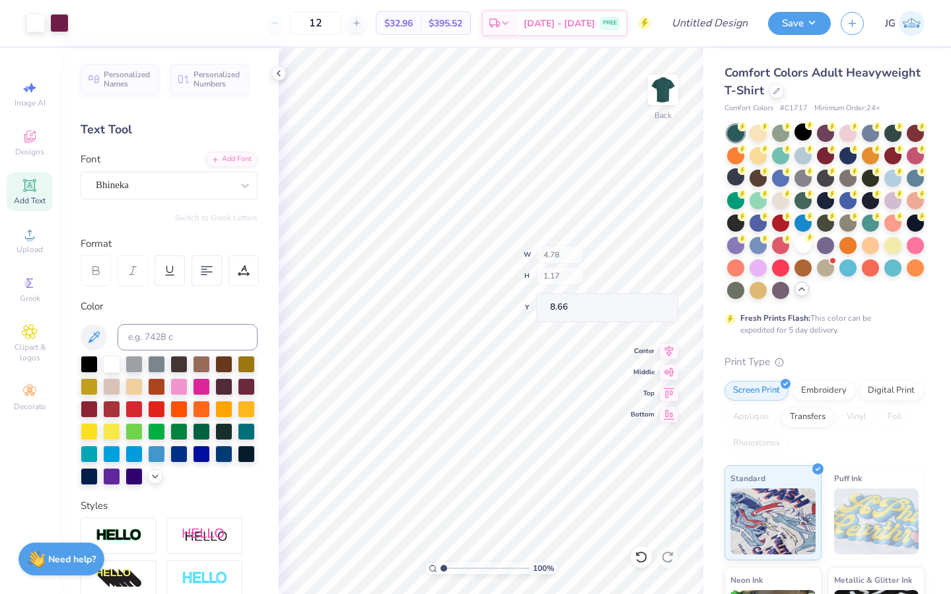
type input "8.66"
click at [27, 314] on div "Image AI Designs Add Text Upload Greek Clipart & logos Decorate" at bounding box center [30, 246] width 46 height 343
click at [30, 334] on icon at bounding box center [29, 332] width 7 height 7
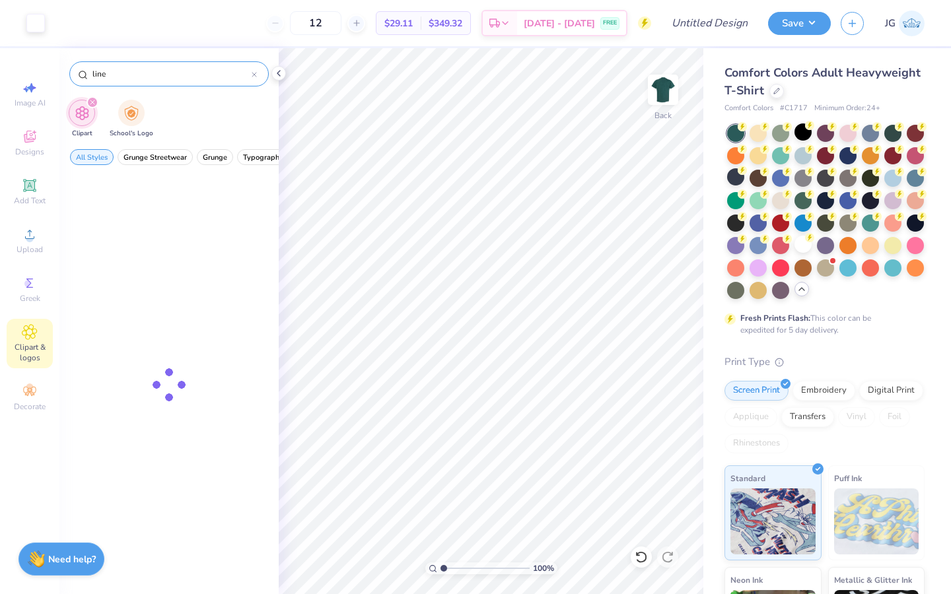
type input "line"
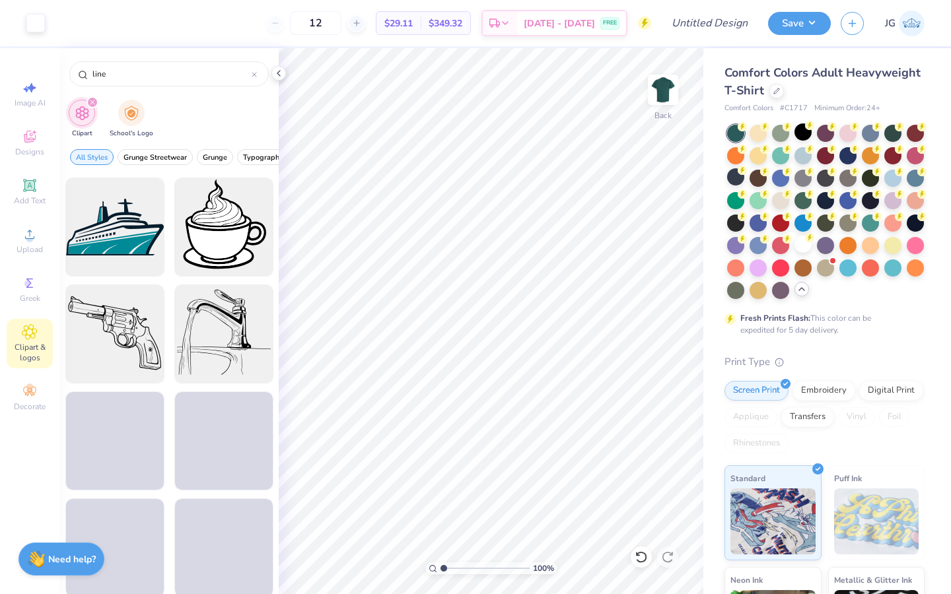
scroll to position [1828, 0]
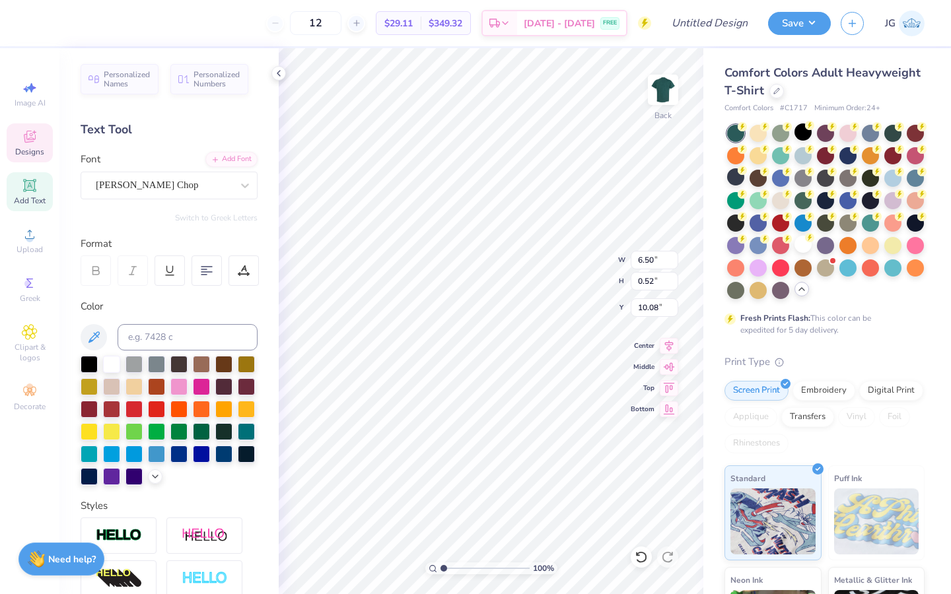
type input "11.26"
type textarea "yosemite"
click at [246, 274] on icon at bounding box center [243, 274] width 10 height 0
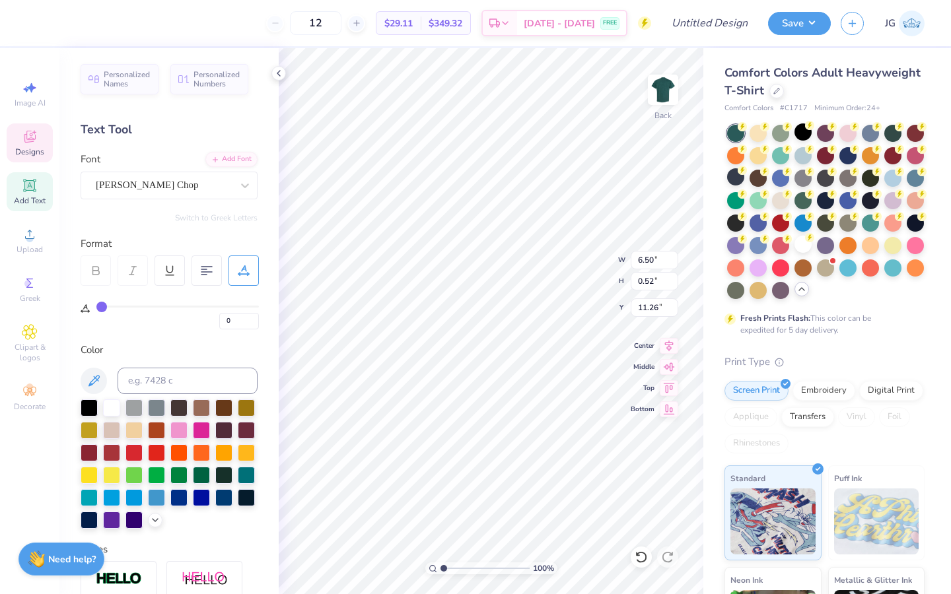
type input "29"
click at [146, 306] on input "range" at bounding box center [177, 307] width 162 height 2
type input "10.08"
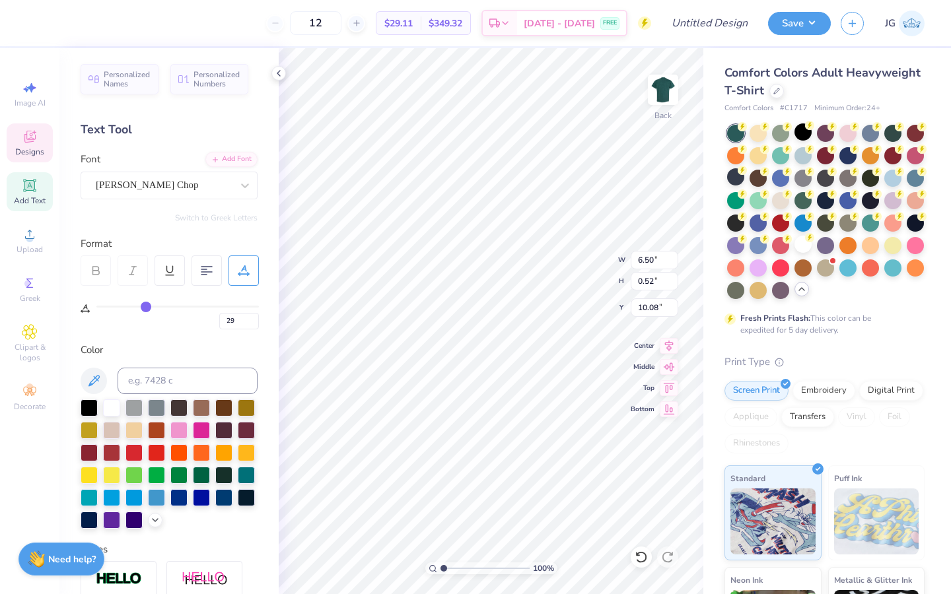
type input "0"
type input "3.48"
type input "11.26"
type input "29"
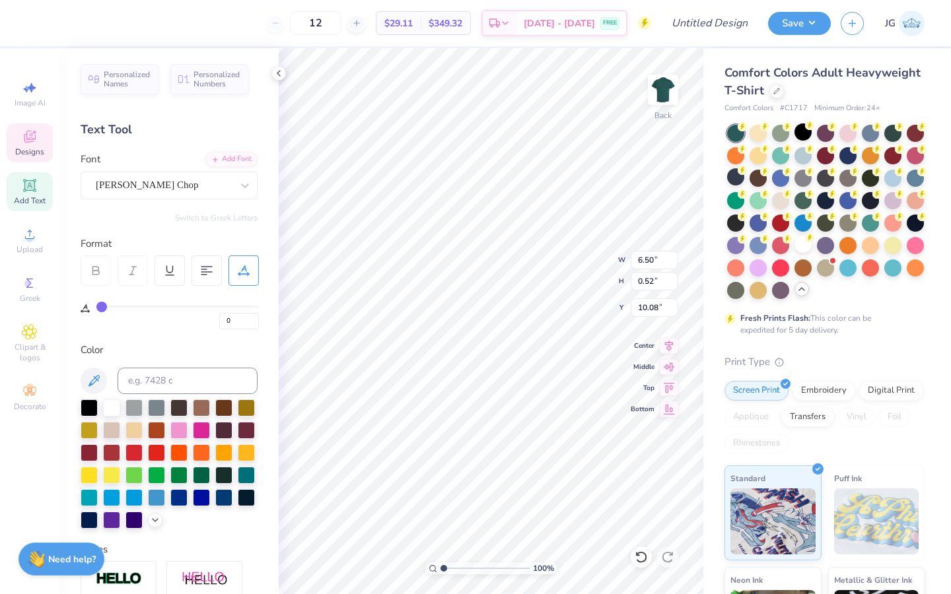
type input "29"
type input "16"
click at [126, 306] on input "range" at bounding box center [177, 307] width 162 height 2
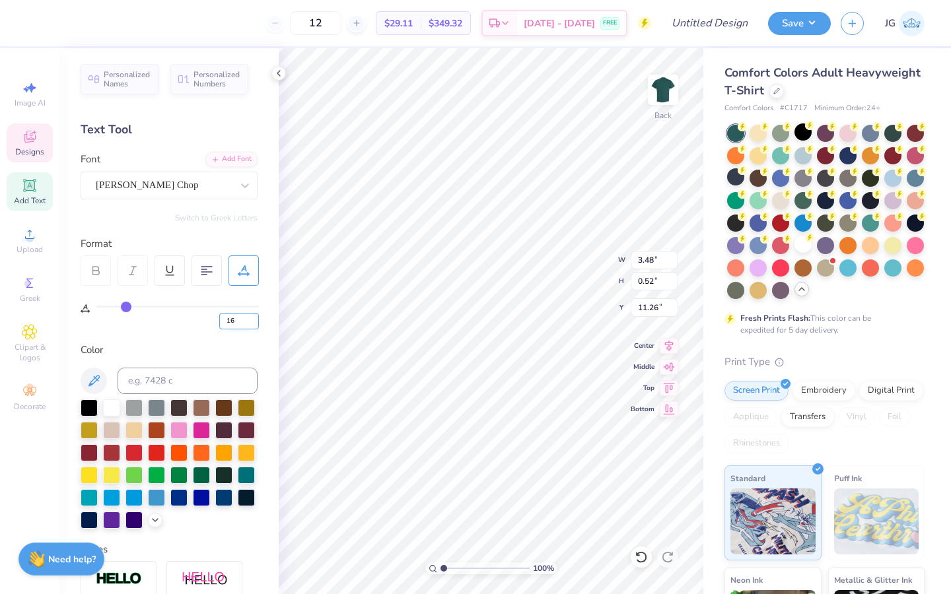
type input "2.93"
type input "3.32"
type input "7.40"
type input "6.51"
type input "0"
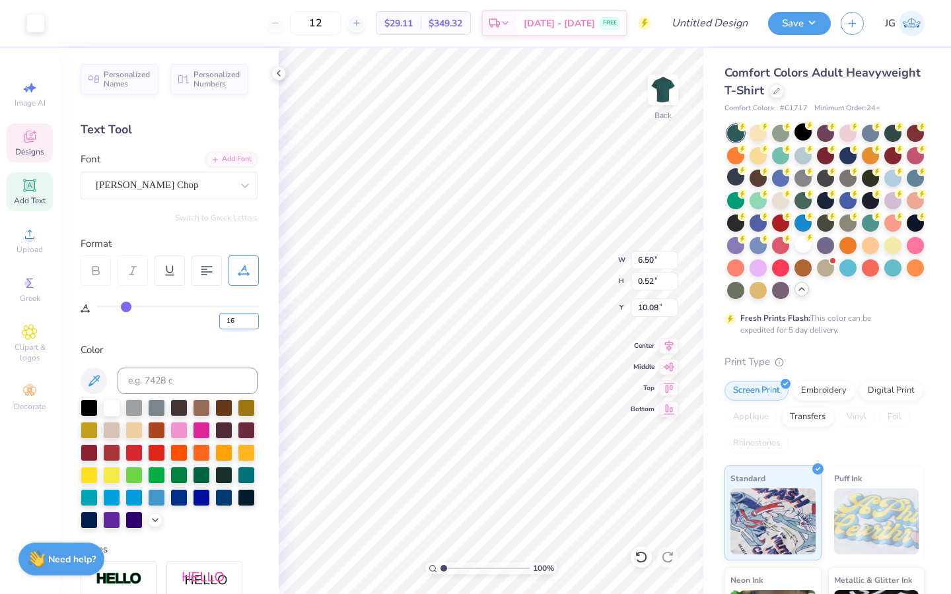
type input "0"
type textarea "Yosemite x Triton Photo Club"
type input "16"
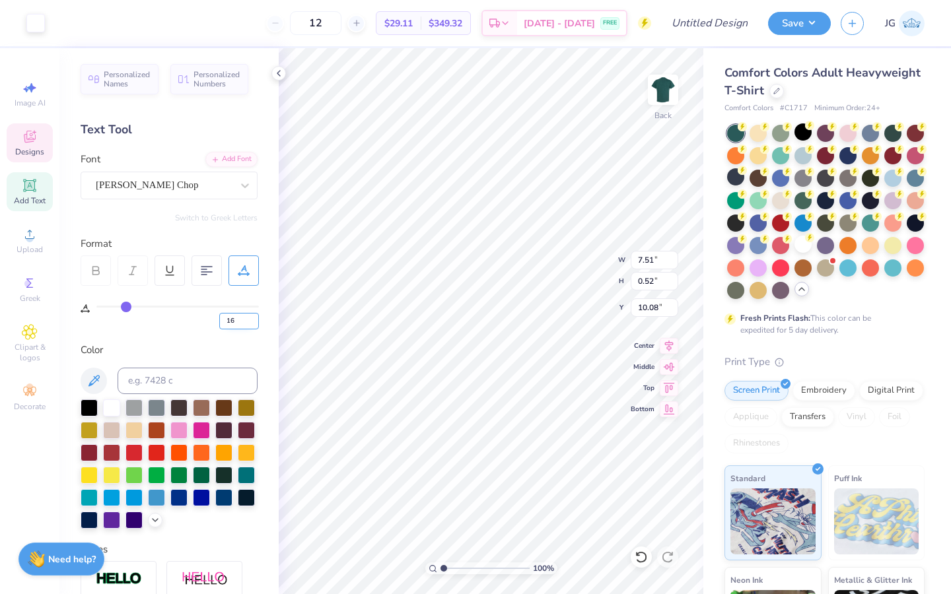
type input "0"
type input "7.41"
type input "10.07"
type input "5.10"
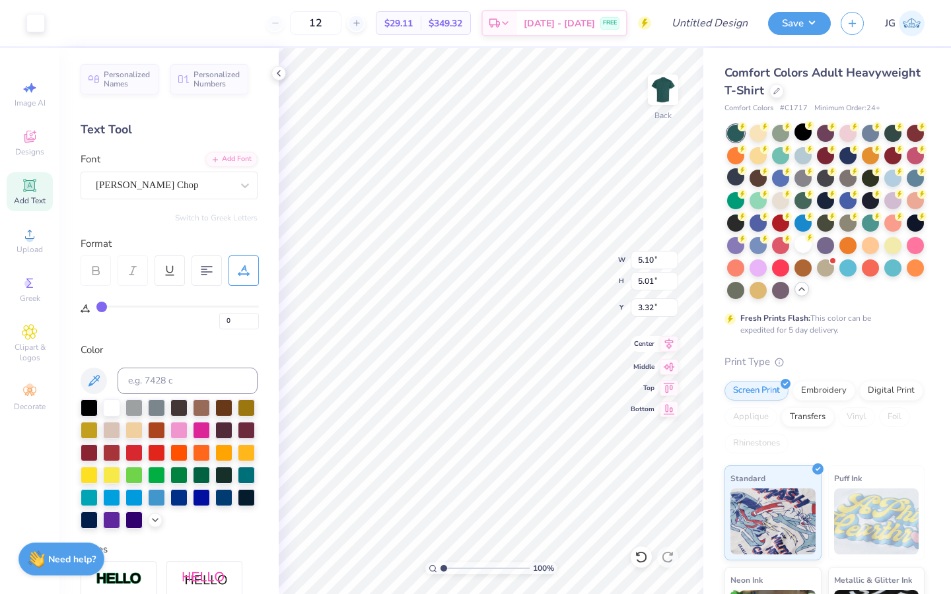
type input "5.01"
type input "3.00"
click at [510, 565] on input "range" at bounding box center [484, 569] width 89 height 12
type input "3.77"
click at [467, 569] on input "range" at bounding box center [484, 569] width 89 height 12
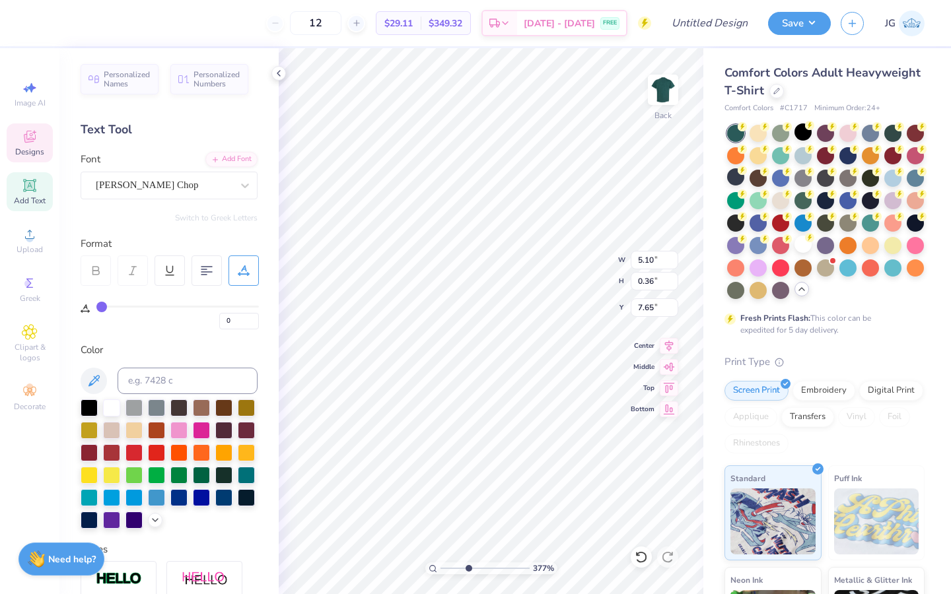
type input "4.98"
type input "0.35"
type input "7.64"
type input "1"
drag, startPoint x: 469, startPoint y: 572, endPoint x: 440, endPoint y: 572, distance: 29.7
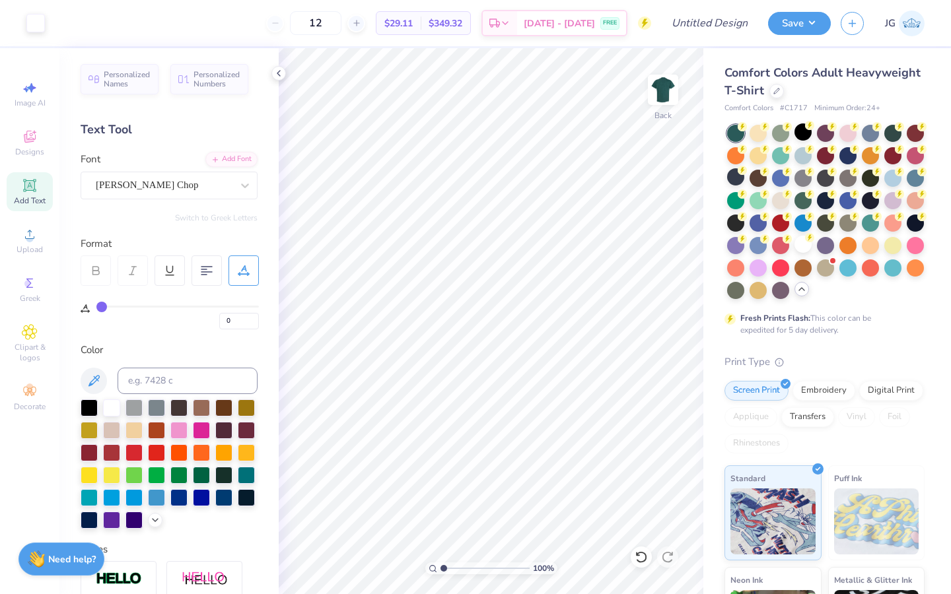
click at [440, 572] on input "range" at bounding box center [484, 569] width 89 height 12
click at [804, 22] on button "Save" at bounding box center [799, 21] width 63 height 23
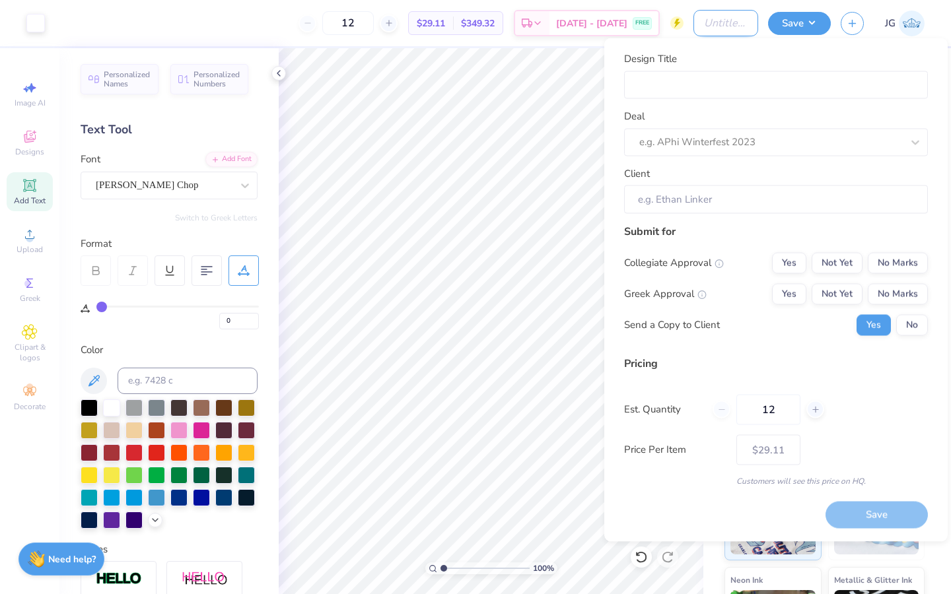
click at [710, 28] on input "Design Title" at bounding box center [725, 23] width 65 height 26
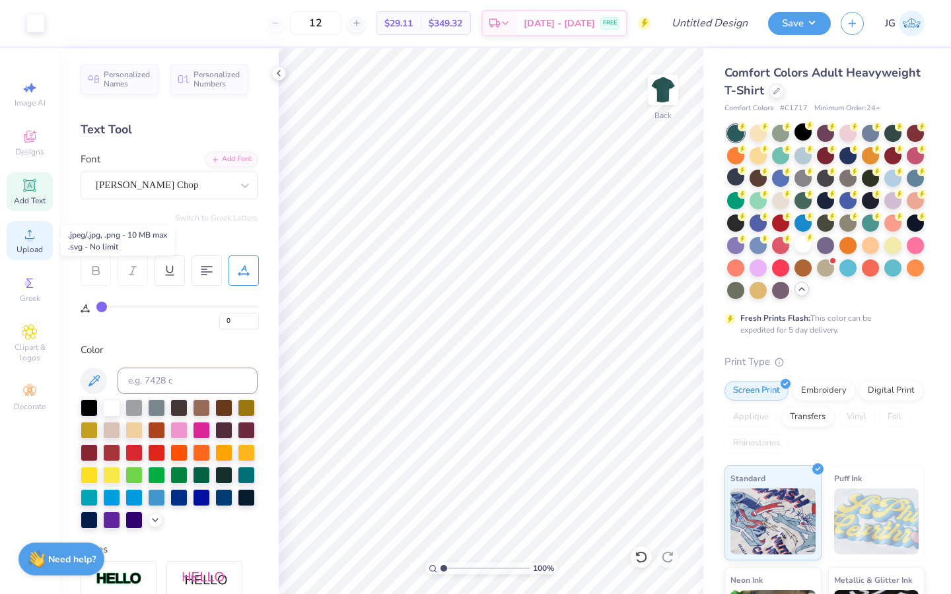
click at [23, 252] on span "Upload" at bounding box center [30, 249] width 26 height 11
click at [22, 247] on span "Upload" at bounding box center [30, 249] width 26 height 11
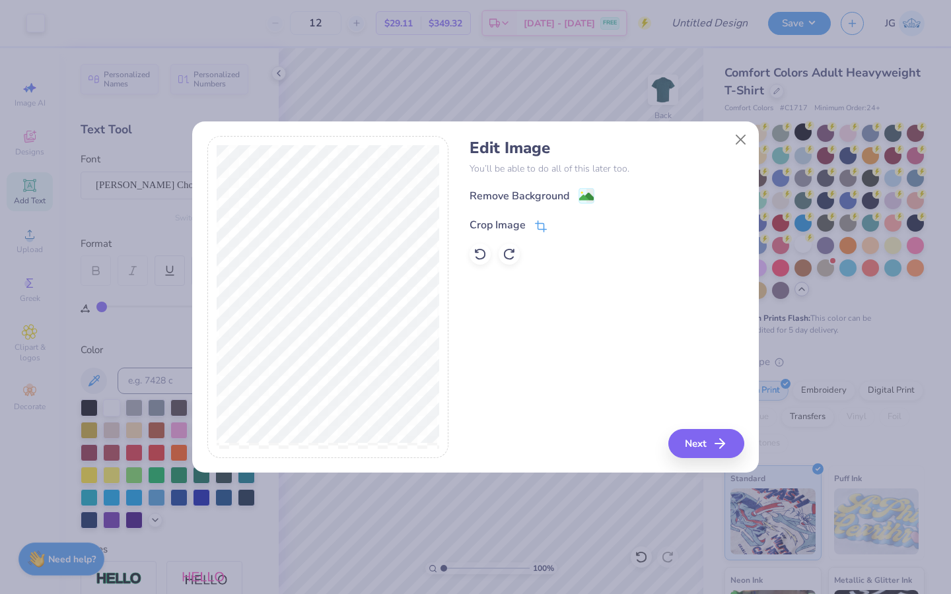
click at [538, 225] on icon at bounding box center [542, 225] width 9 height 9
click at [563, 222] on icon at bounding box center [563, 224] width 8 height 8
click at [587, 198] on image at bounding box center [586, 198] width 15 height 15
click at [726, 446] on icon "button" at bounding box center [724, 444] width 16 height 16
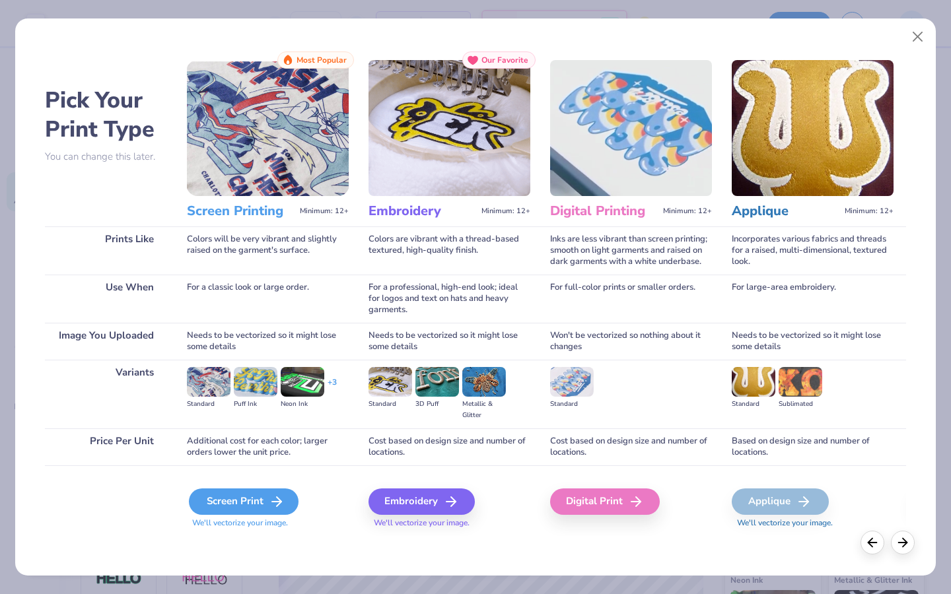
click at [283, 506] on div "Screen Print" at bounding box center [244, 502] width 110 height 26
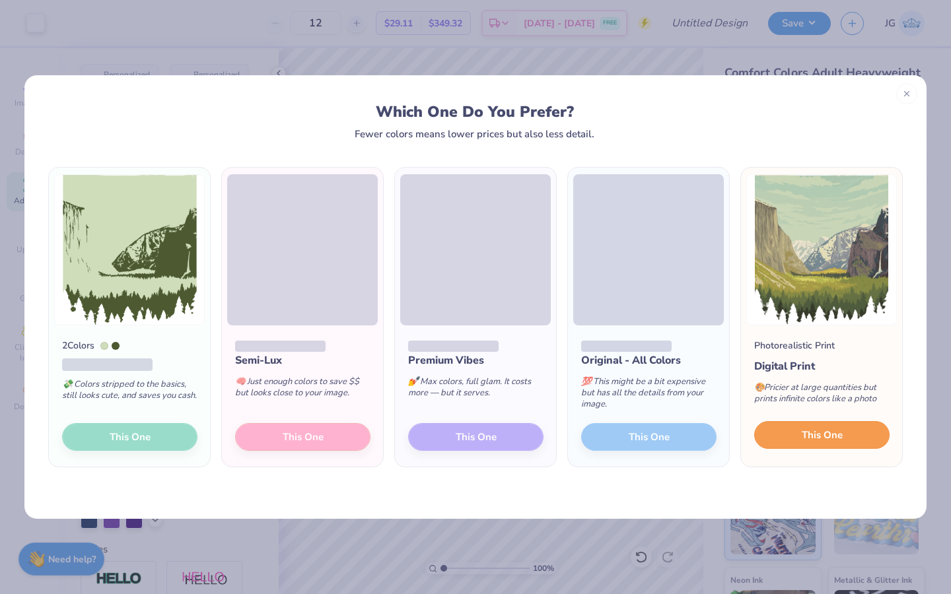
click at [867, 436] on button "This One" at bounding box center [821, 435] width 135 height 28
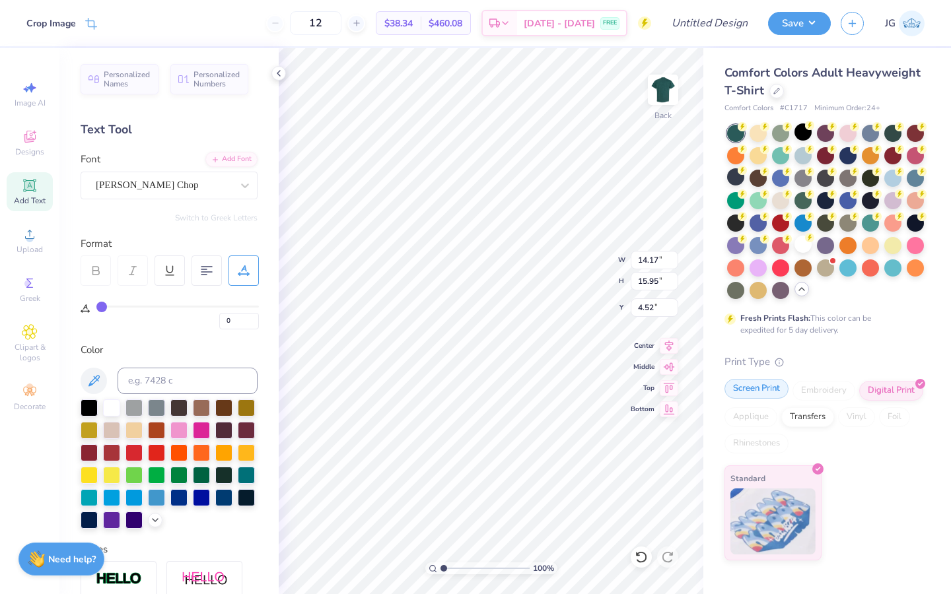
click at [751, 390] on div "Screen Print" at bounding box center [756, 389] width 64 height 20
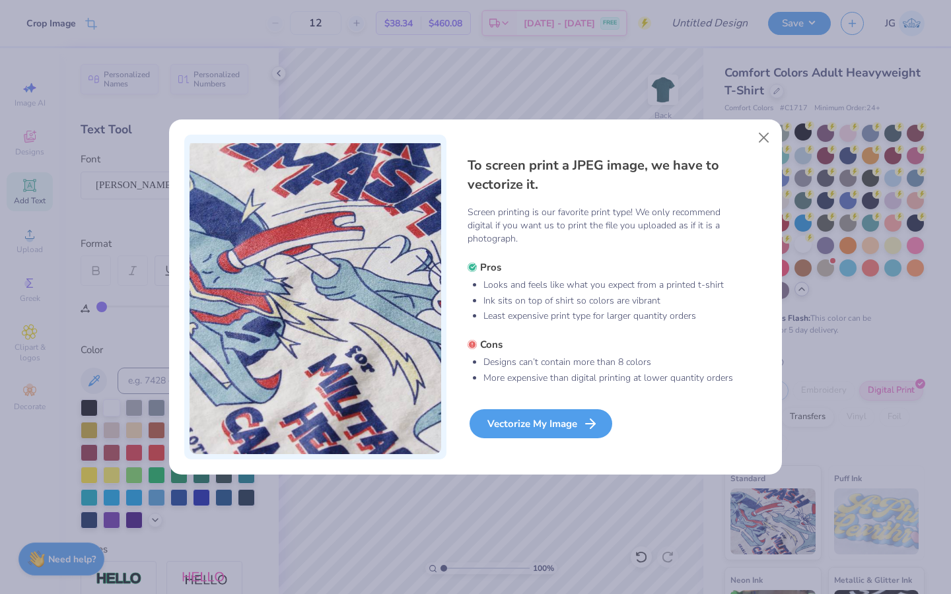
click at [588, 424] on line at bounding box center [590, 424] width 9 height 0
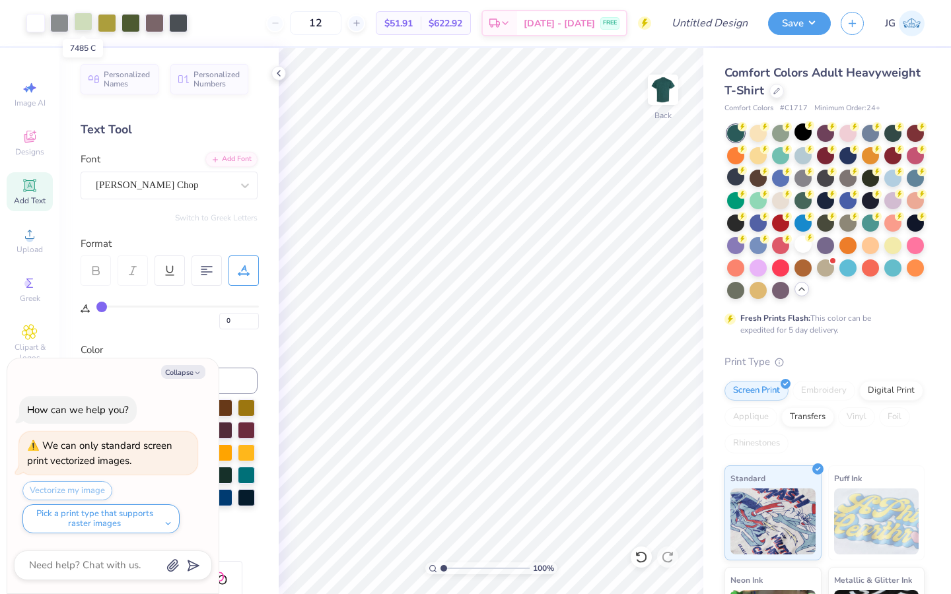
click at [79, 22] on div at bounding box center [83, 22] width 18 height 18
type textarea "x"
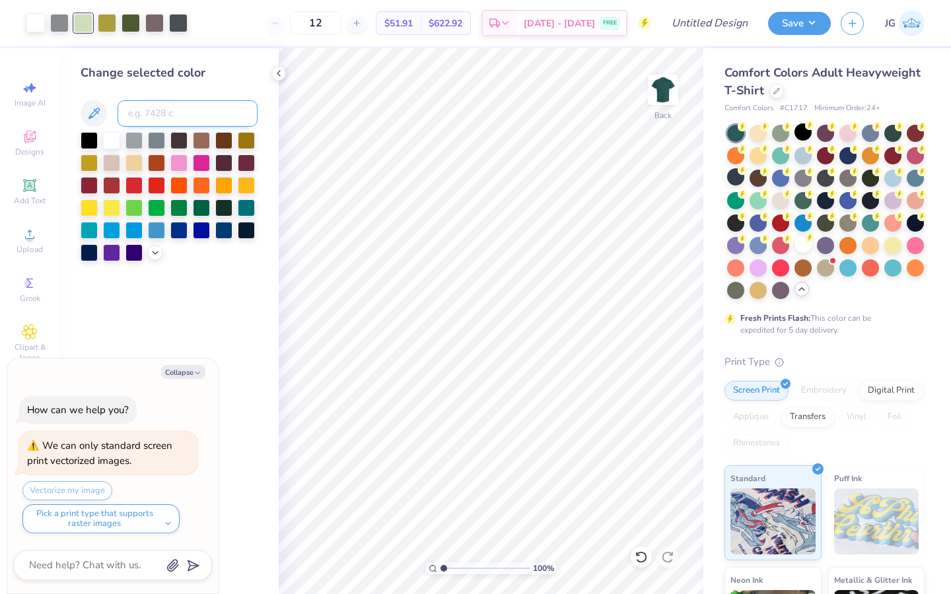
click at [128, 110] on input at bounding box center [188, 113] width 140 height 26
type input "white"
click at [117, 147] on div at bounding box center [111, 139] width 17 height 17
type textarea "x"
click at [160, 26] on div at bounding box center [154, 22] width 18 height 18
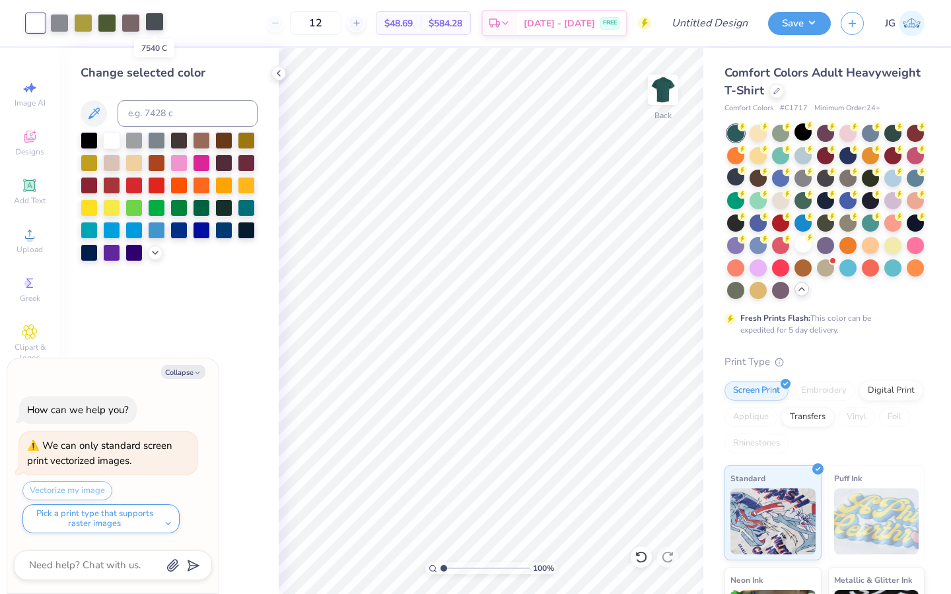
type textarea "x"
click at [163, 116] on input at bounding box center [188, 113] width 140 height 26
type input "574"
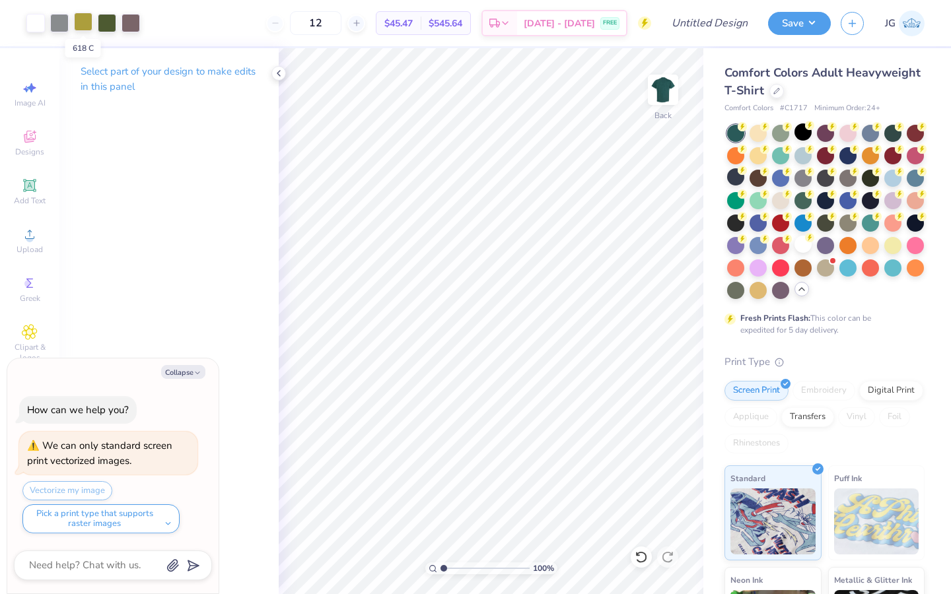
click at [85, 24] on div at bounding box center [83, 22] width 18 height 18
type textarea "x"
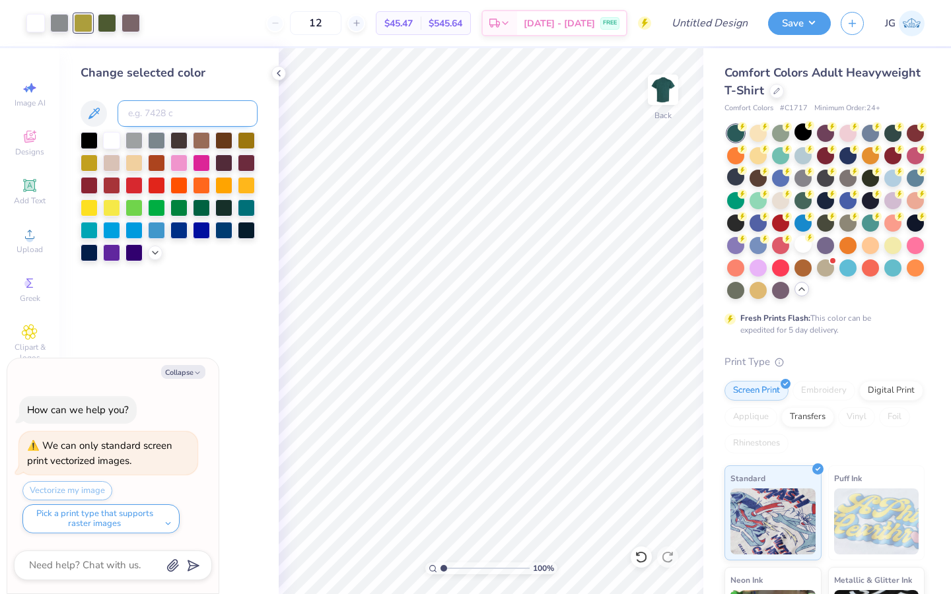
click at [159, 116] on input at bounding box center [188, 113] width 140 height 26
type input "437"
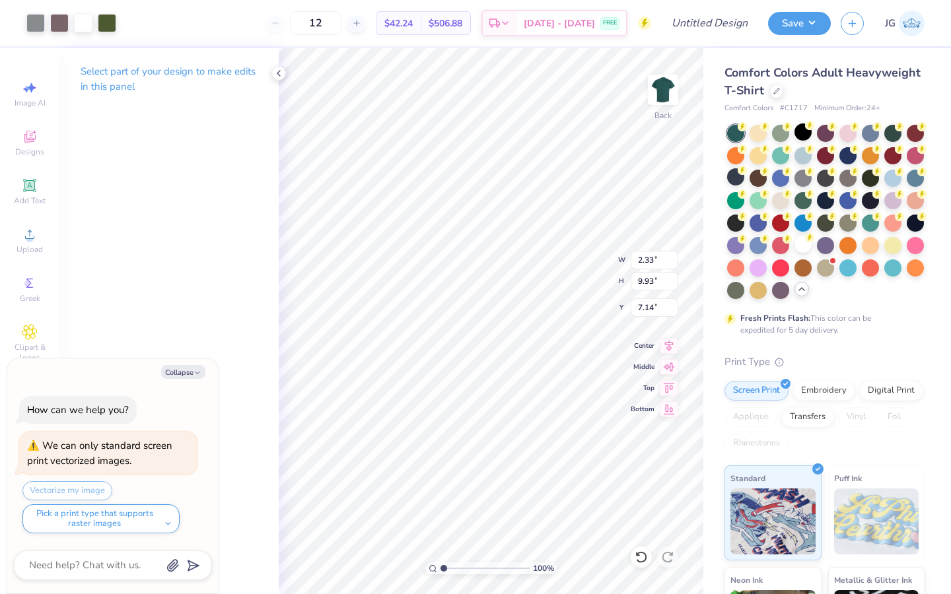
type textarea "x"
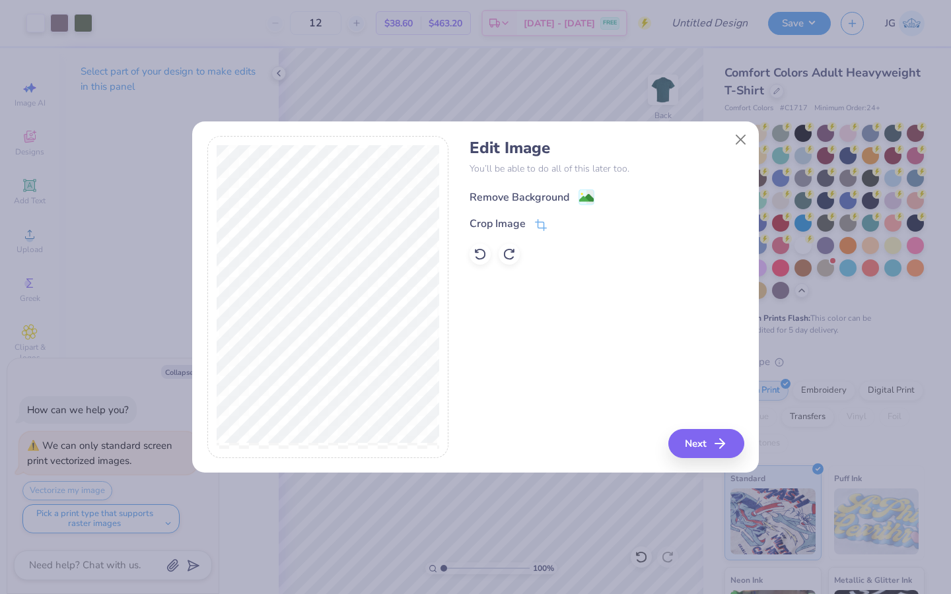
click at [582, 203] on image at bounding box center [586, 198] width 15 height 15
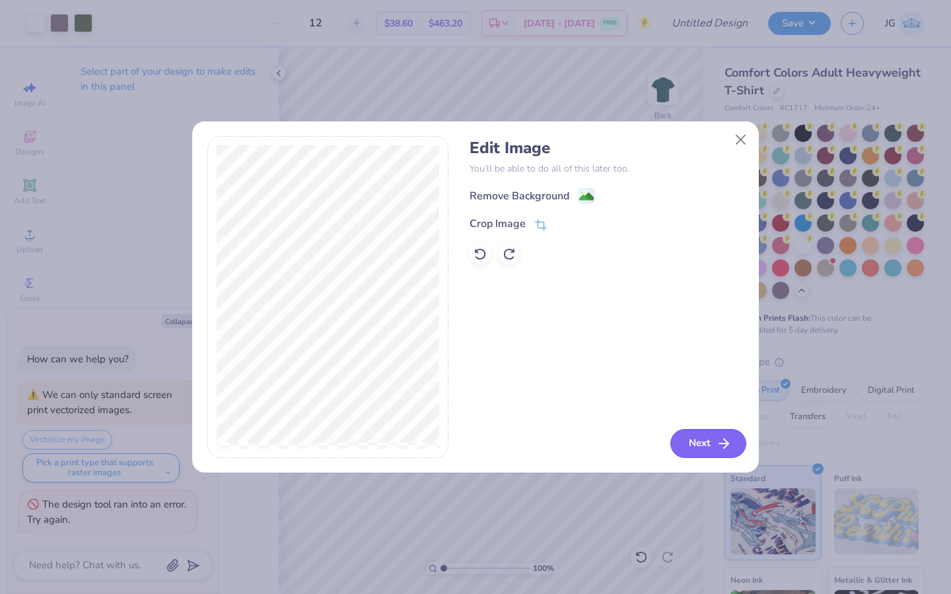
click at [693, 442] on button "Next" at bounding box center [708, 443] width 76 height 29
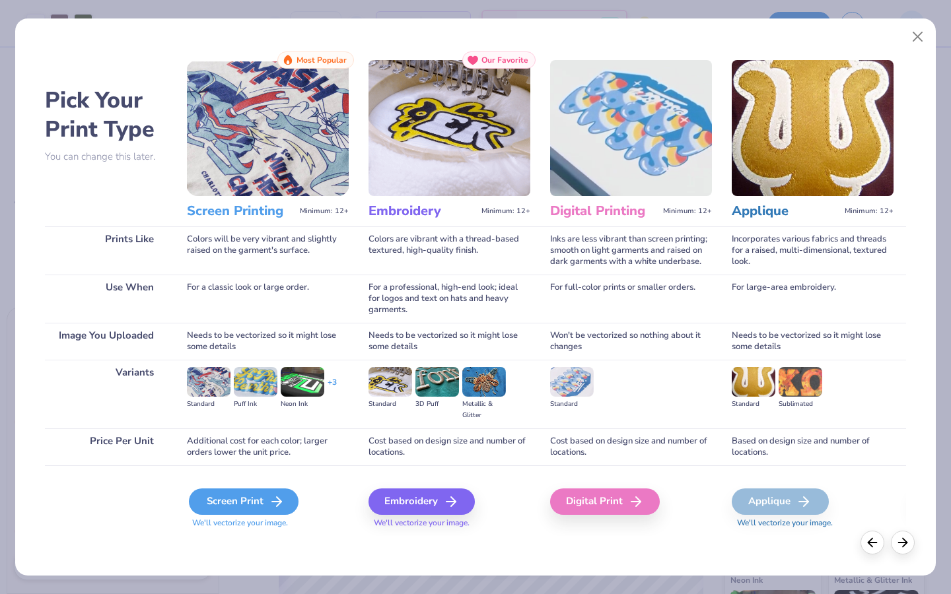
click at [248, 499] on div "Screen Print" at bounding box center [244, 502] width 110 height 26
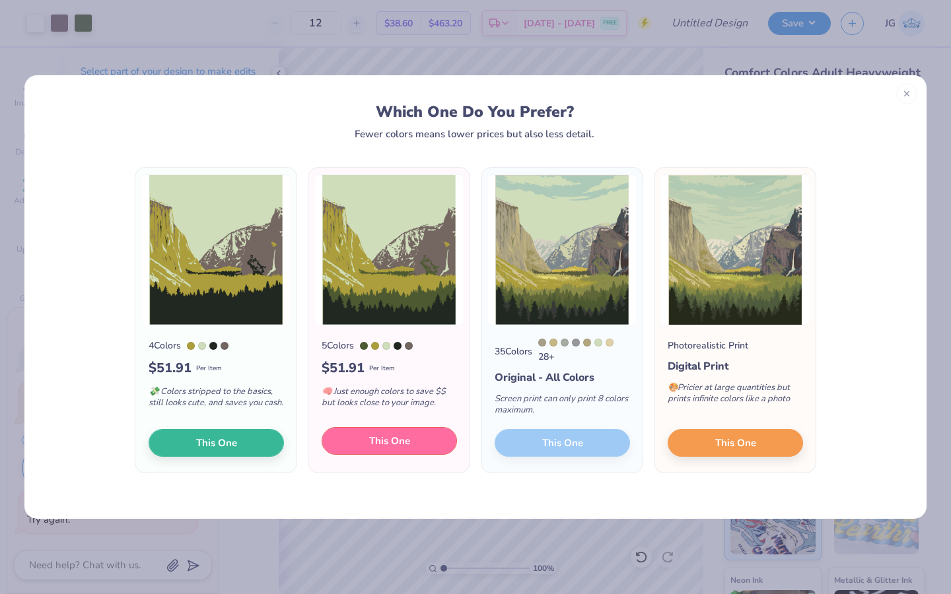
click at [378, 452] on button "This One" at bounding box center [389, 441] width 135 height 28
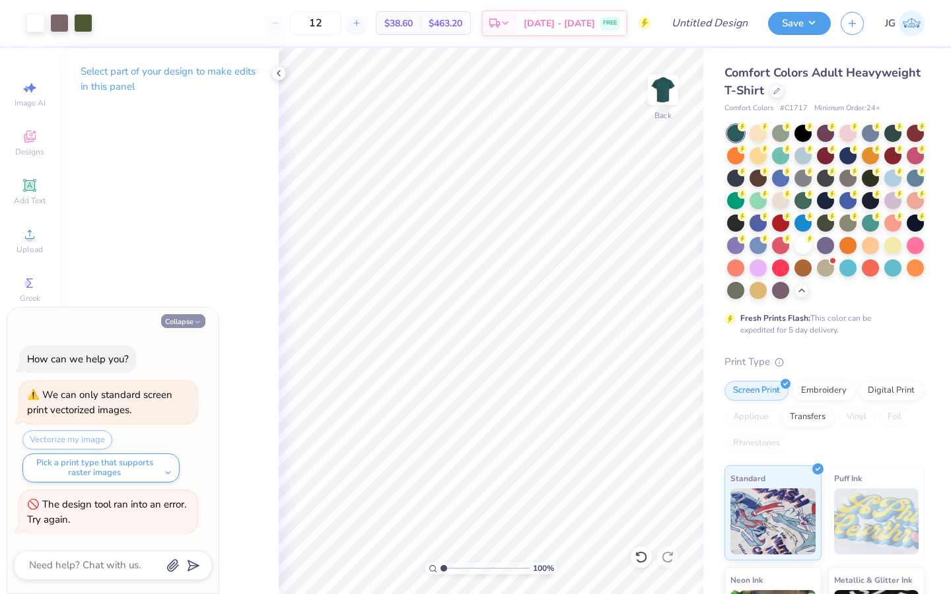
click at [185, 321] on button "Collapse" at bounding box center [183, 321] width 44 height 14
type textarea "x"
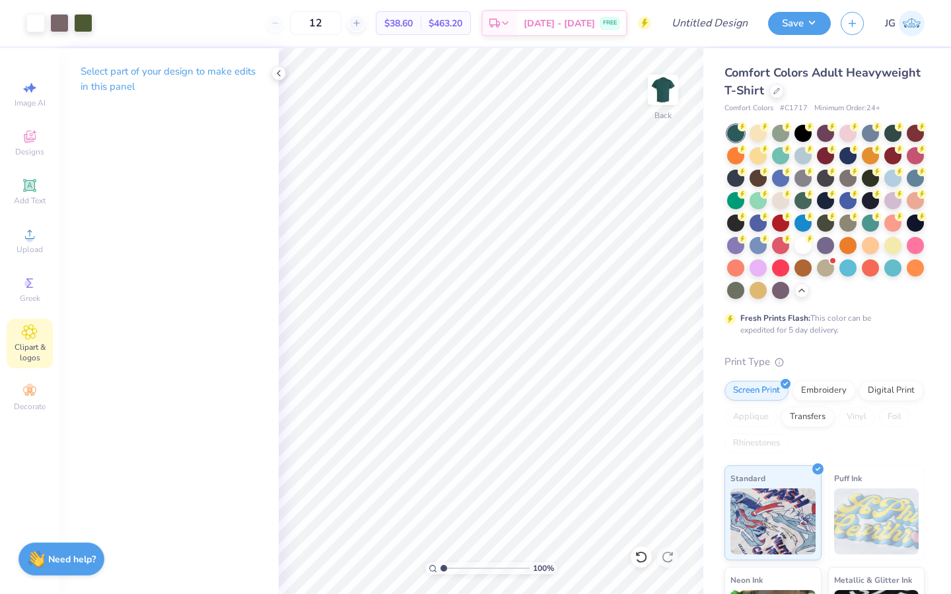
click at [32, 343] on span "Clipart & logos" at bounding box center [30, 352] width 46 height 21
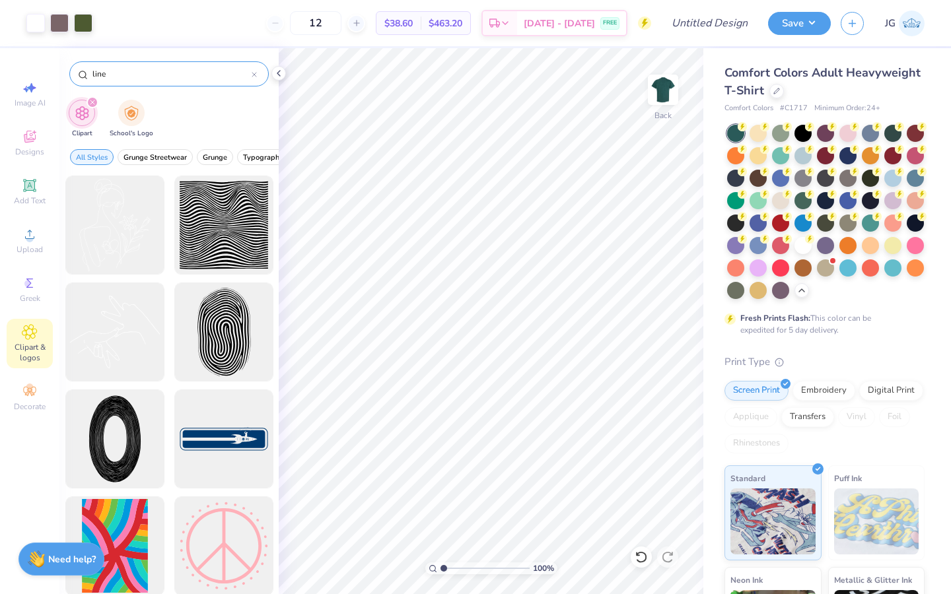
click at [254, 77] on icon at bounding box center [254, 74] width 5 height 5
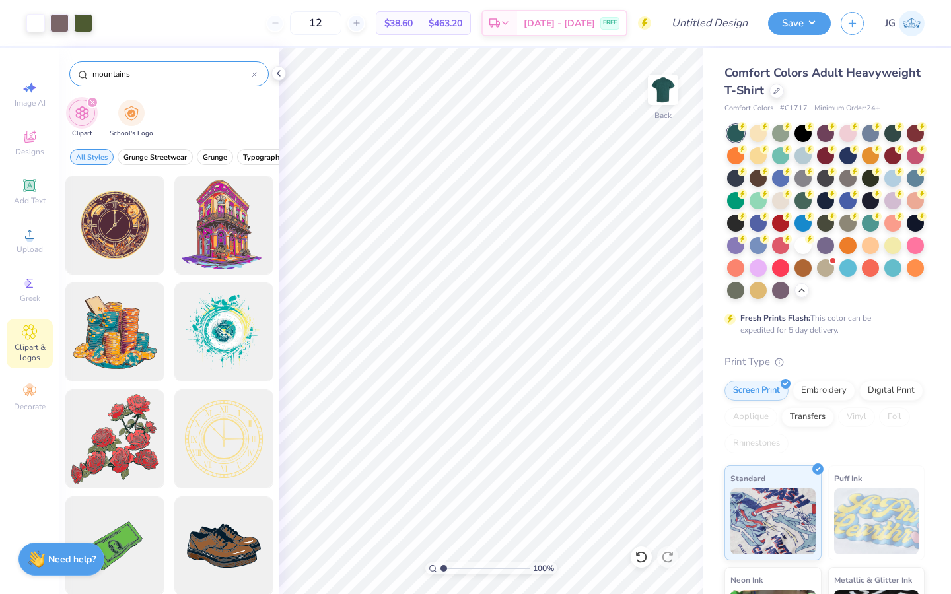
type input "mountains"
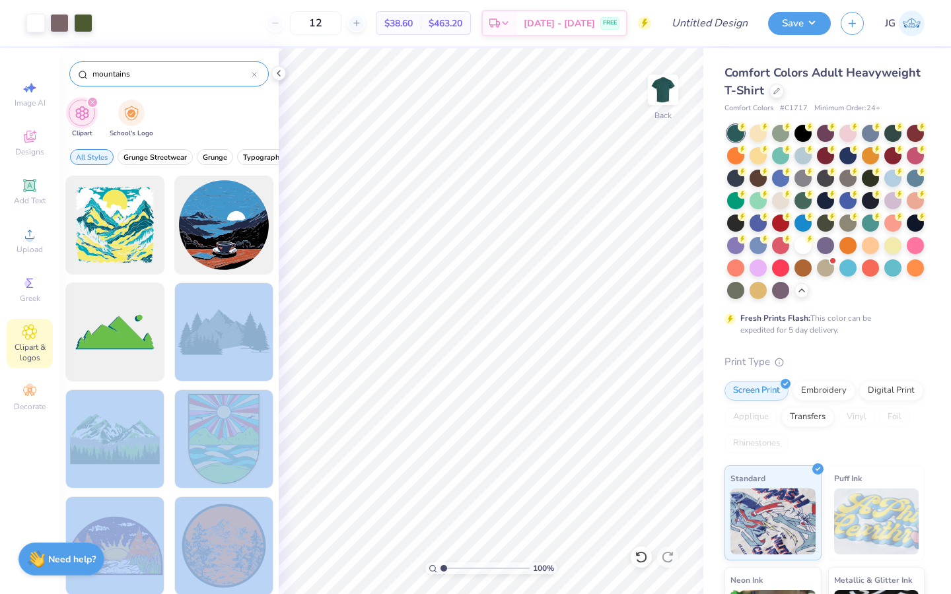
click at [324, 425] on div "Art colors 12 $38.60 Per Item $463.20 Total Est. Delivery [DATE] - [DATE] FREE …" at bounding box center [475, 297] width 951 height 594
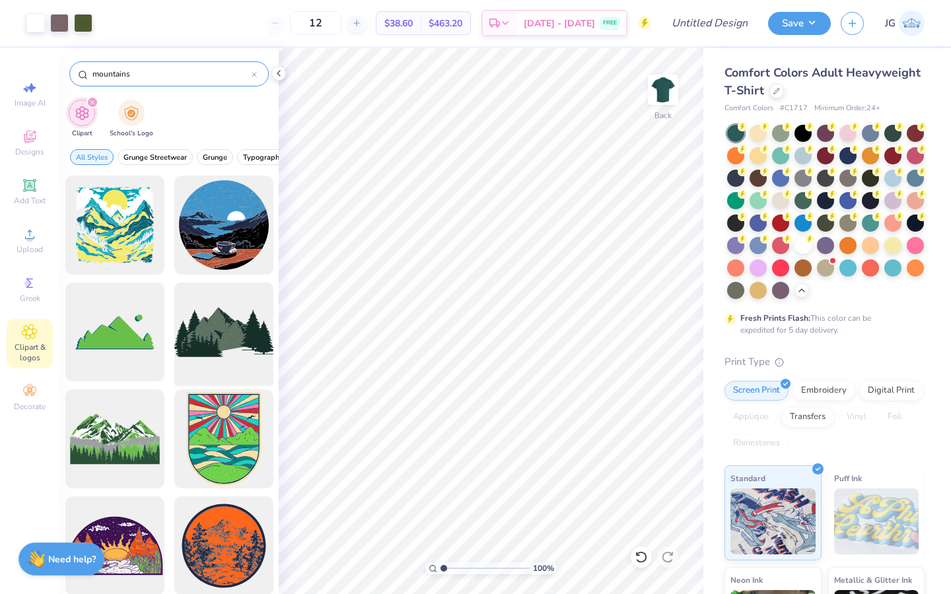
click at [232, 337] on div at bounding box center [223, 332] width 109 height 109
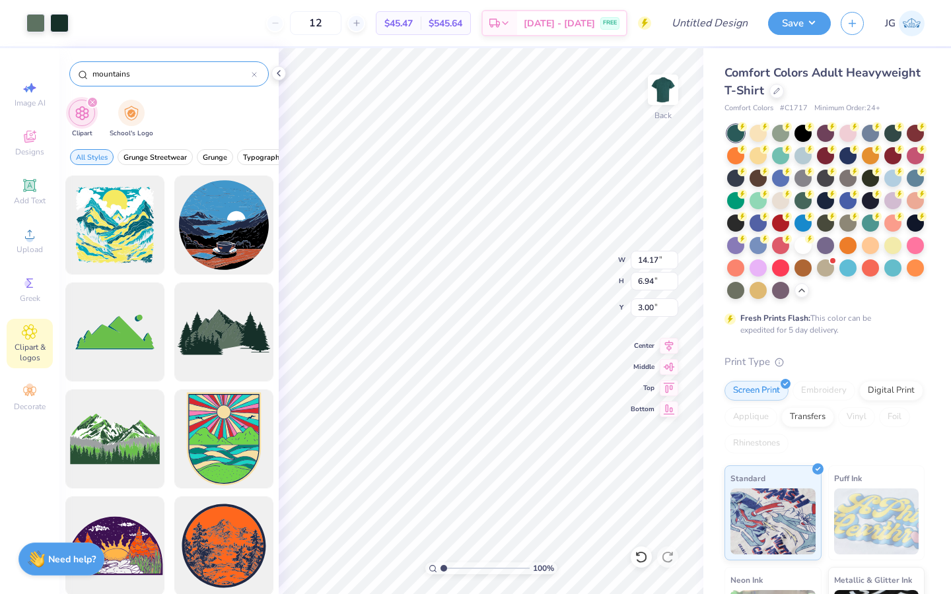
type input "7.32"
type input "3.58"
type input "3.85"
click at [37, 25] on div at bounding box center [35, 22] width 18 height 18
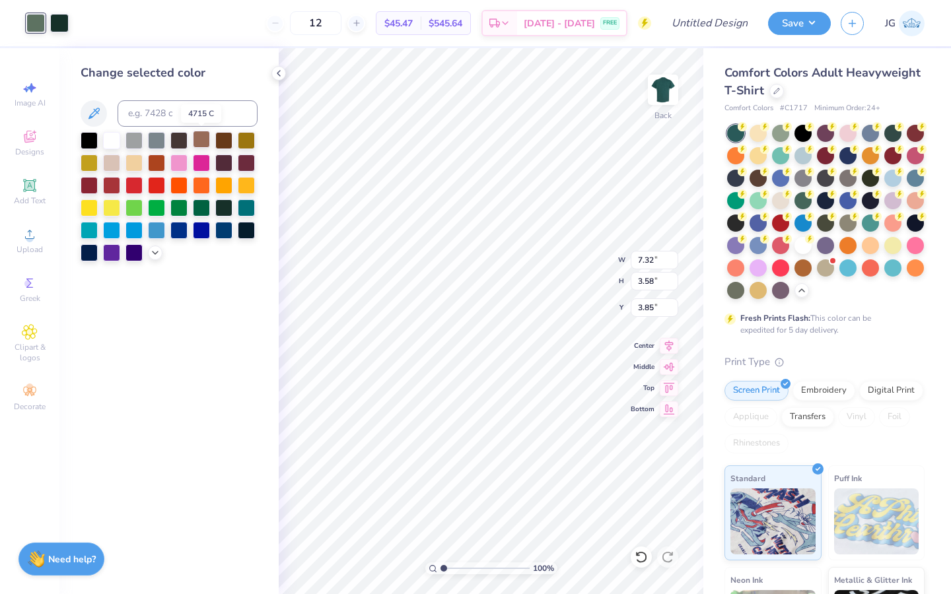
click at [205, 142] on div at bounding box center [201, 139] width 17 height 17
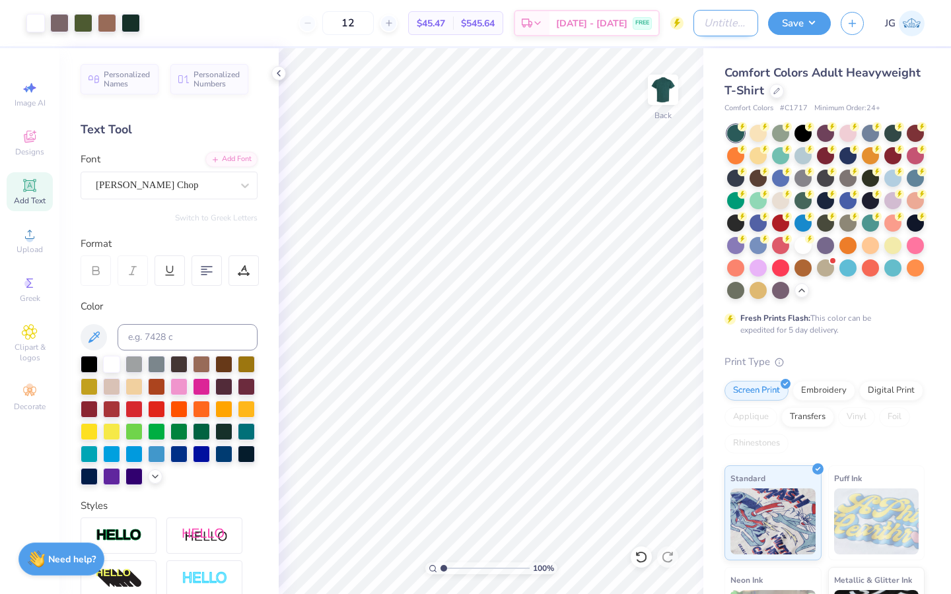
click at [722, 21] on input "Design Title" at bounding box center [725, 23] width 65 height 26
click at [719, 24] on input "Retreat Photot CLub" at bounding box center [725, 23] width 65 height 26
click at [742, 24] on input "Retreat Photo CLub" at bounding box center [725, 23] width 65 height 26
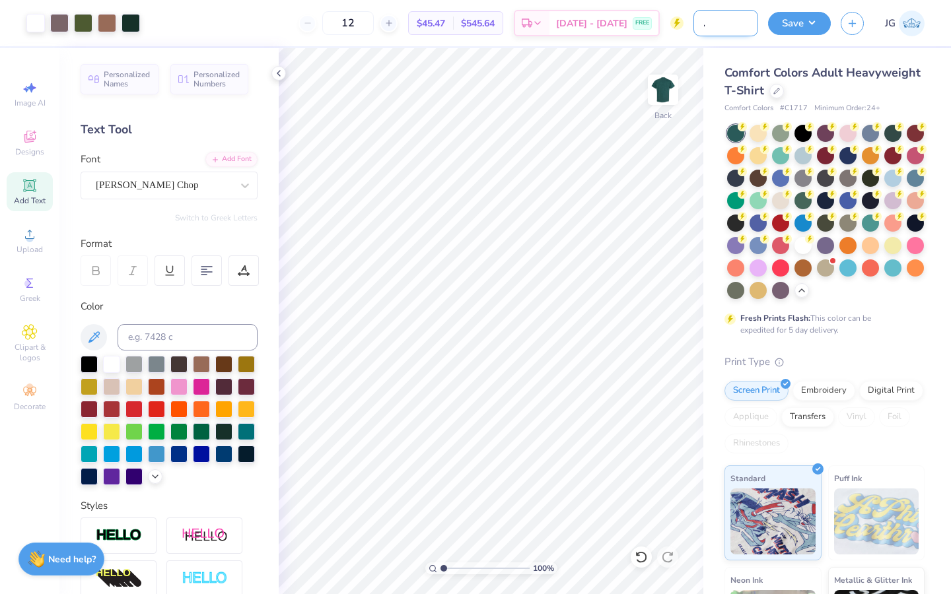
scroll to position [0, 40]
type input "Retreat Photo Club"
click at [788, 22] on button "Save" at bounding box center [799, 21] width 63 height 23
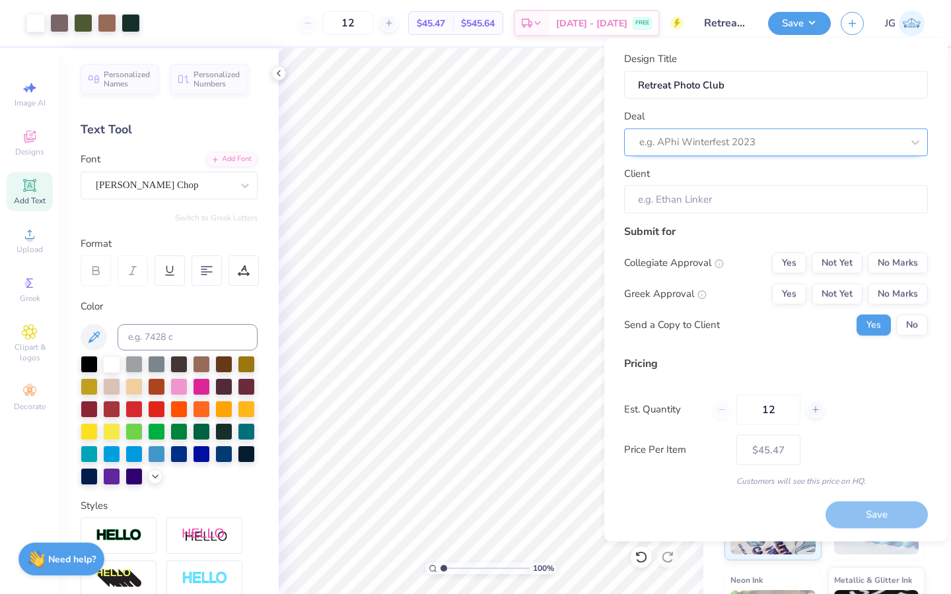
click at [790, 135] on div at bounding box center [770, 142] width 263 height 18
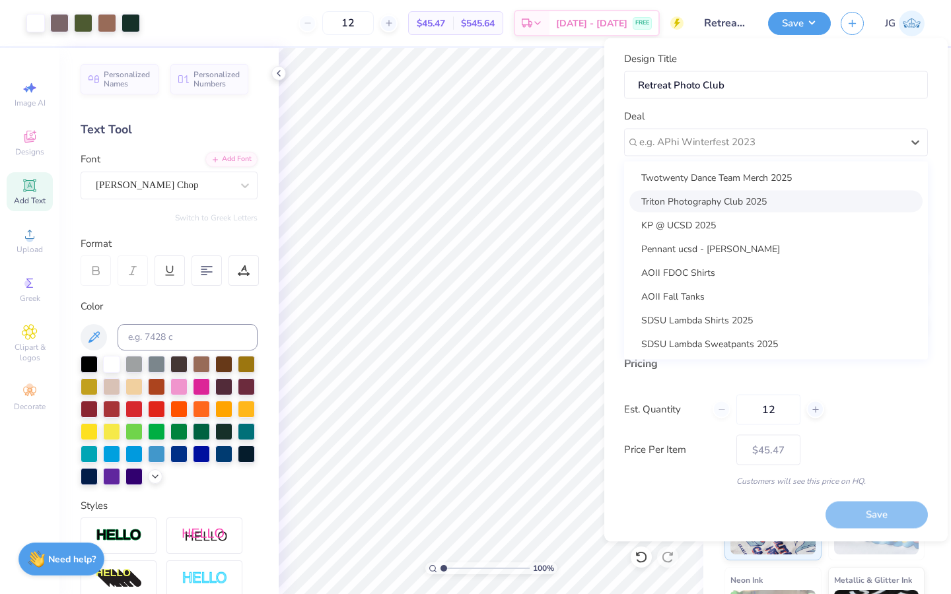
click at [727, 204] on div "Triton Photography Club 2025" at bounding box center [775, 201] width 293 height 22
type input "Dima Last Name"
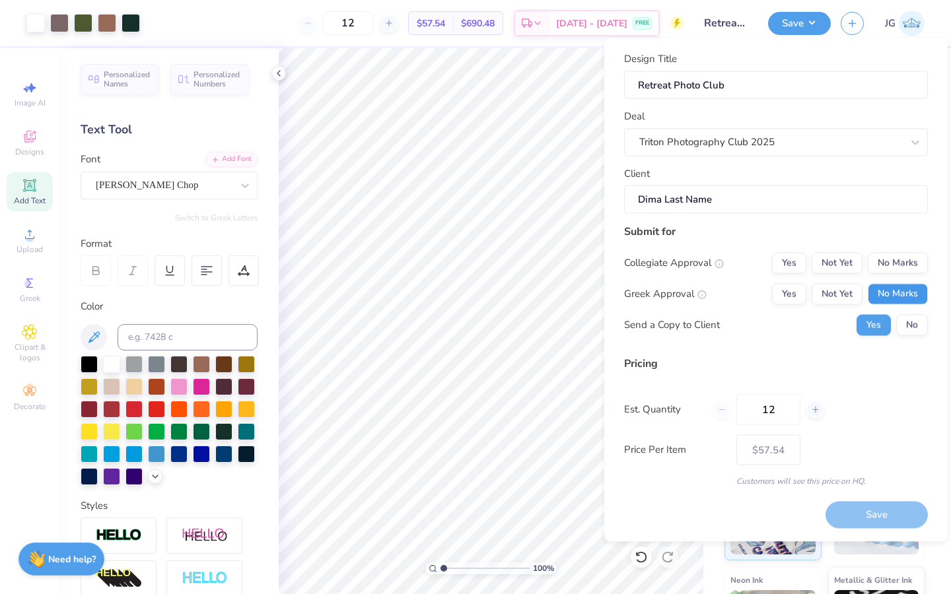
click at [889, 293] on button "No Marks" at bounding box center [898, 293] width 60 height 21
click at [889, 267] on button "No Marks" at bounding box center [898, 262] width 60 height 21
click at [902, 325] on button "No" at bounding box center [912, 324] width 32 height 21
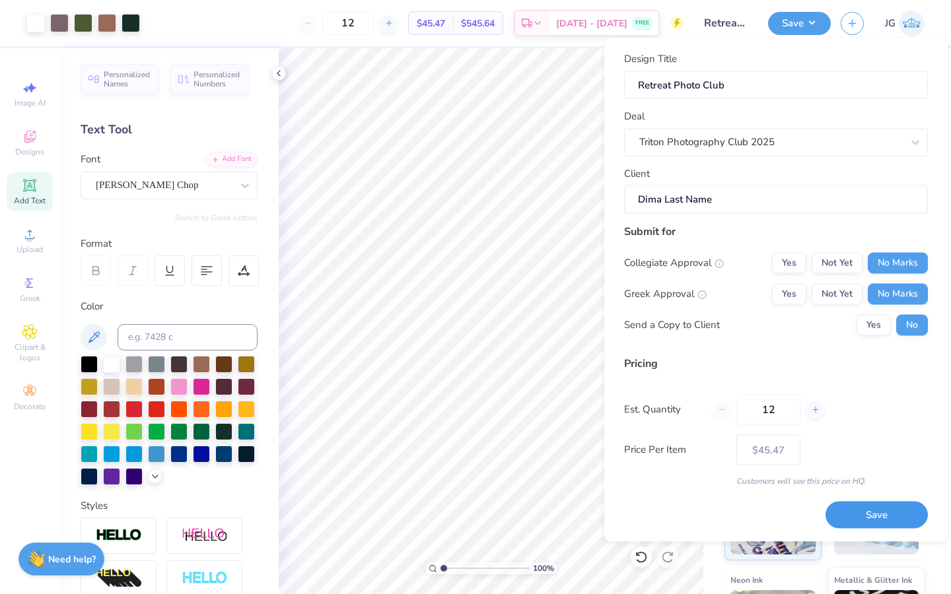
click at [853, 518] on button "Save" at bounding box center [876, 515] width 102 height 27
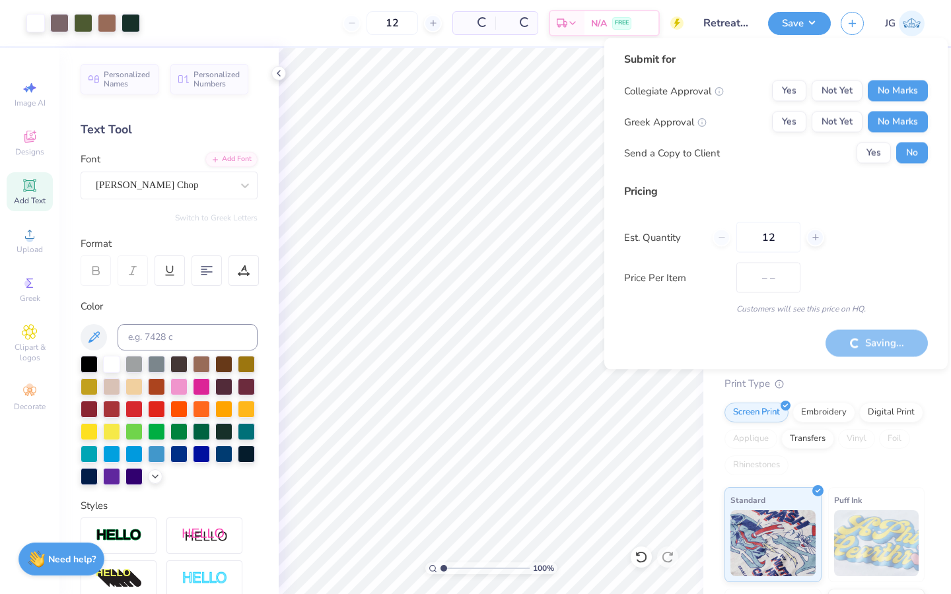
type input "$45.47"
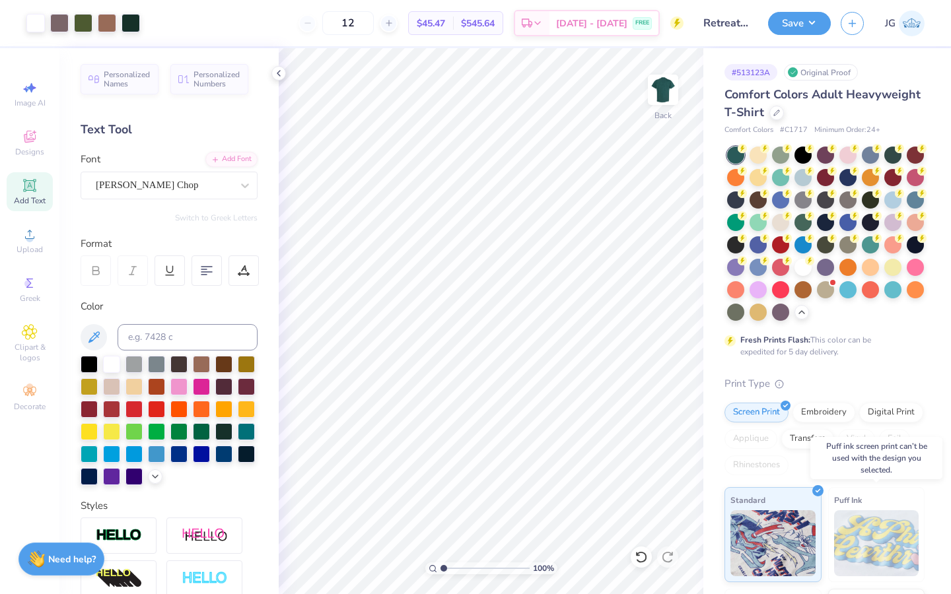
click at [853, 518] on img at bounding box center [876, 543] width 85 height 66
